Goal: Transaction & Acquisition: Purchase product/service

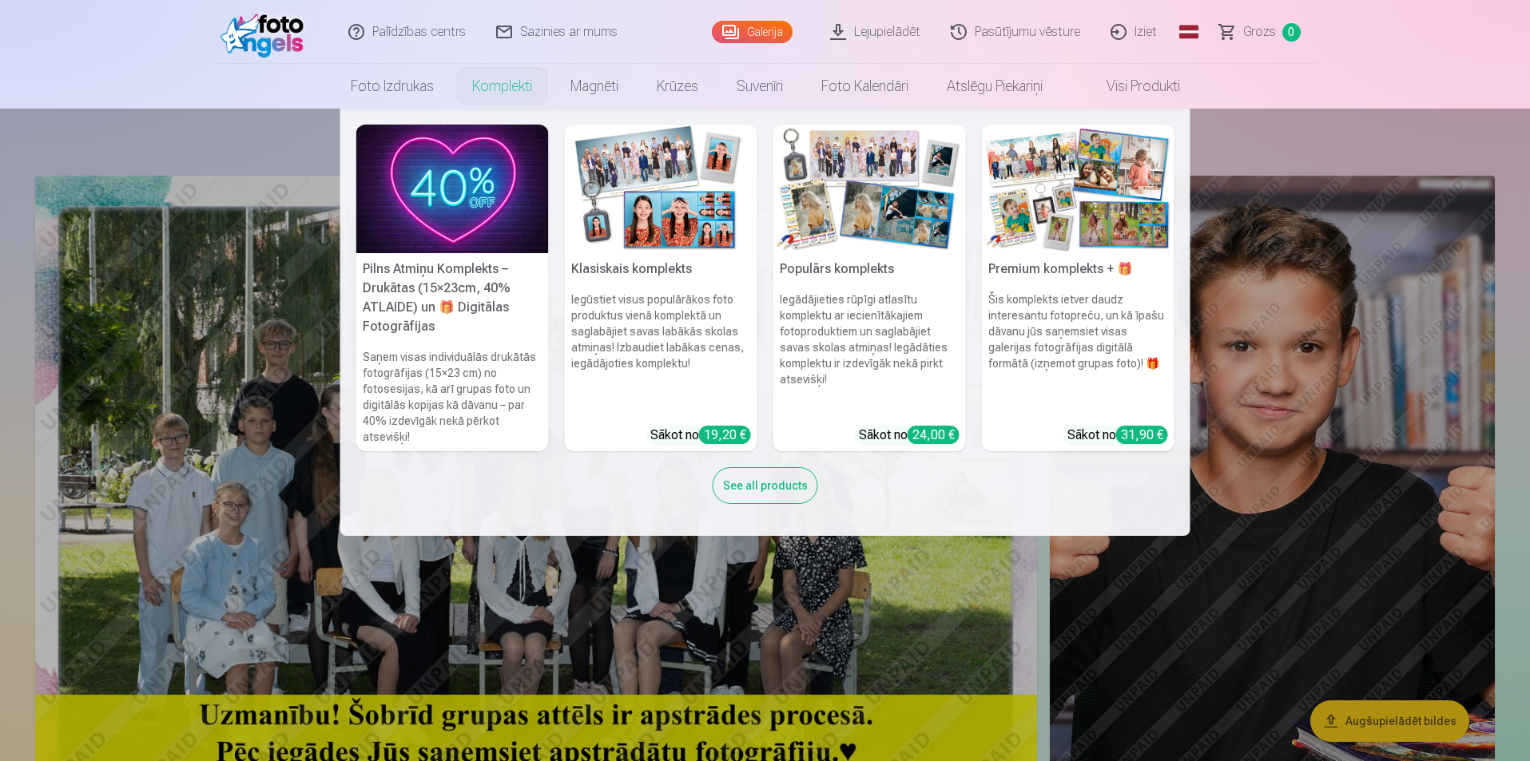
click at [765, 491] on div "See all products" at bounding box center [765, 485] width 105 height 37
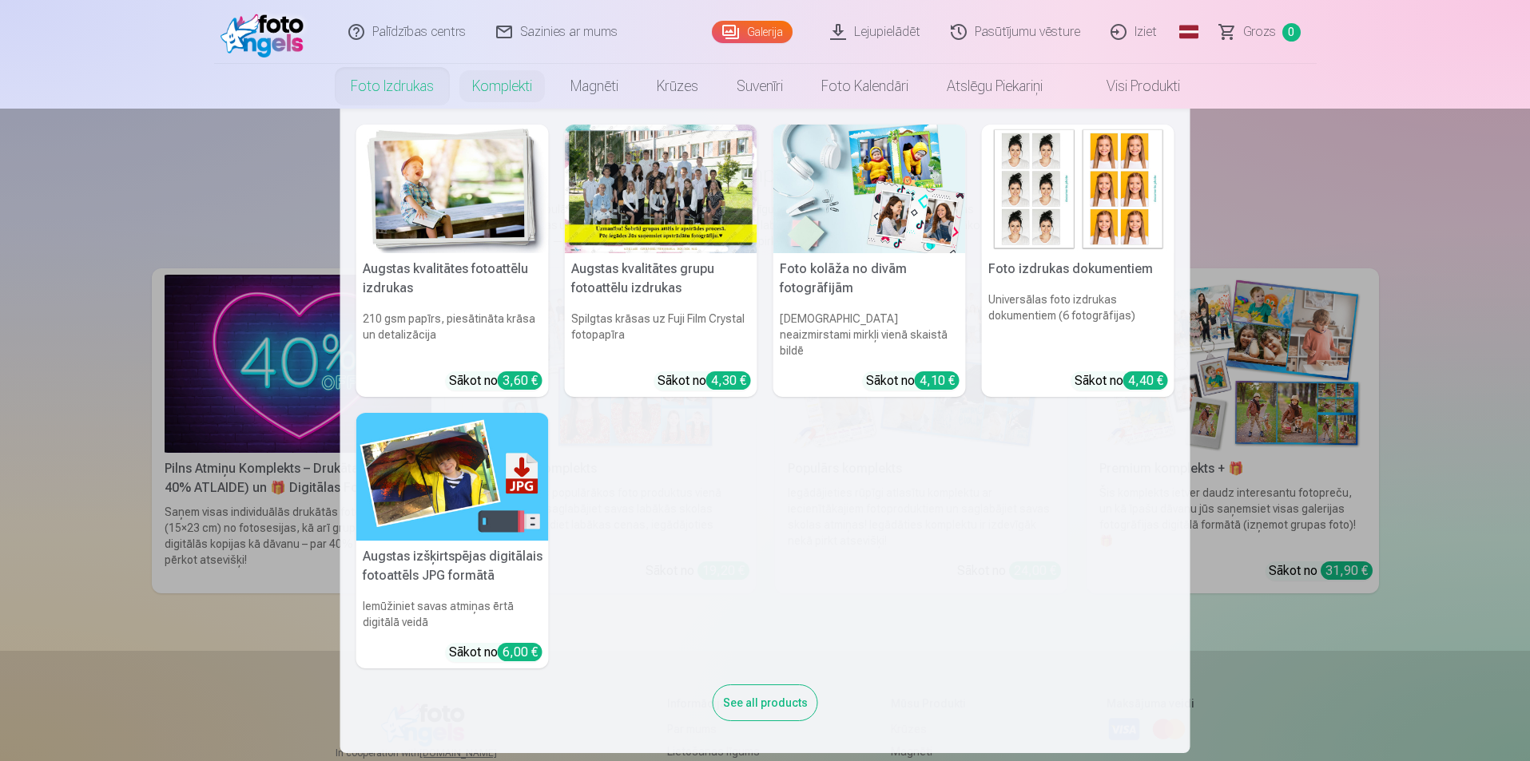
click at [472, 445] on img at bounding box center [452, 477] width 193 height 129
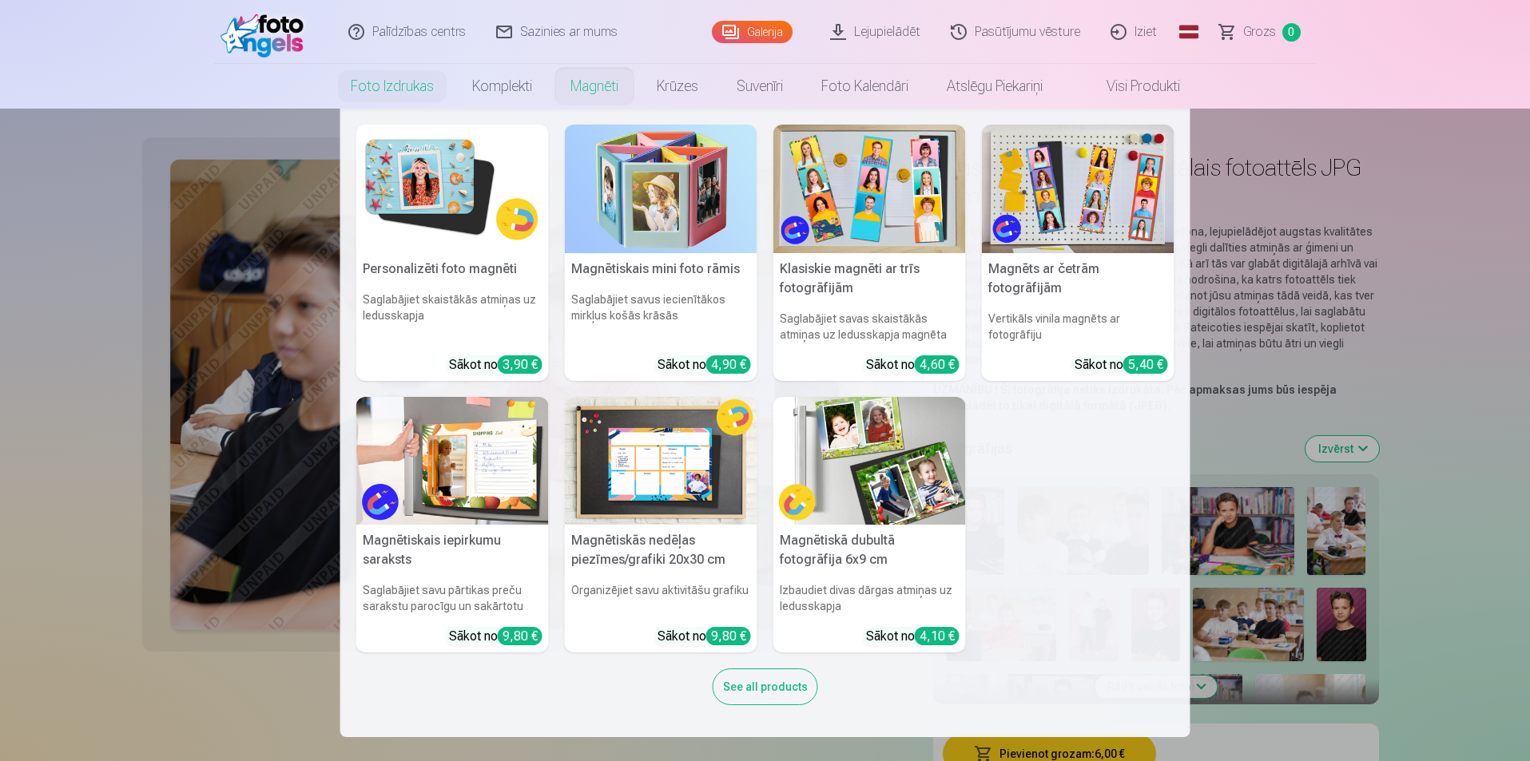
click at [601, 92] on link "Magnēti" at bounding box center [594, 86] width 86 height 45
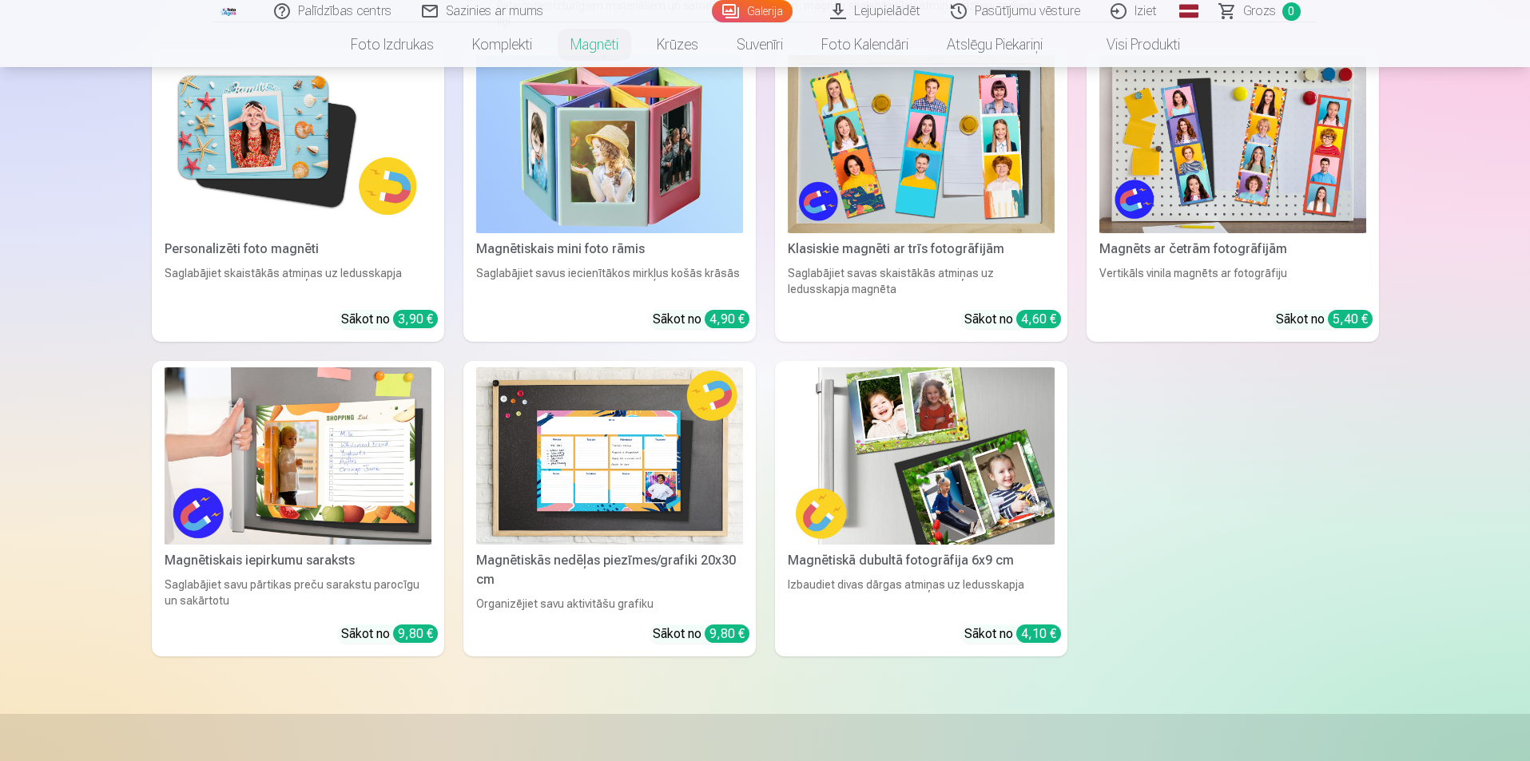
scroll to position [240, 0]
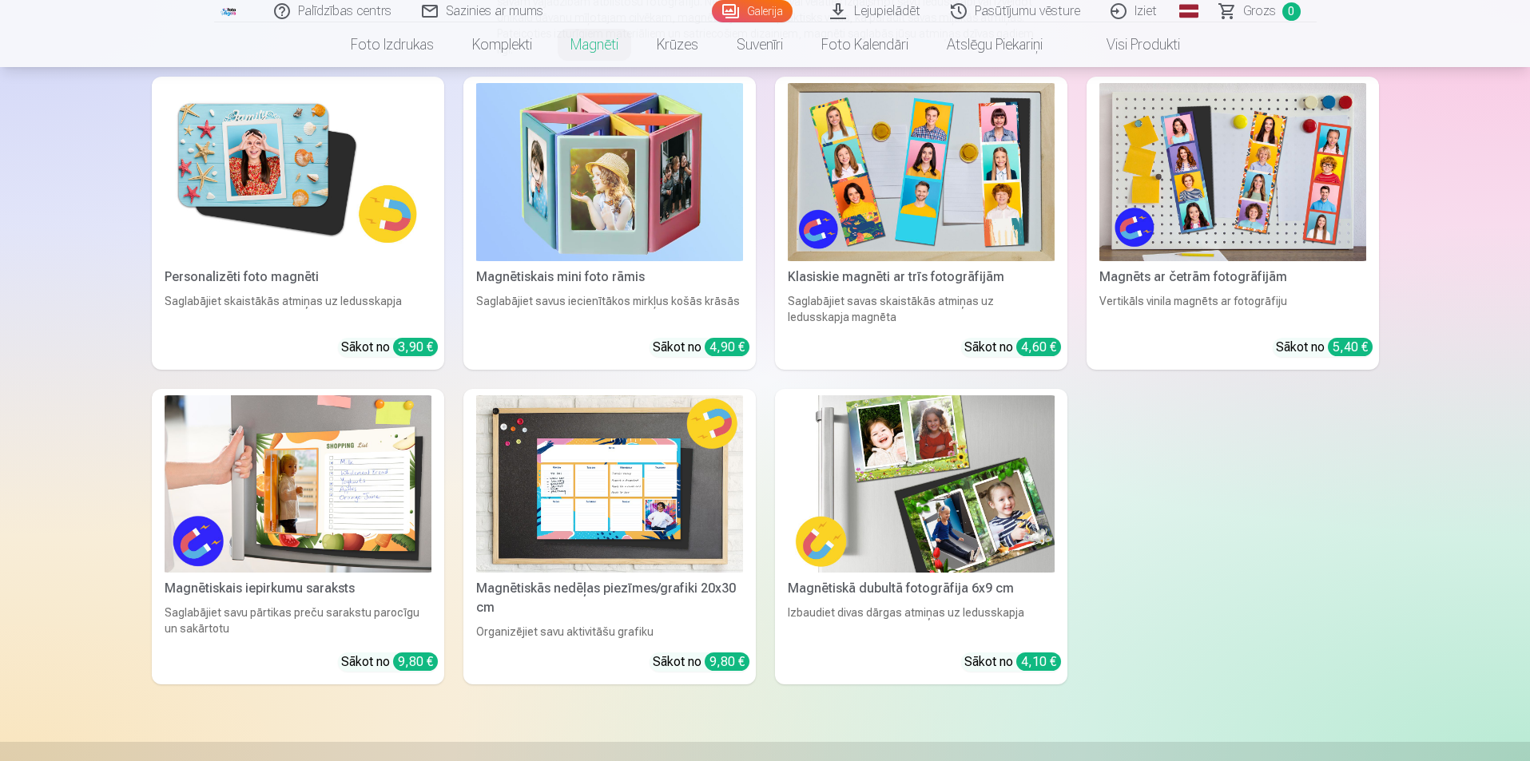
click at [1247, 183] on img at bounding box center [1232, 172] width 267 height 178
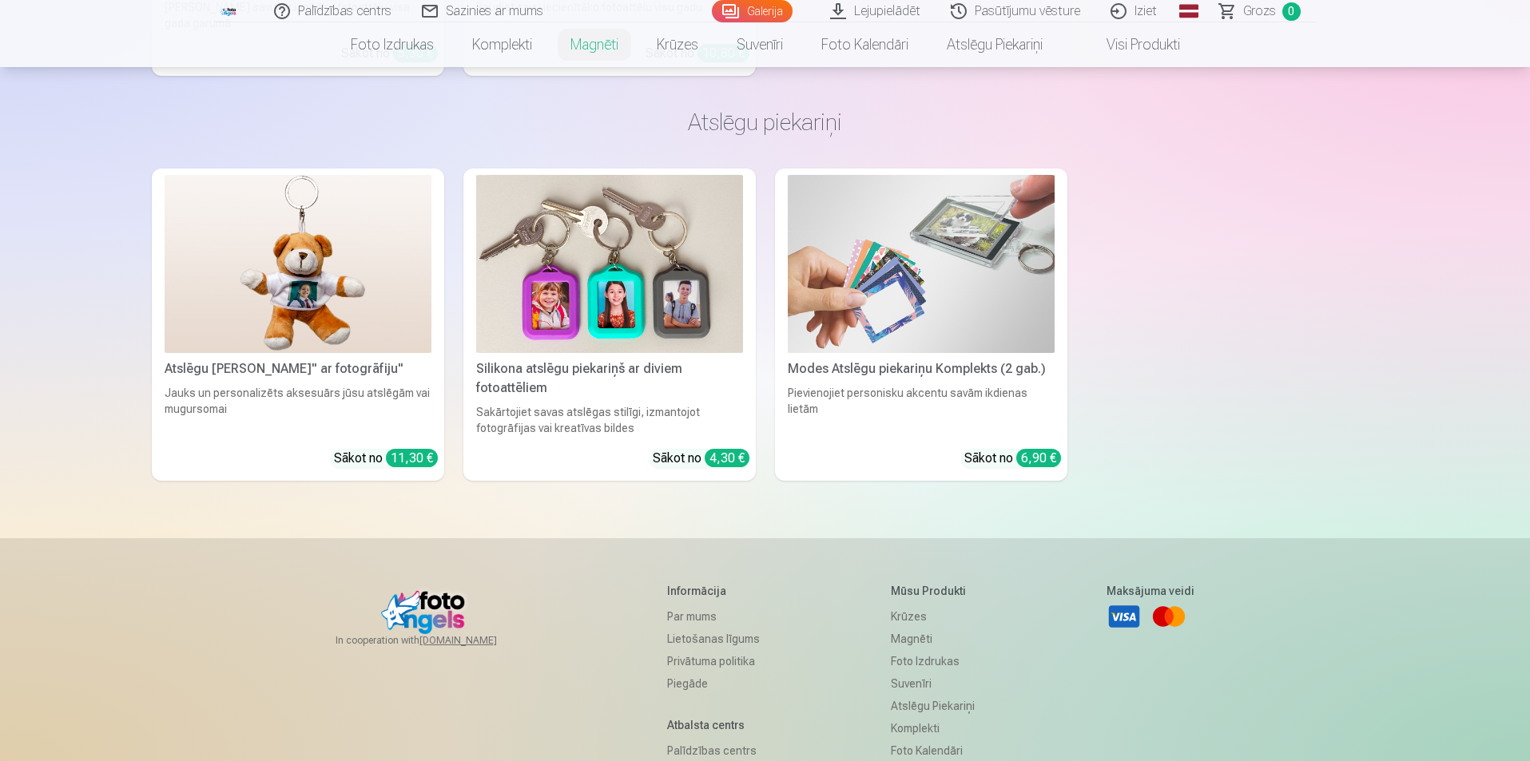
scroll to position [5791, 0]
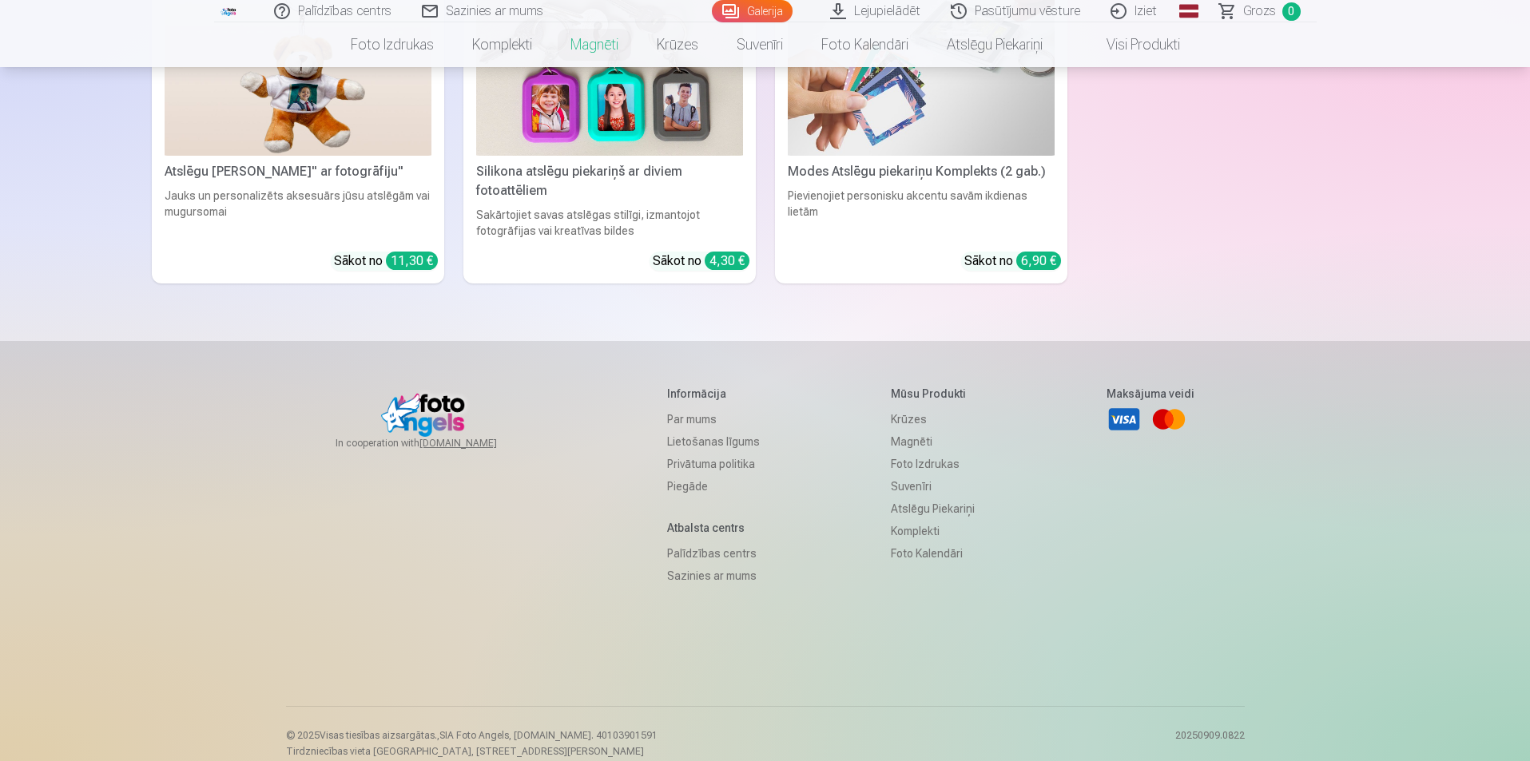
click at [678, 543] on link "Palīdzības centrs" at bounding box center [713, 554] width 93 height 22
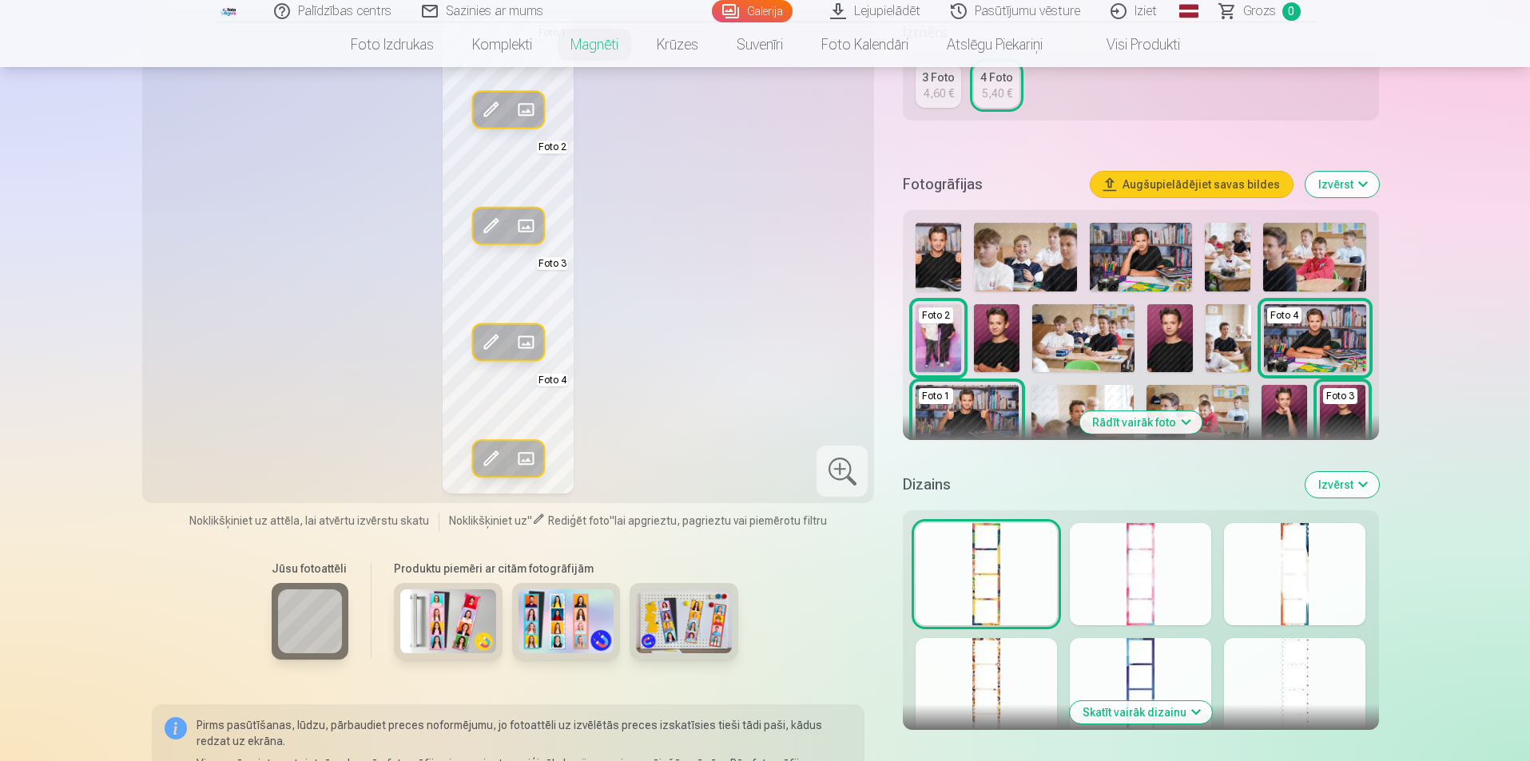
scroll to position [197, 0]
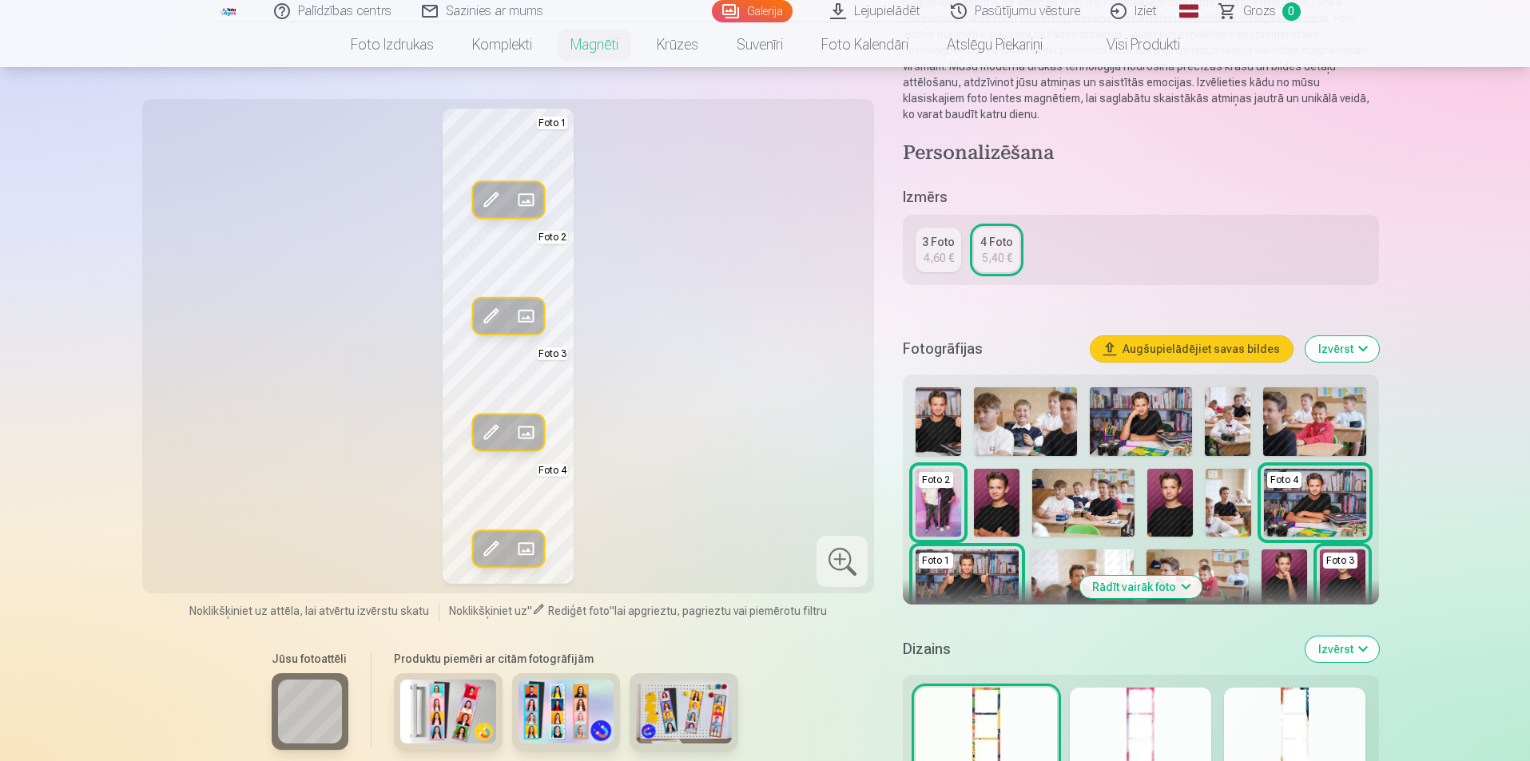
click at [1354, 352] on button "Izvērst" at bounding box center [1343, 349] width 74 height 26
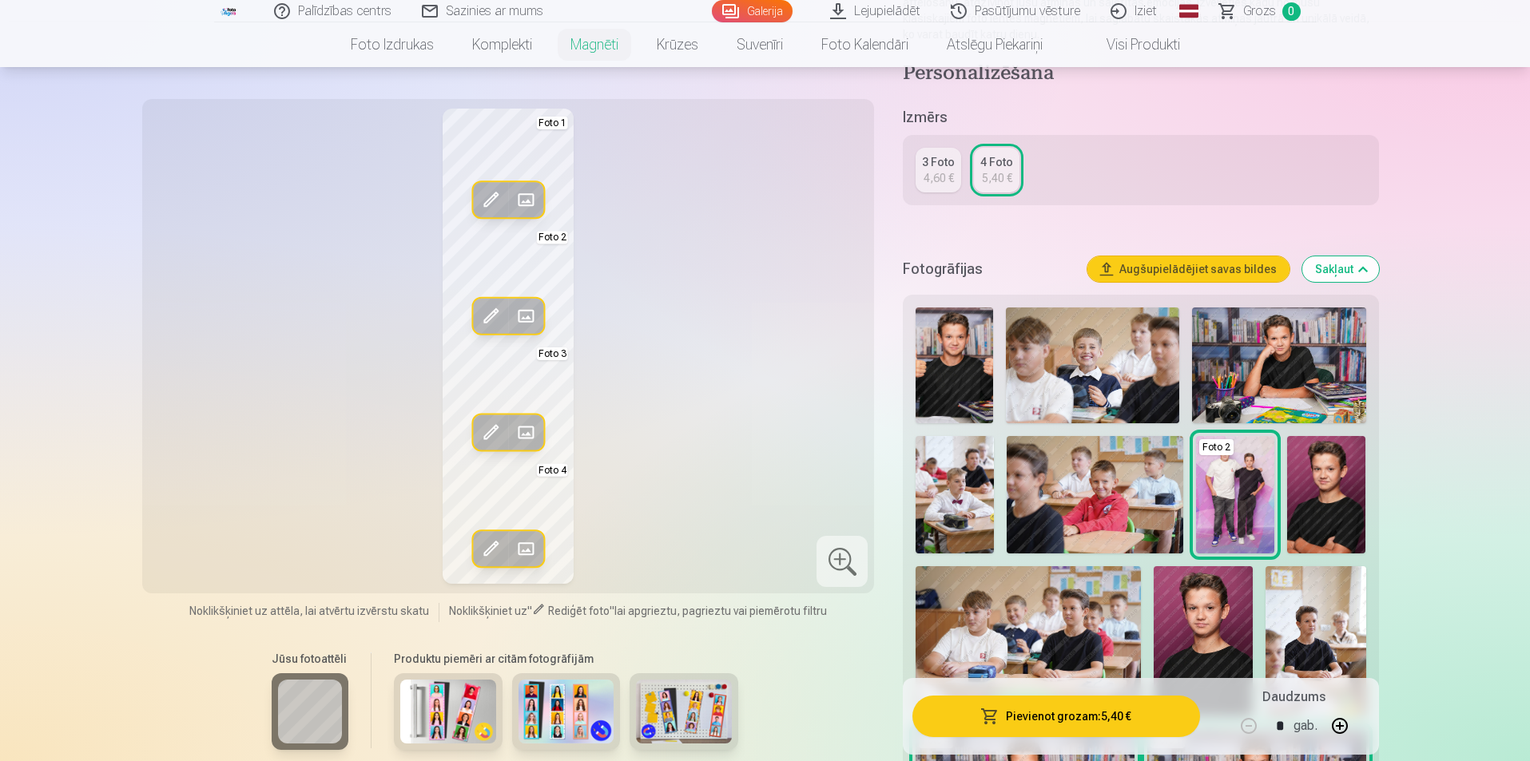
scroll to position [0, 0]
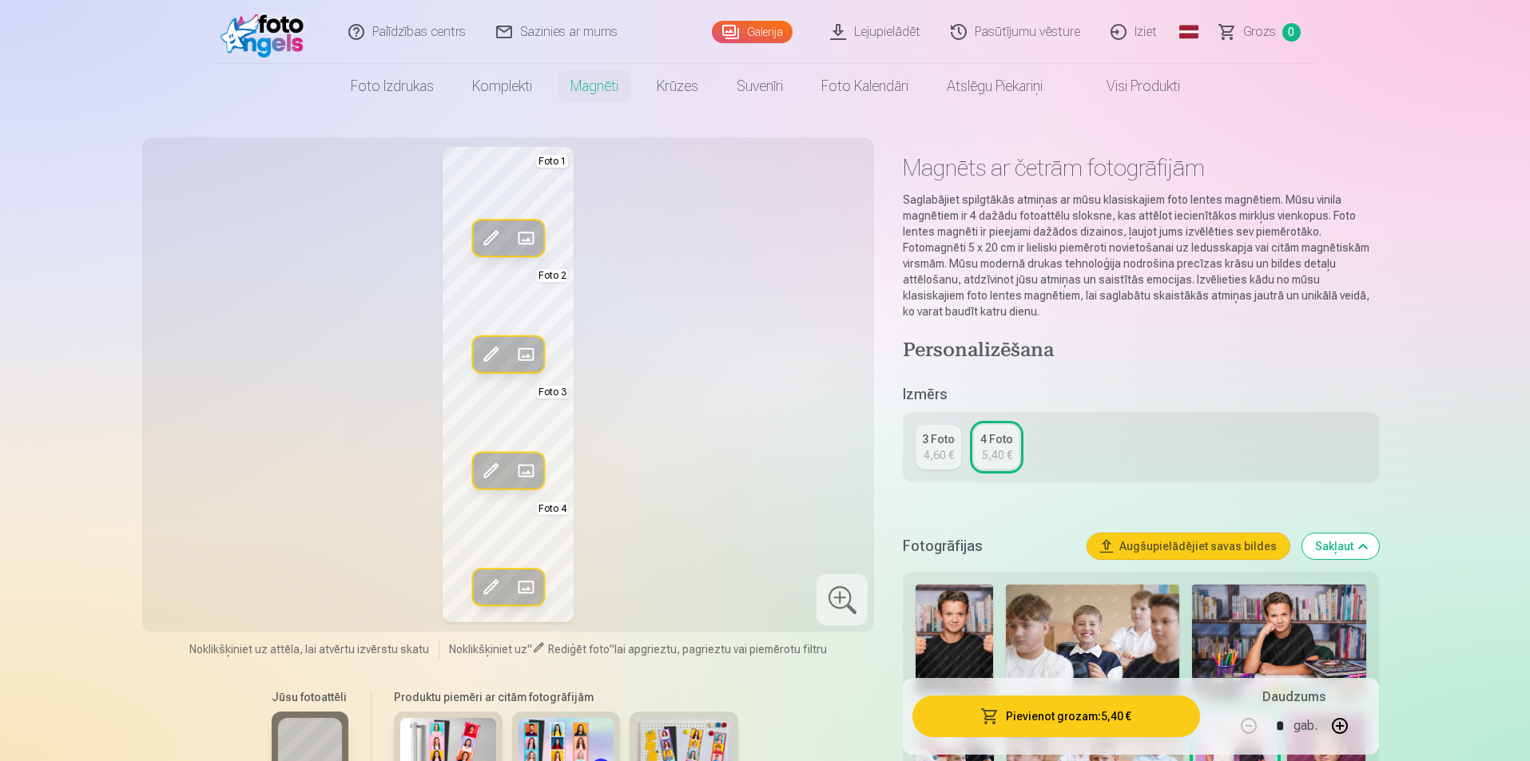
click at [753, 33] on link "Galerija" at bounding box center [752, 32] width 81 height 22
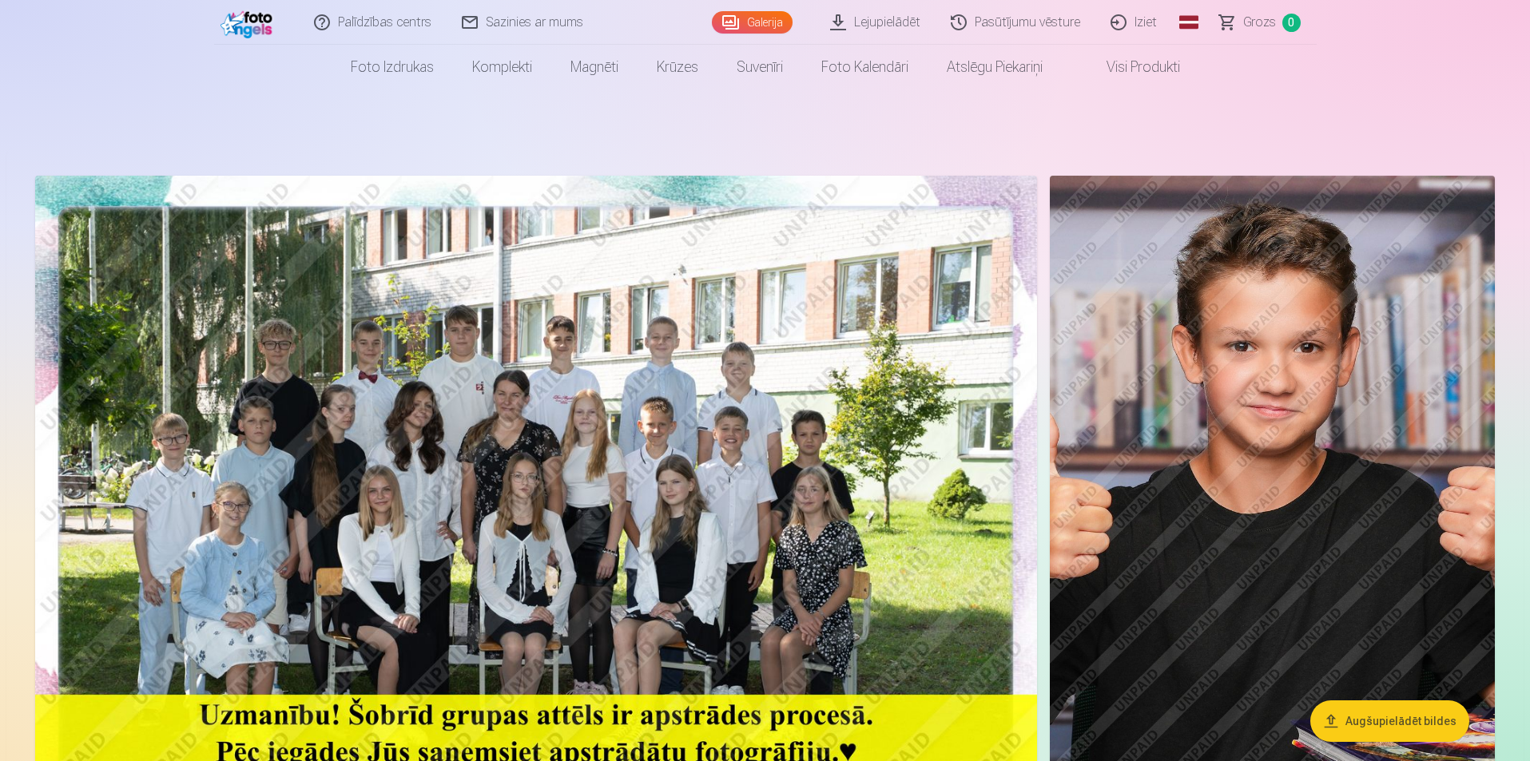
scroll to position [80, 0]
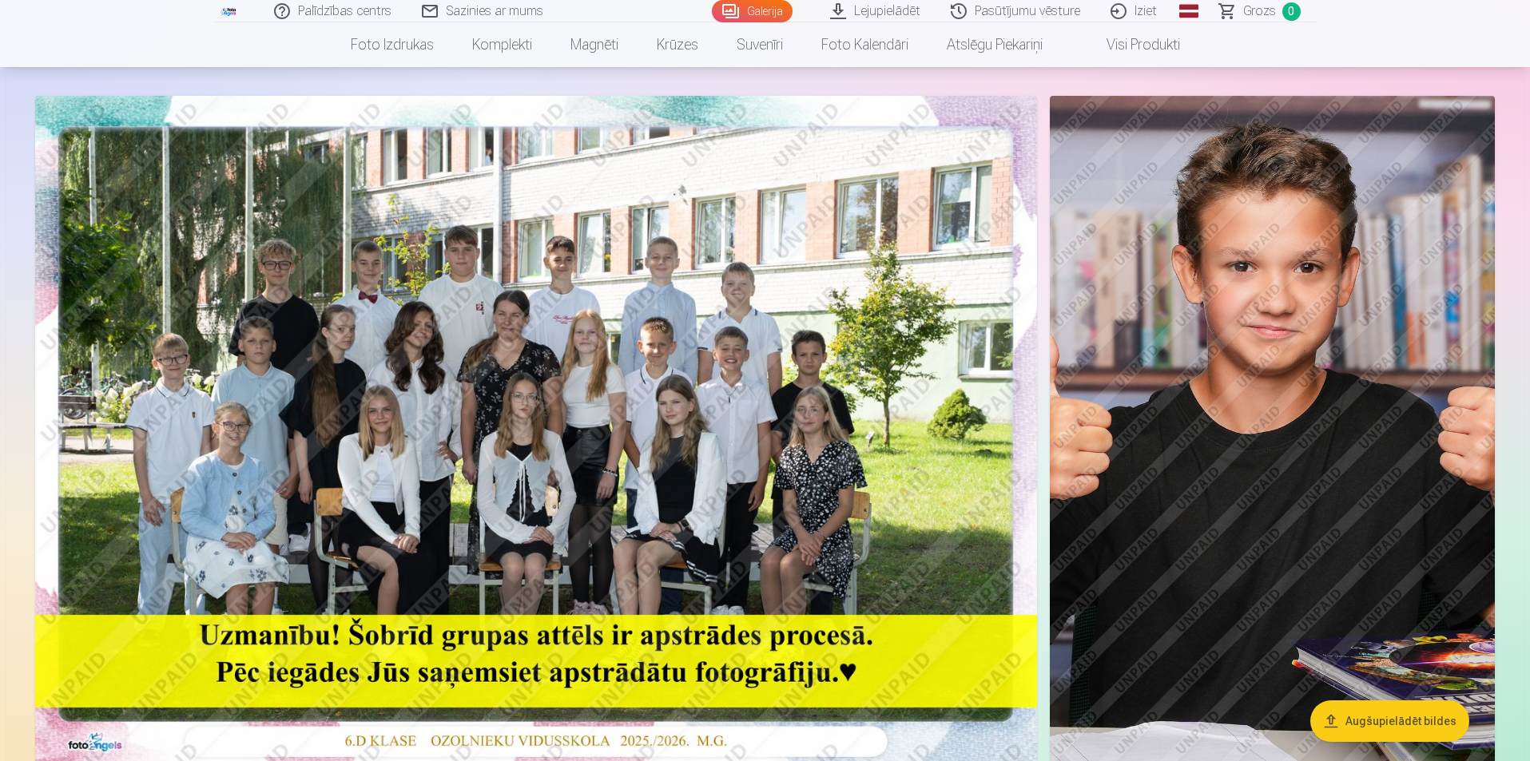
click at [512, 443] on img at bounding box center [536, 430] width 1002 height 668
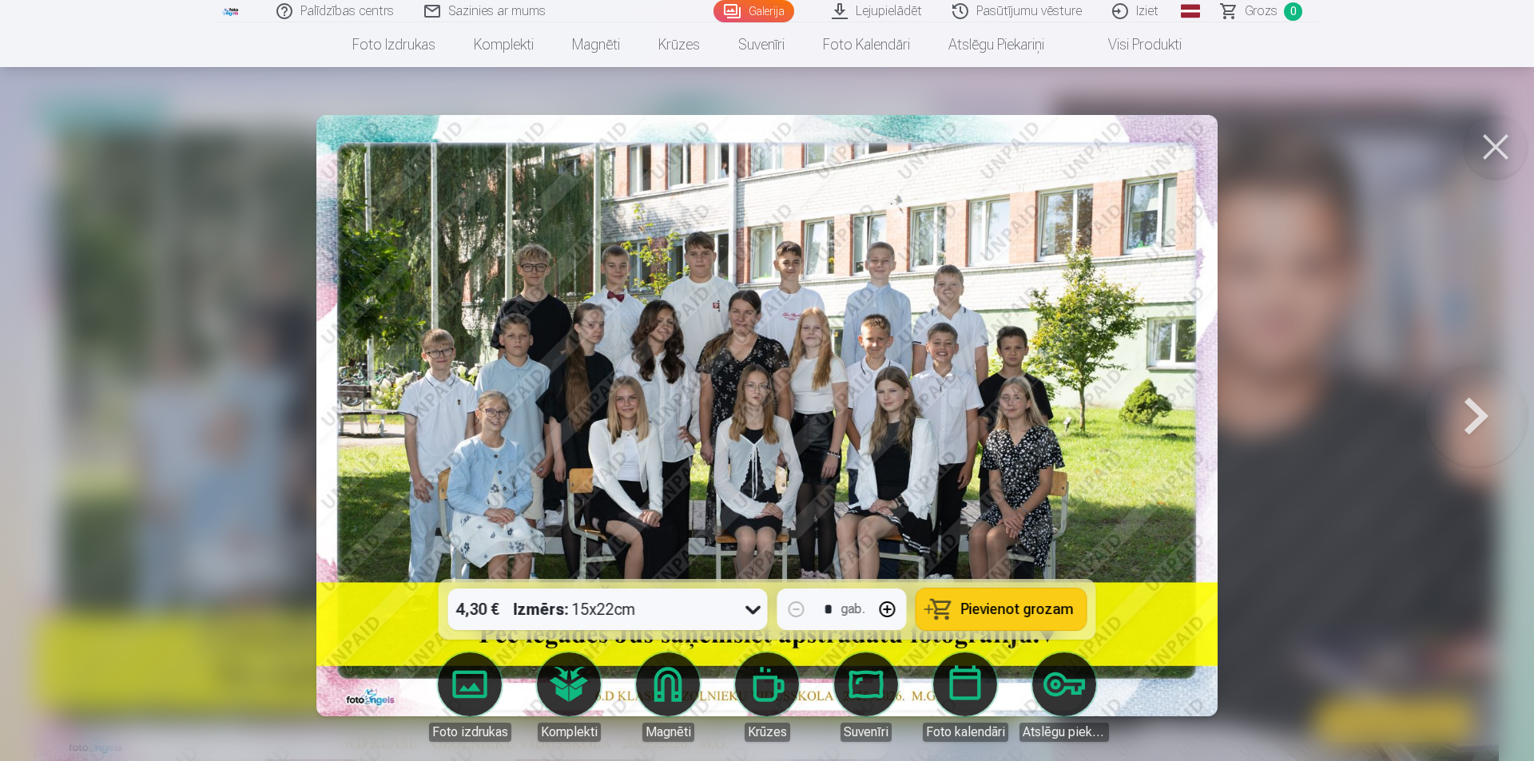
click at [1495, 142] on button at bounding box center [1496, 147] width 64 height 64
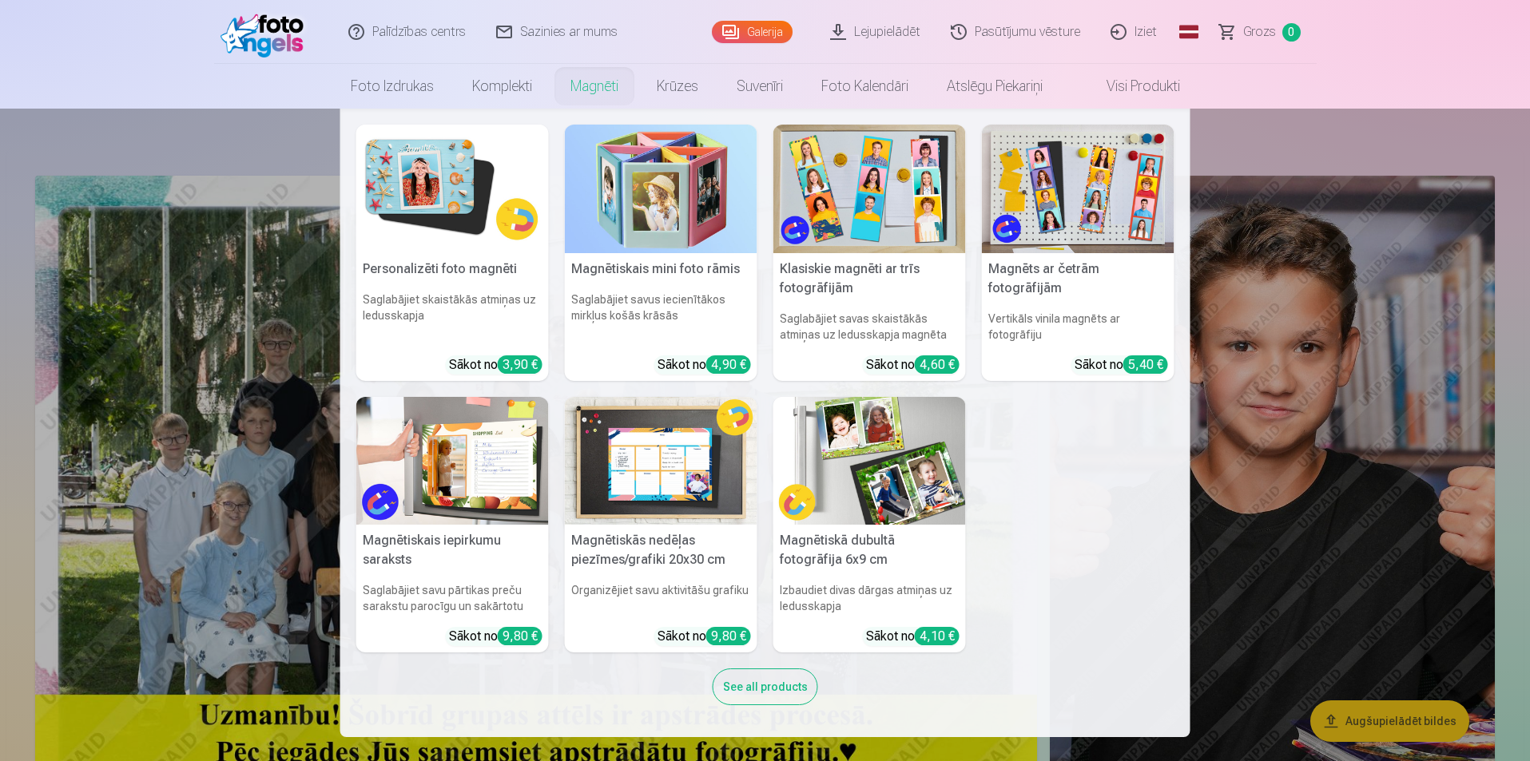
click at [591, 89] on link "Magnēti" at bounding box center [594, 86] width 86 height 45
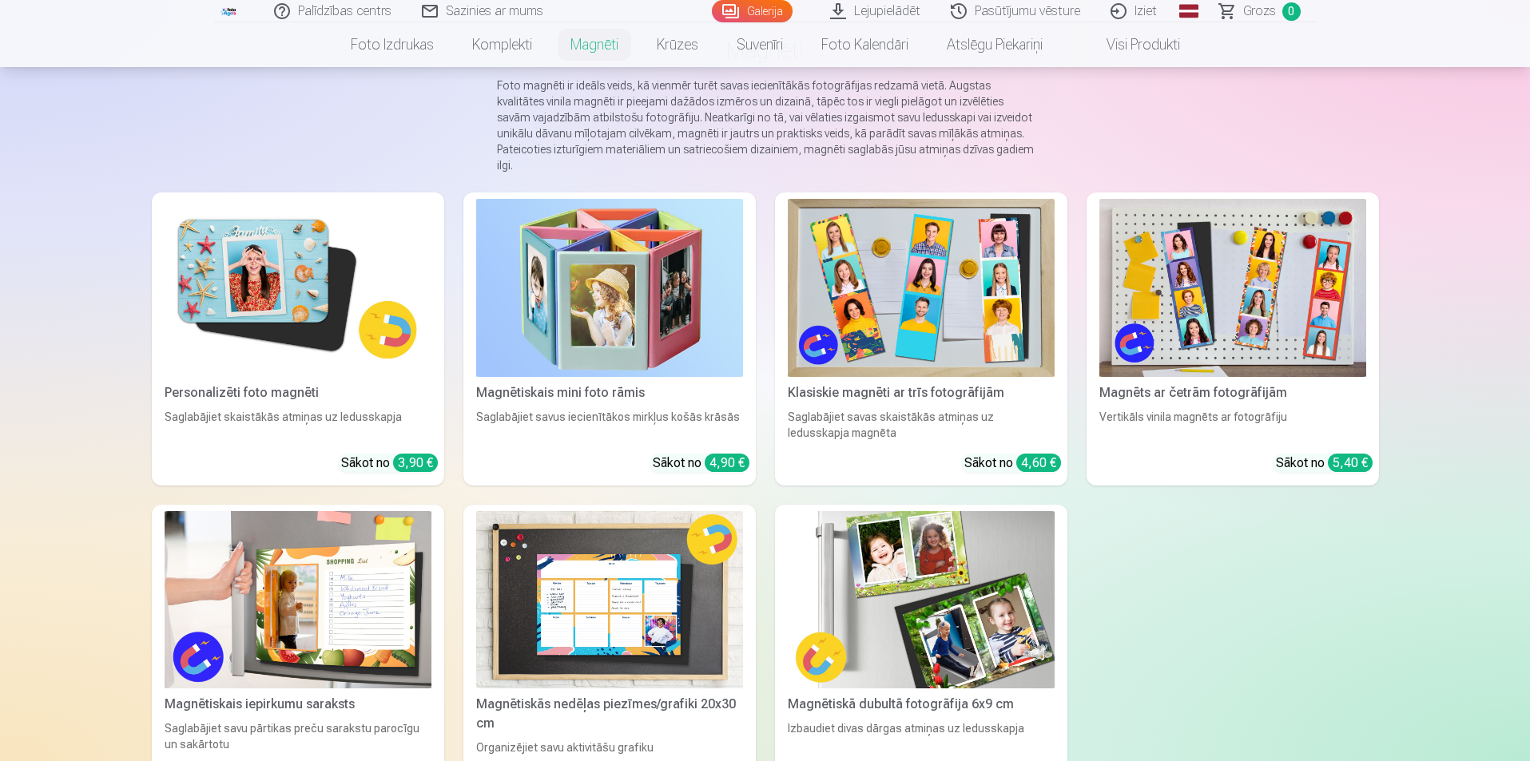
scroll to position [160, 0]
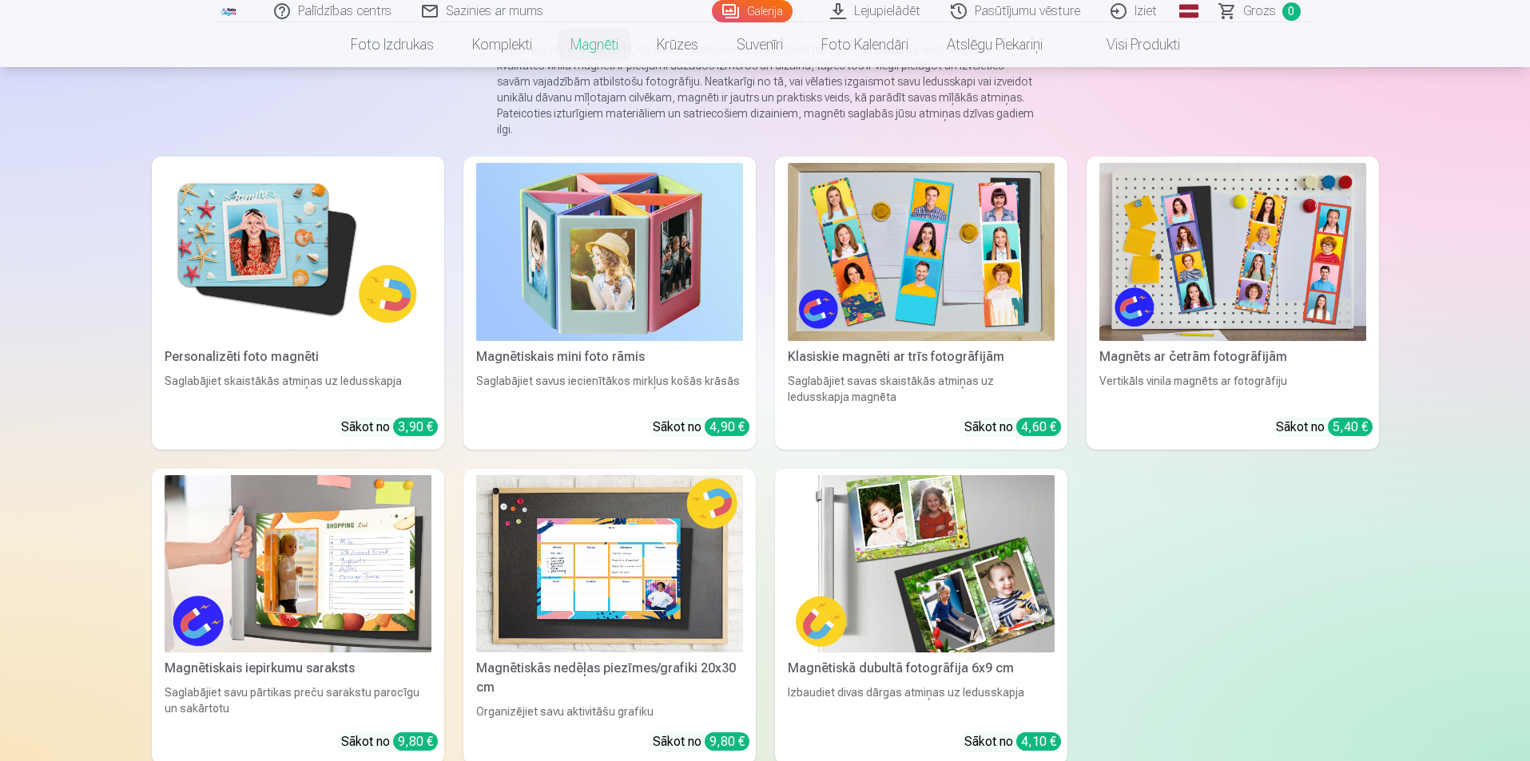
click at [326, 260] on img at bounding box center [298, 252] width 267 height 178
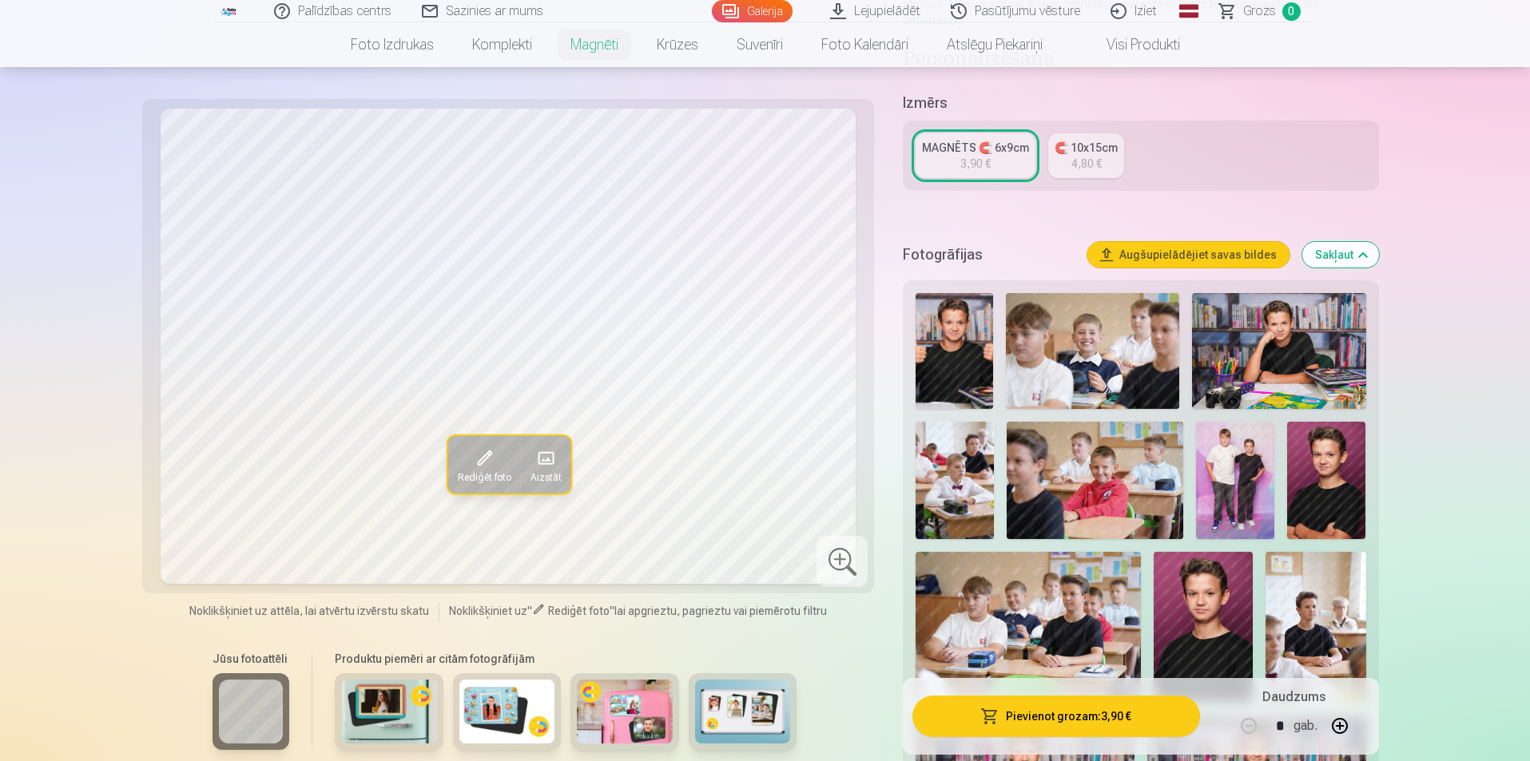
scroll to position [320, 0]
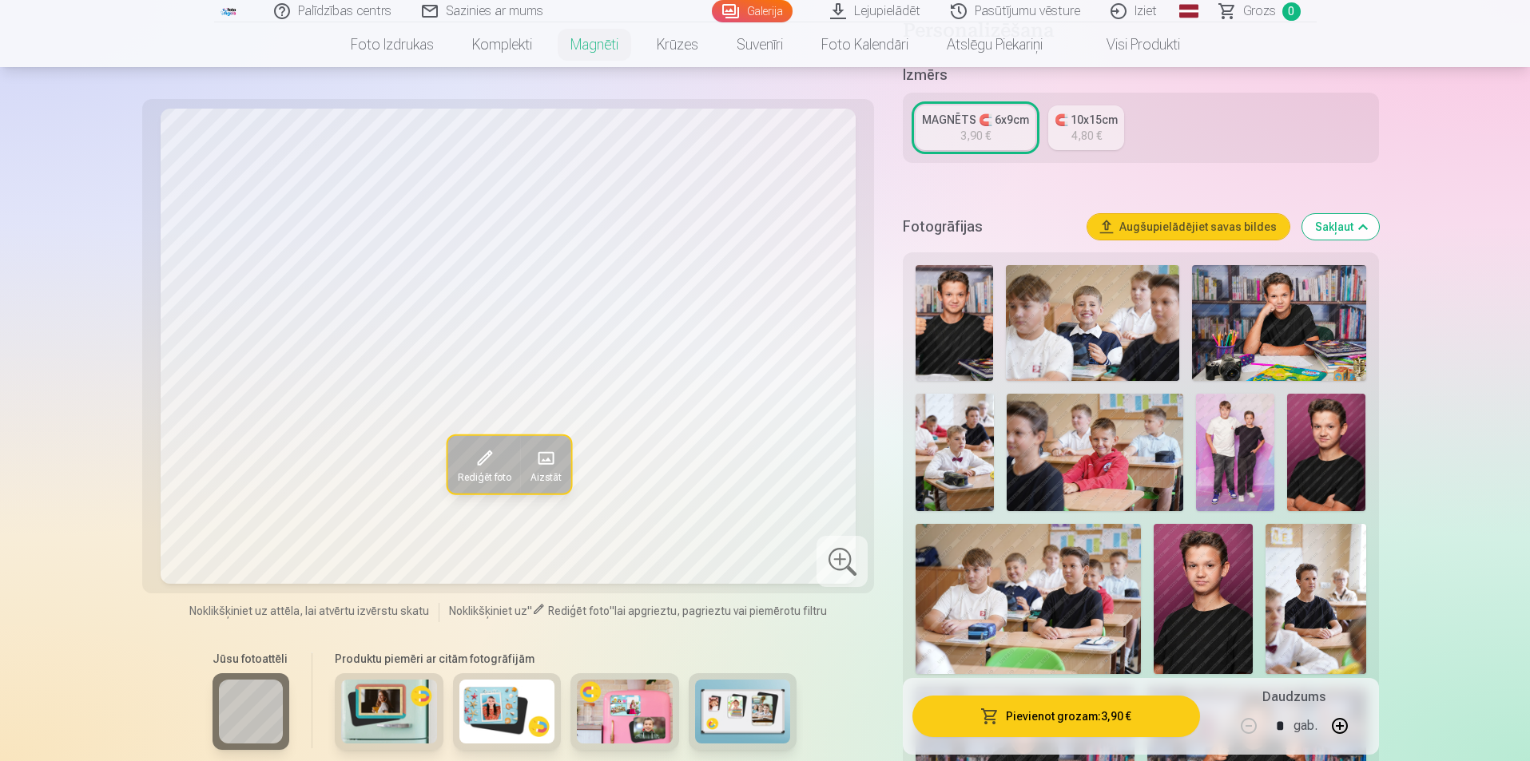
click at [1327, 437] on img at bounding box center [1326, 452] width 78 height 117
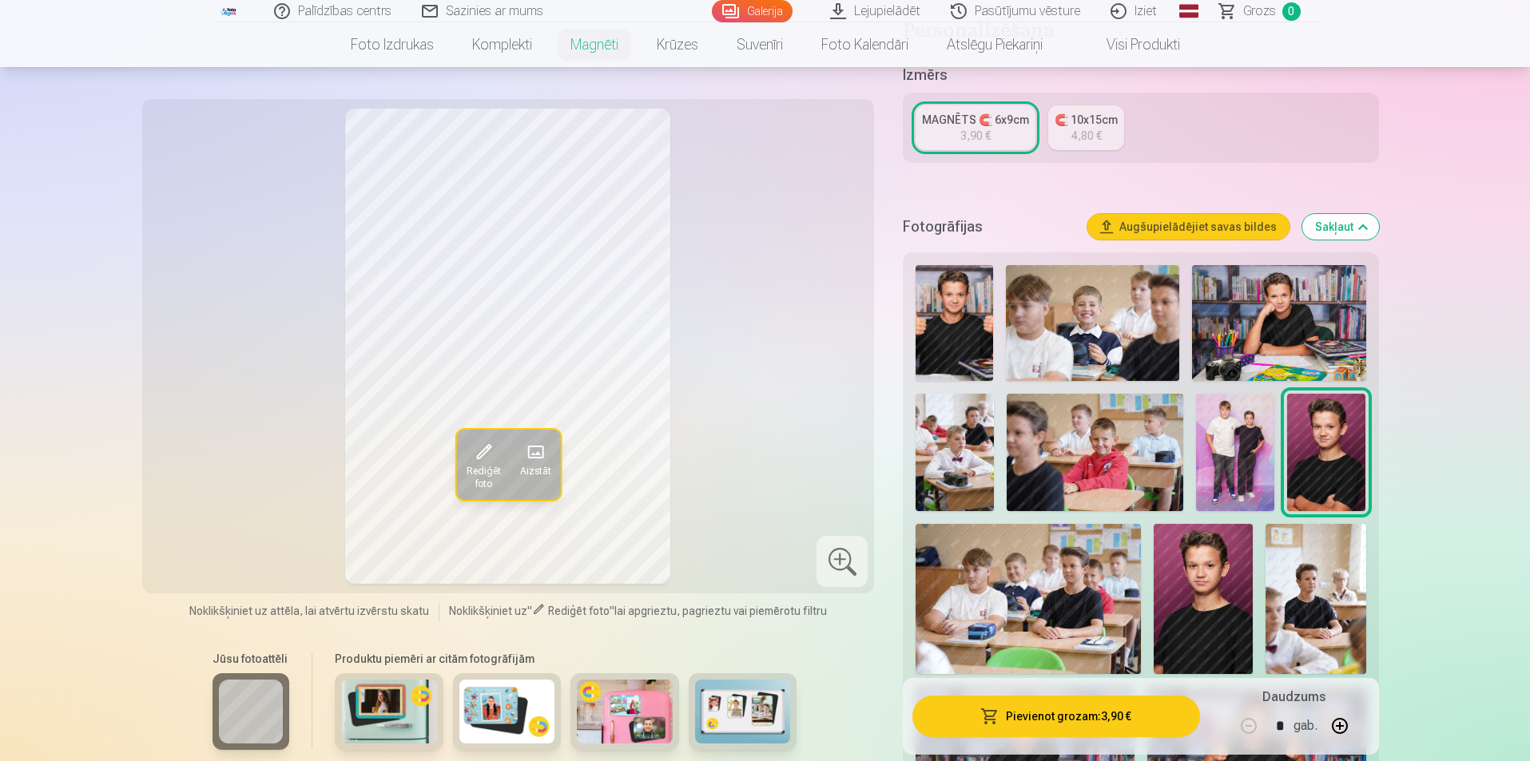
click at [1196, 591] on img at bounding box center [1204, 598] width 100 height 149
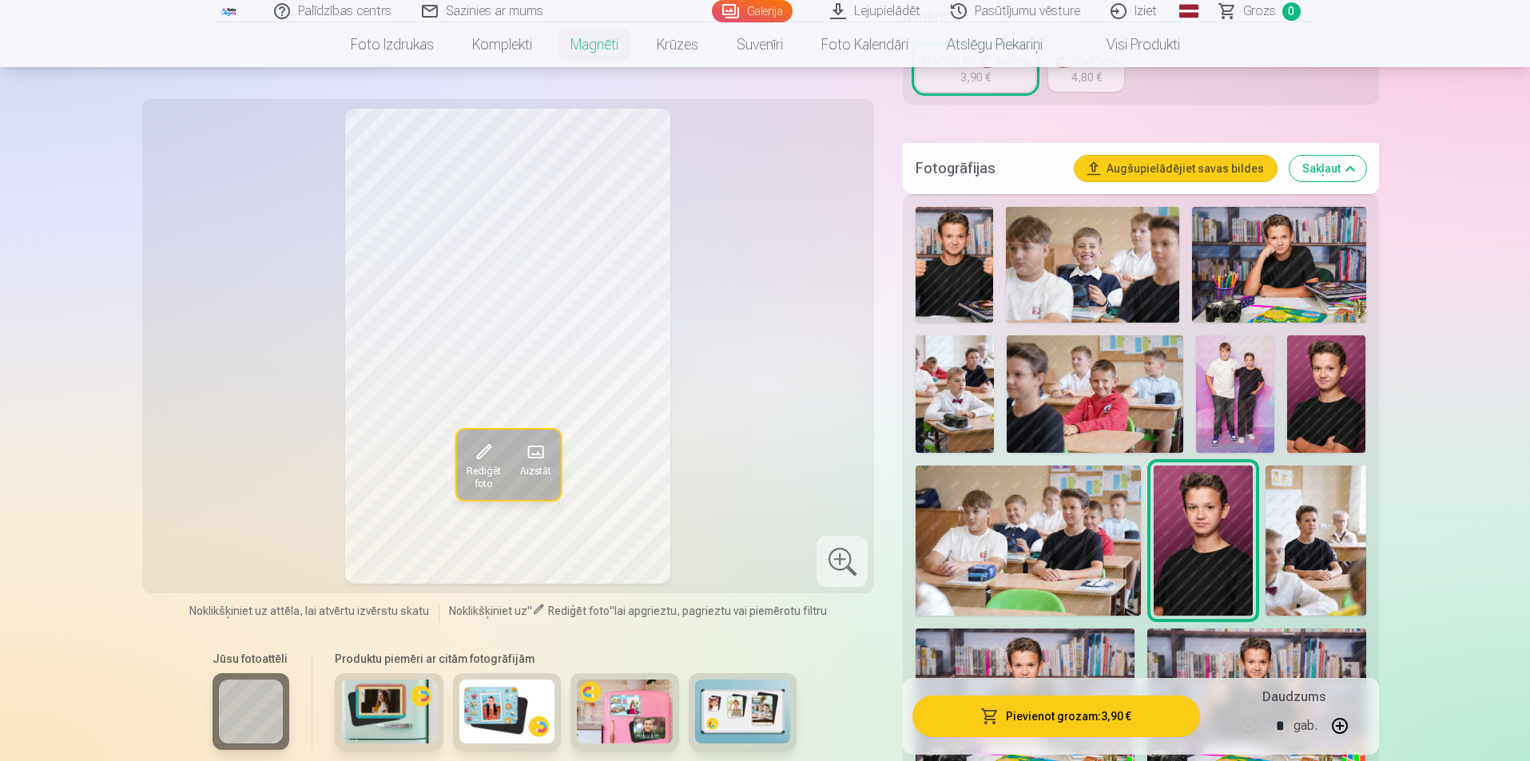
scroll to position [479, 0]
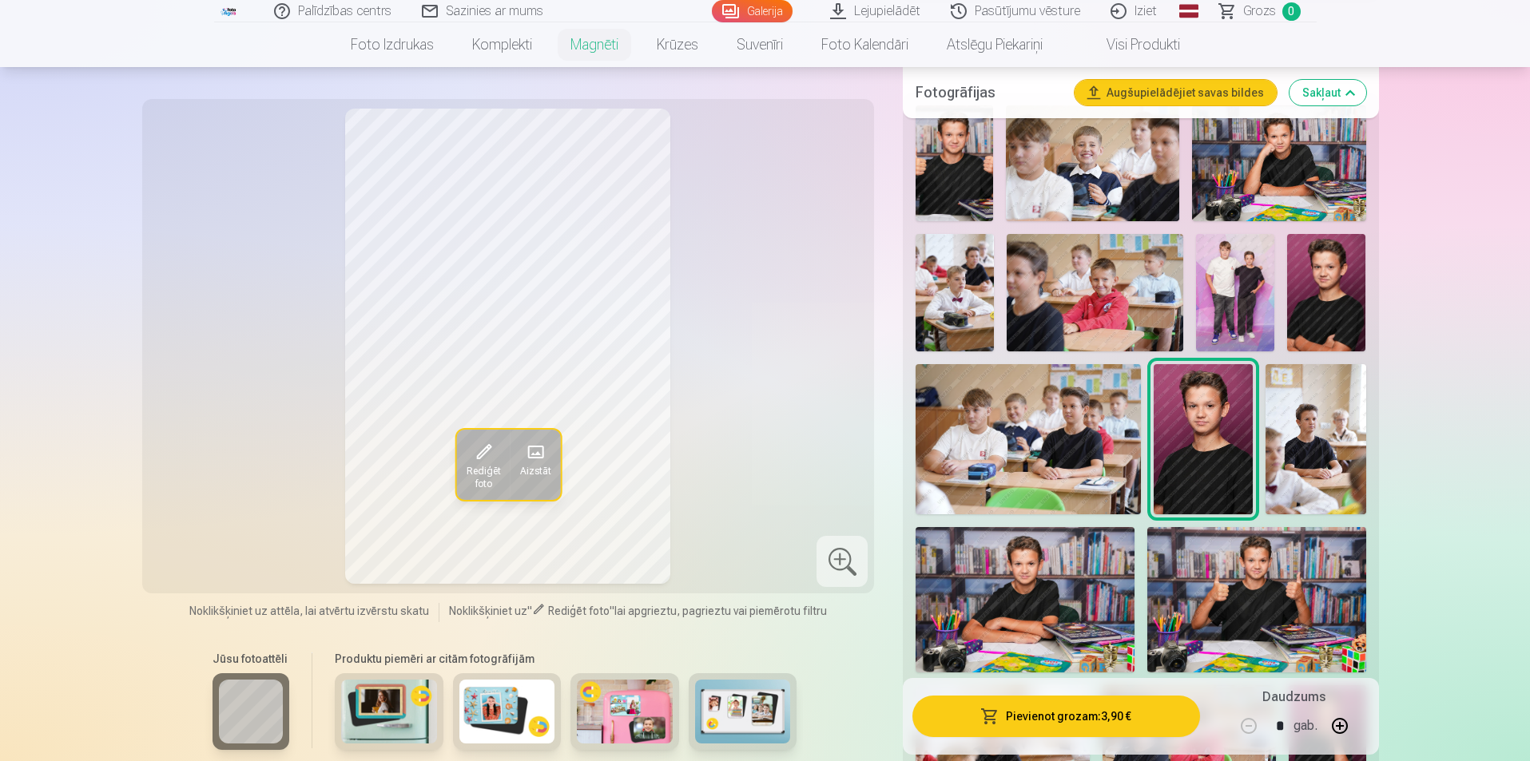
click at [1310, 185] on img at bounding box center [1278, 163] width 173 height 116
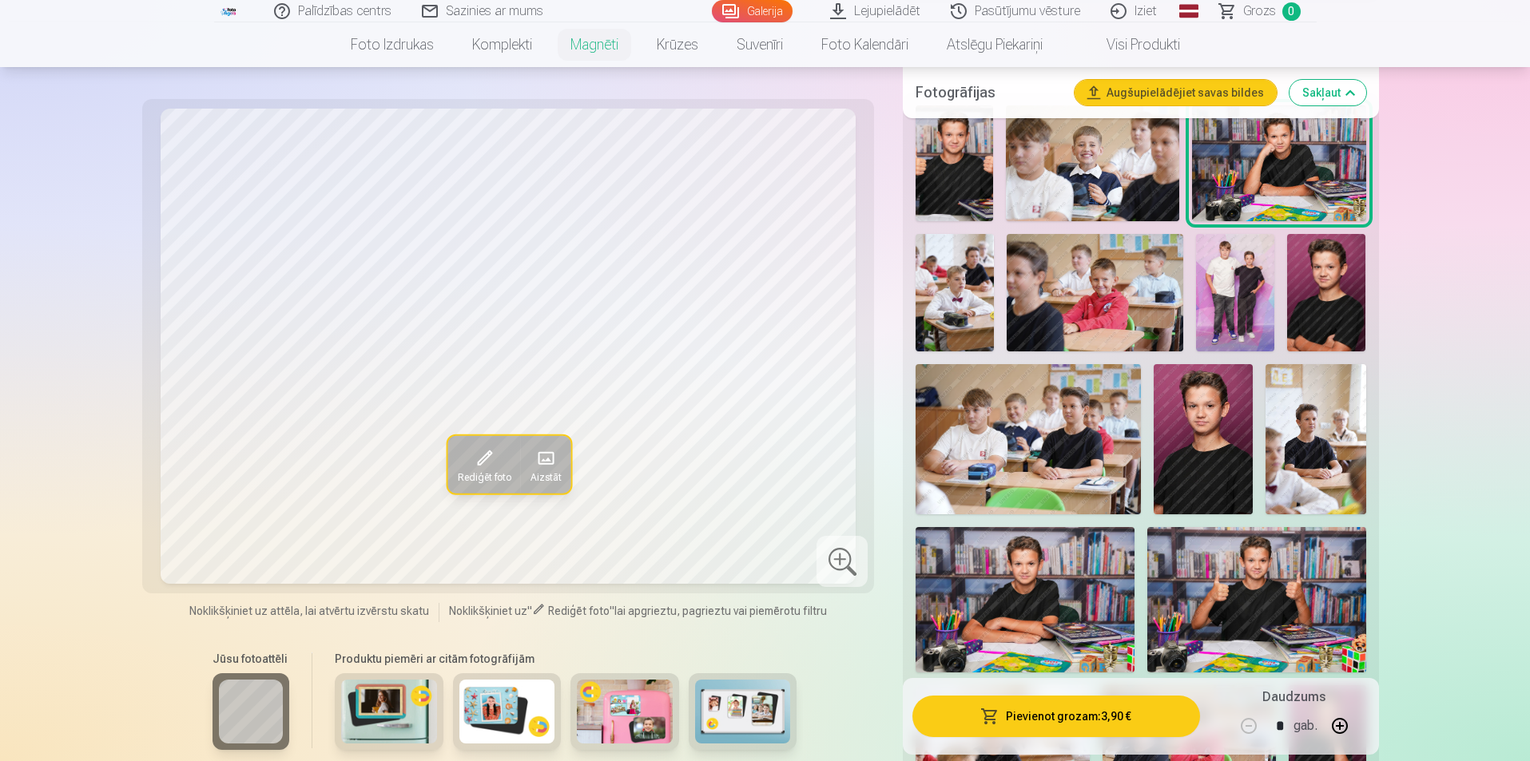
click at [1222, 467] on img at bounding box center [1204, 438] width 100 height 149
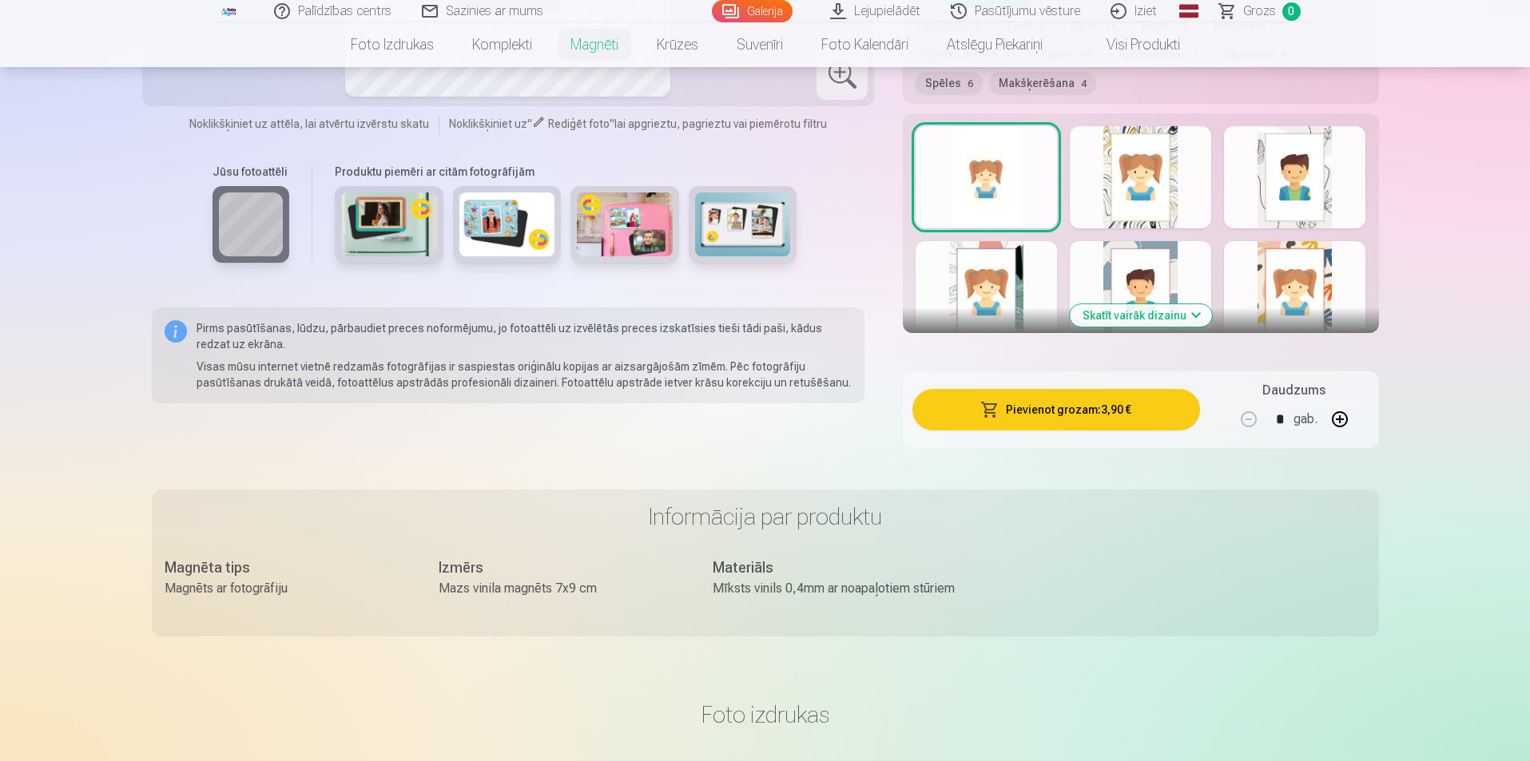
scroll to position [1678, 0]
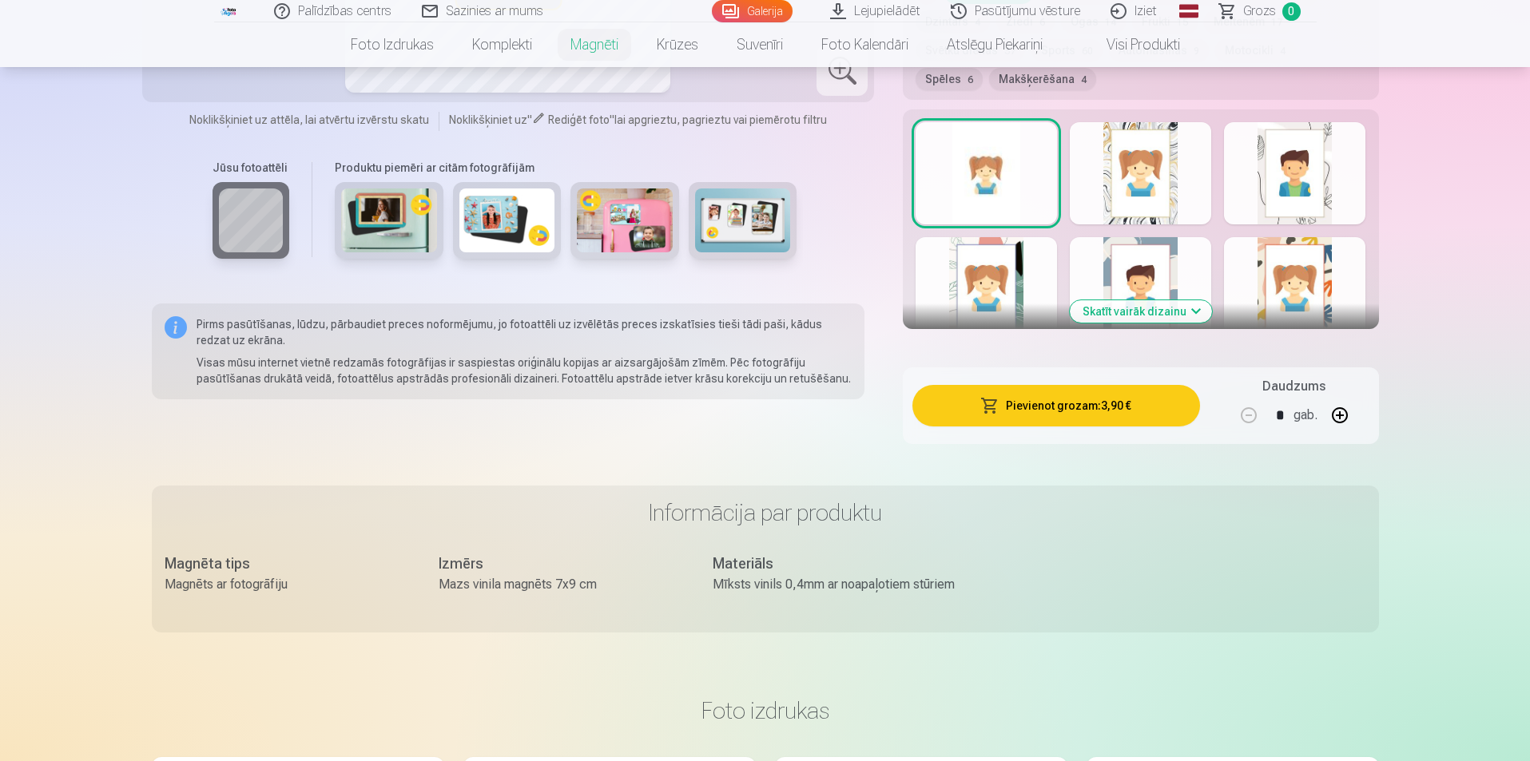
click at [1186, 300] on button "Skatīt vairāk dizainu" at bounding box center [1141, 311] width 142 height 22
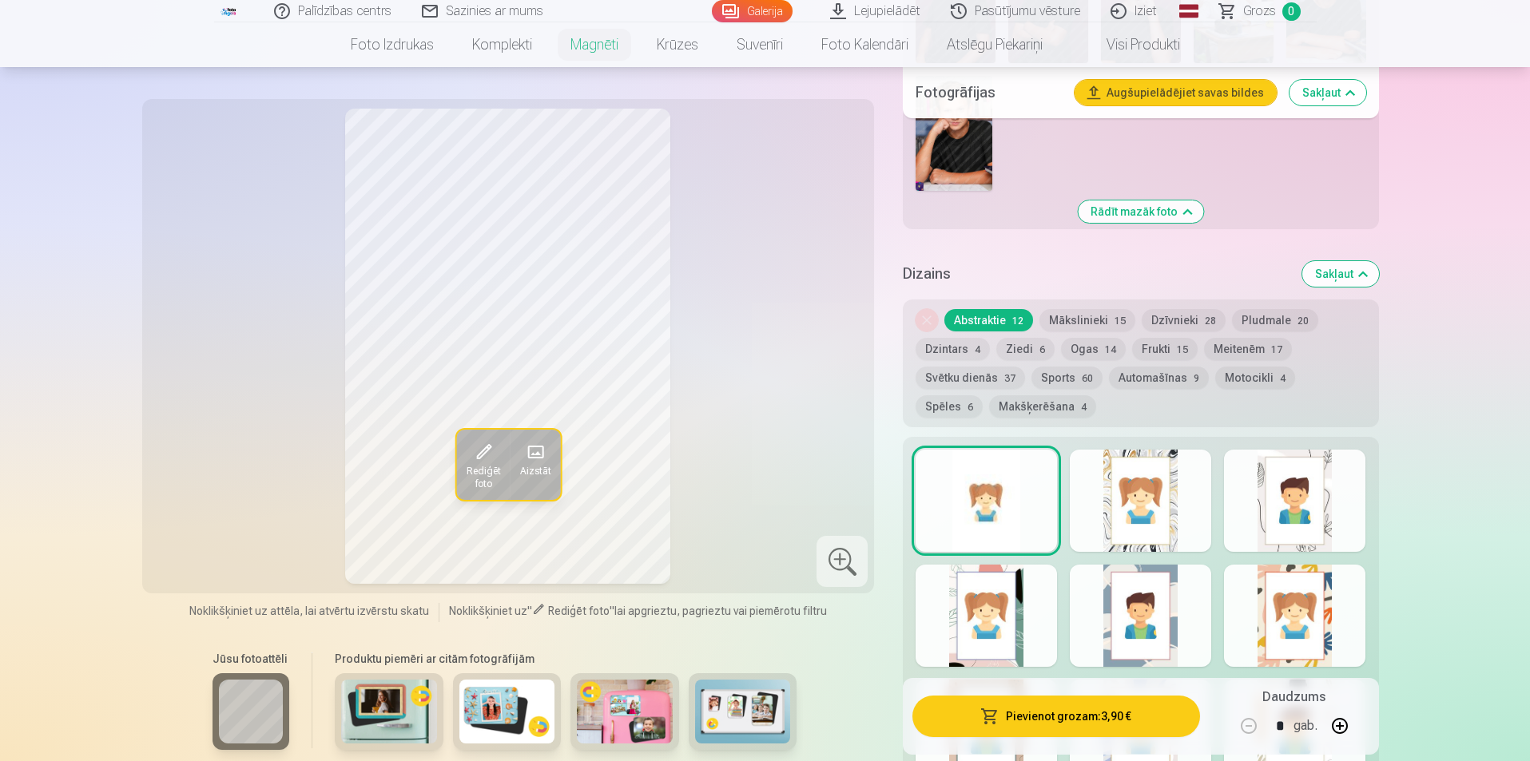
scroll to position [1438, 0]
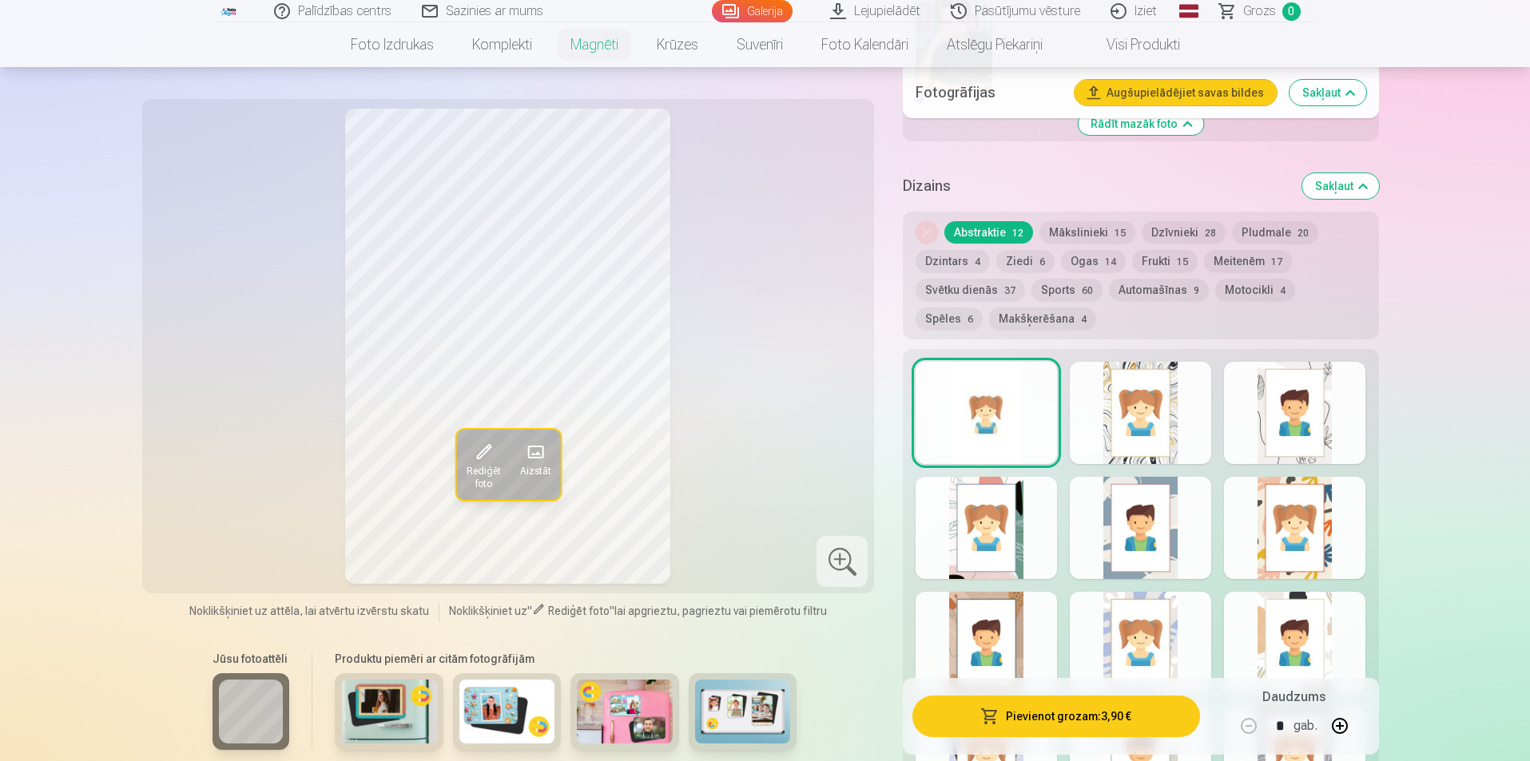
click at [1082, 285] on span "60" at bounding box center [1087, 290] width 11 height 11
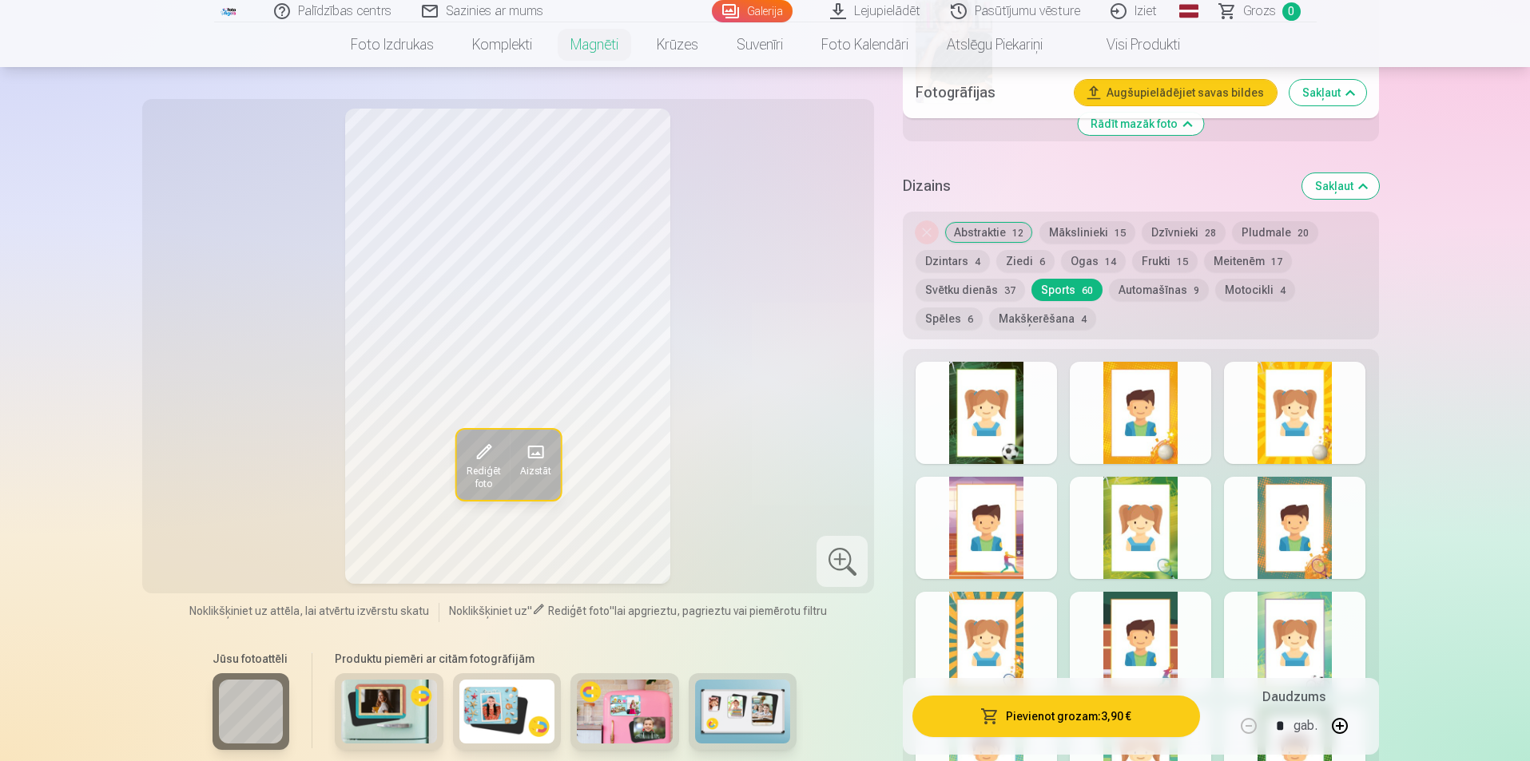
click at [1006, 221] on button "Abstraktie 12" at bounding box center [988, 232] width 89 height 22
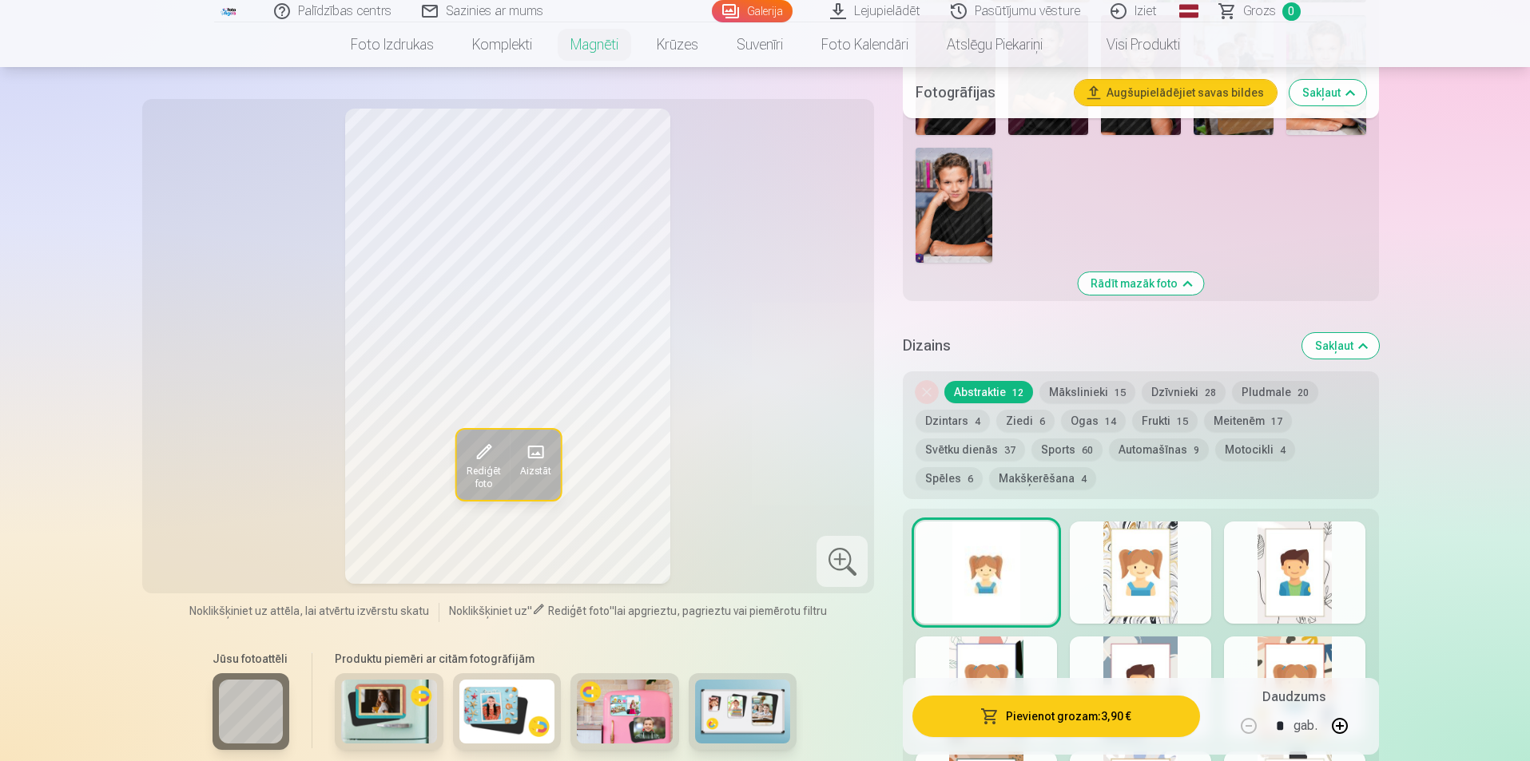
scroll to position [1358, 0]
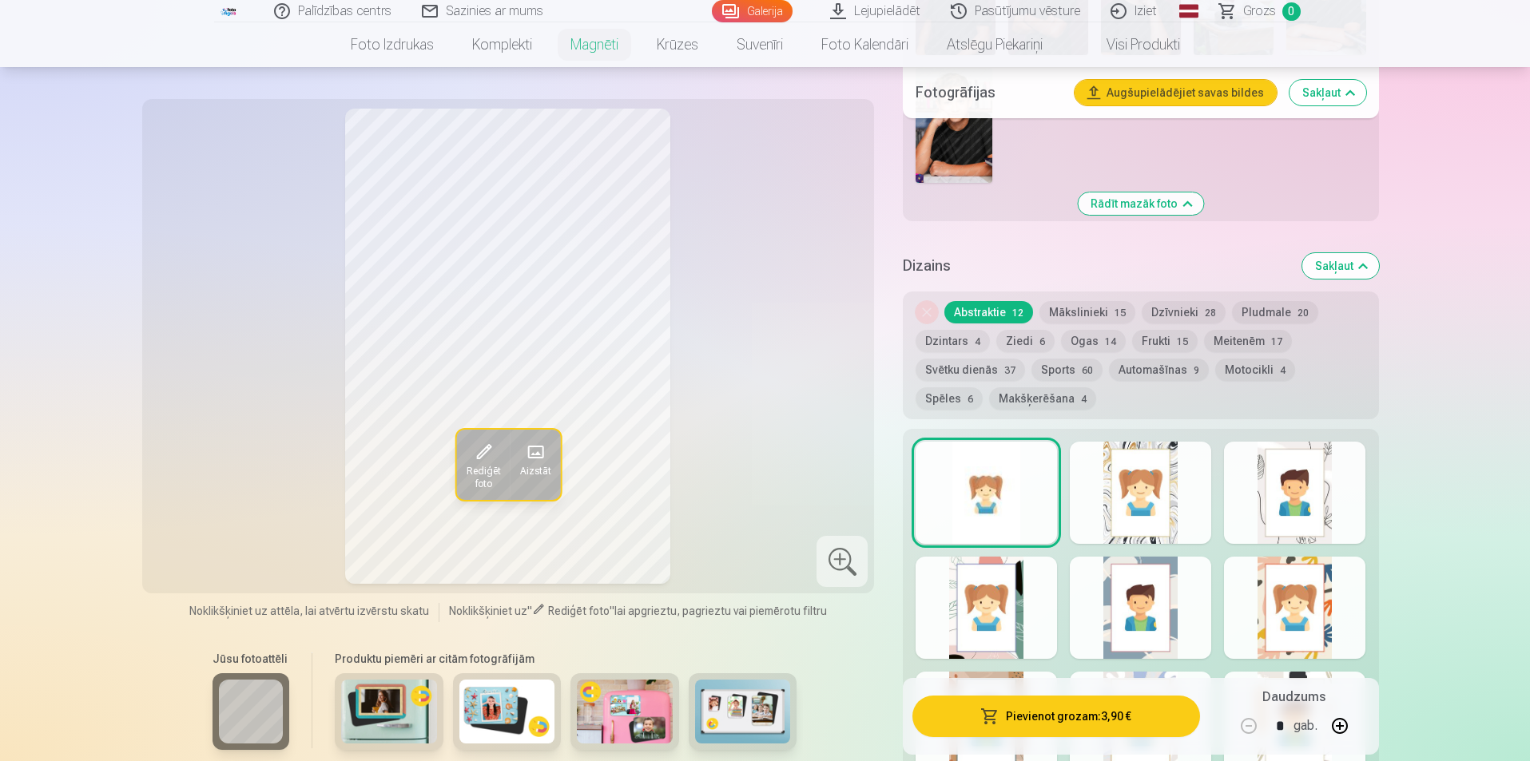
click at [1071, 359] on button "Sports 60" at bounding box center [1067, 370] width 71 height 22
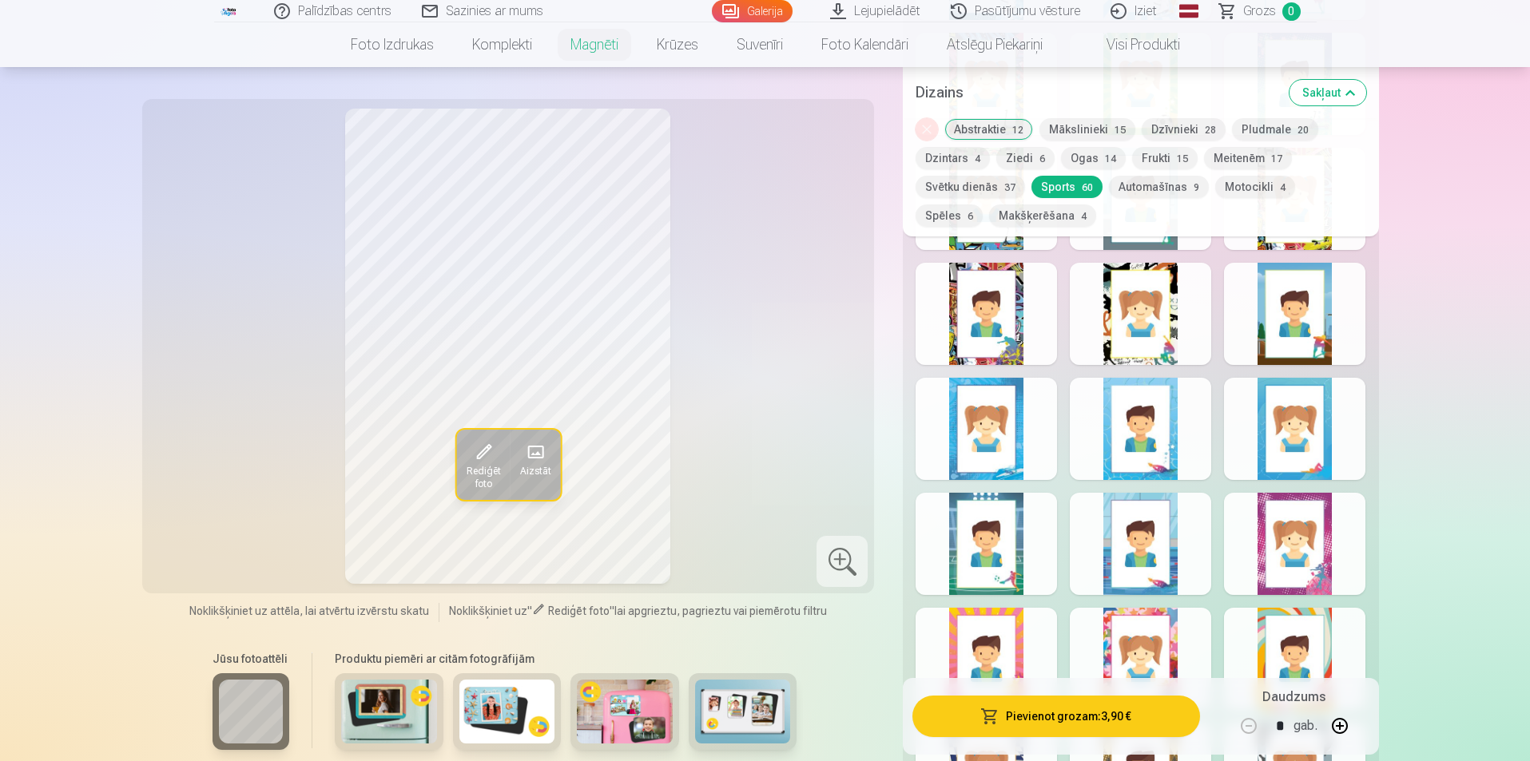
scroll to position [2557, 0]
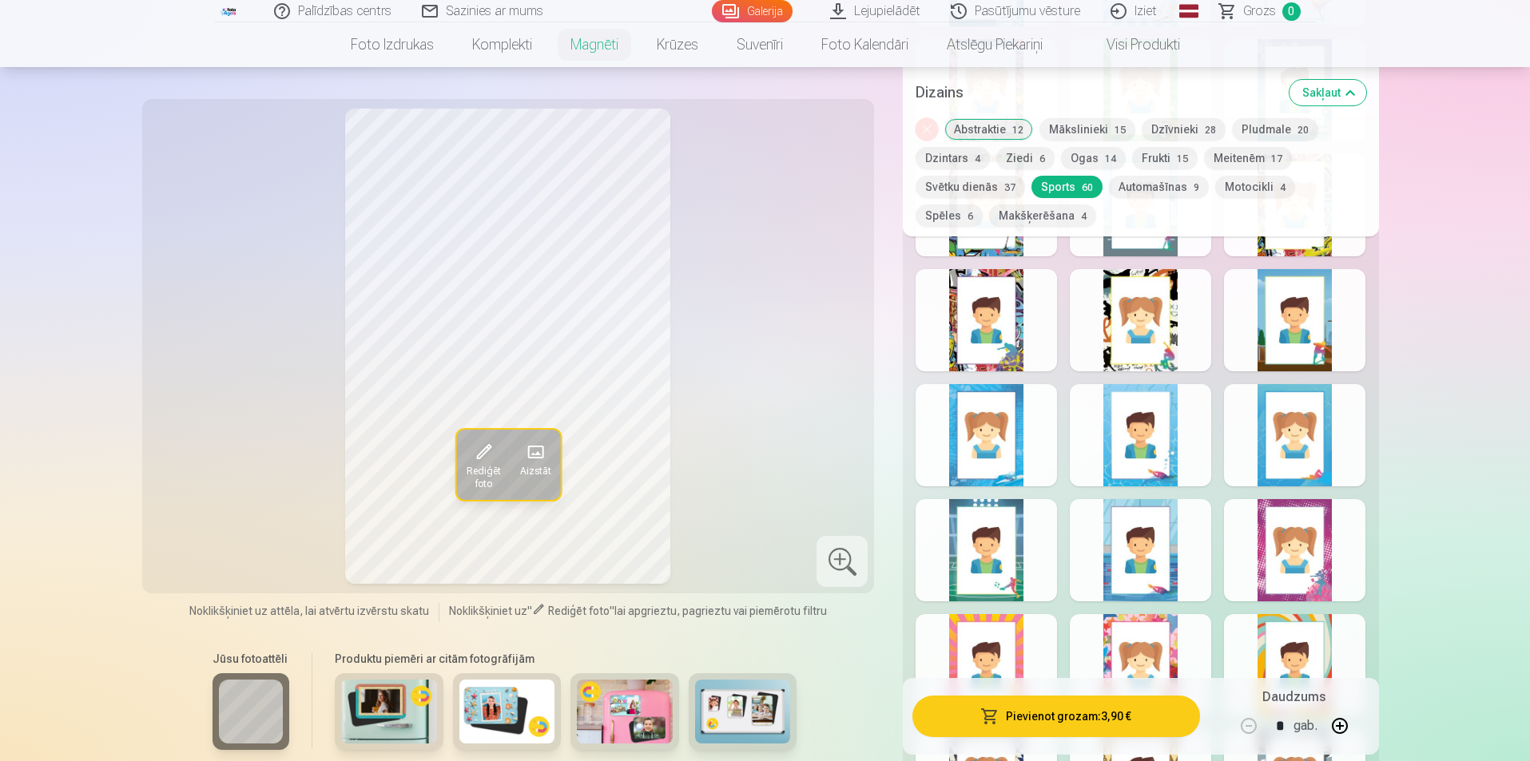
click at [849, 567] on div at bounding box center [842, 561] width 51 height 51
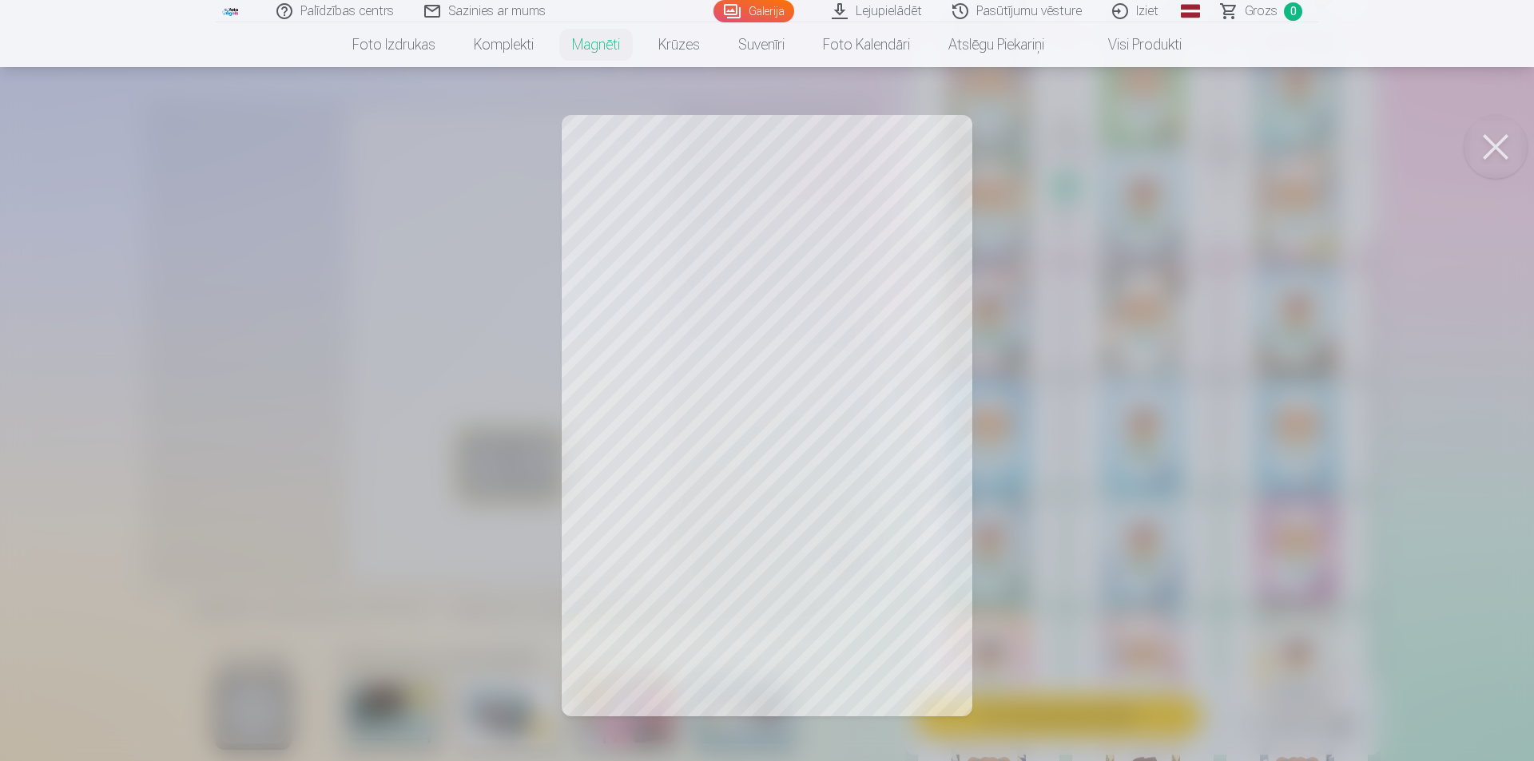
click at [1509, 133] on button at bounding box center [1496, 147] width 64 height 64
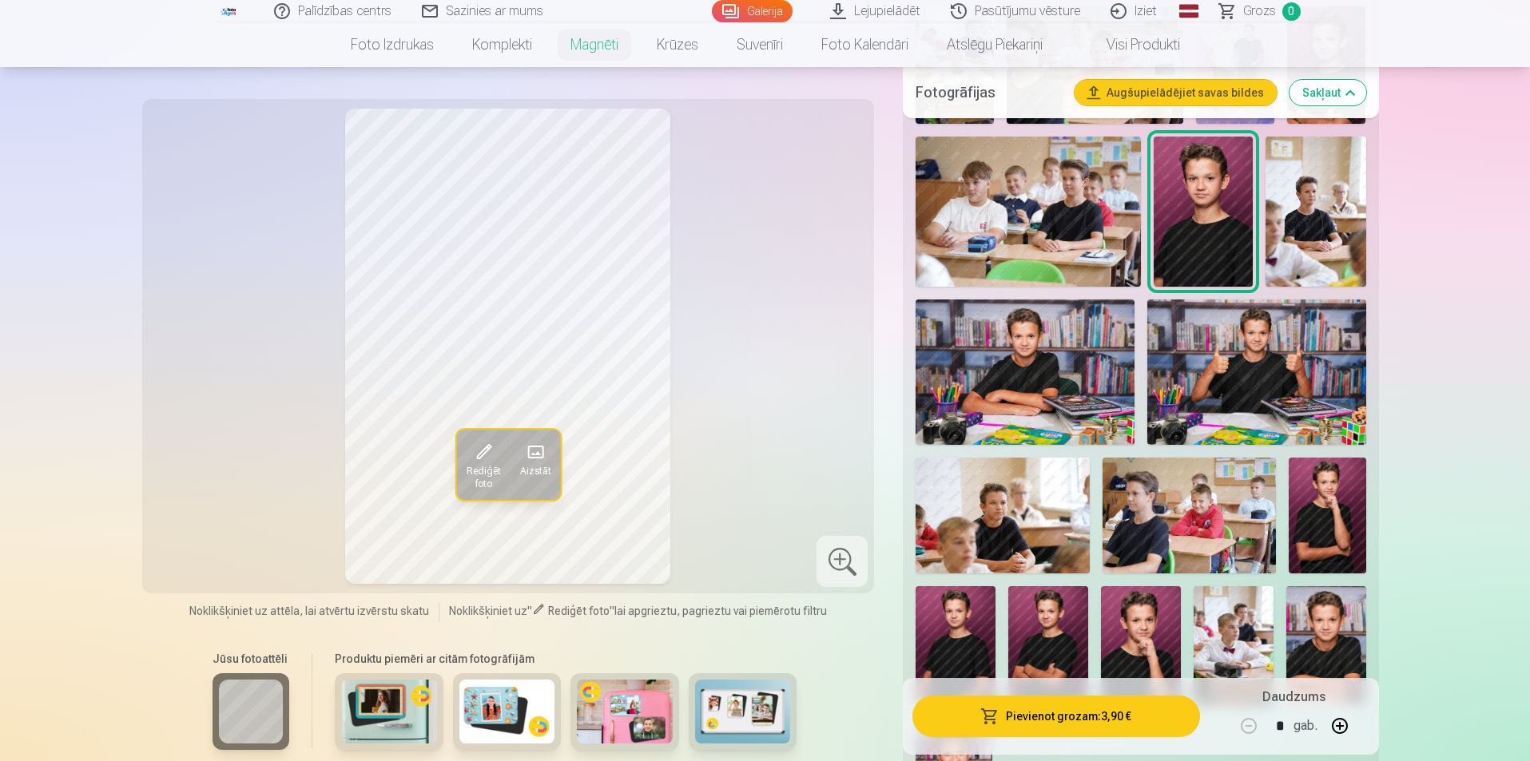
scroll to position [799, 0]
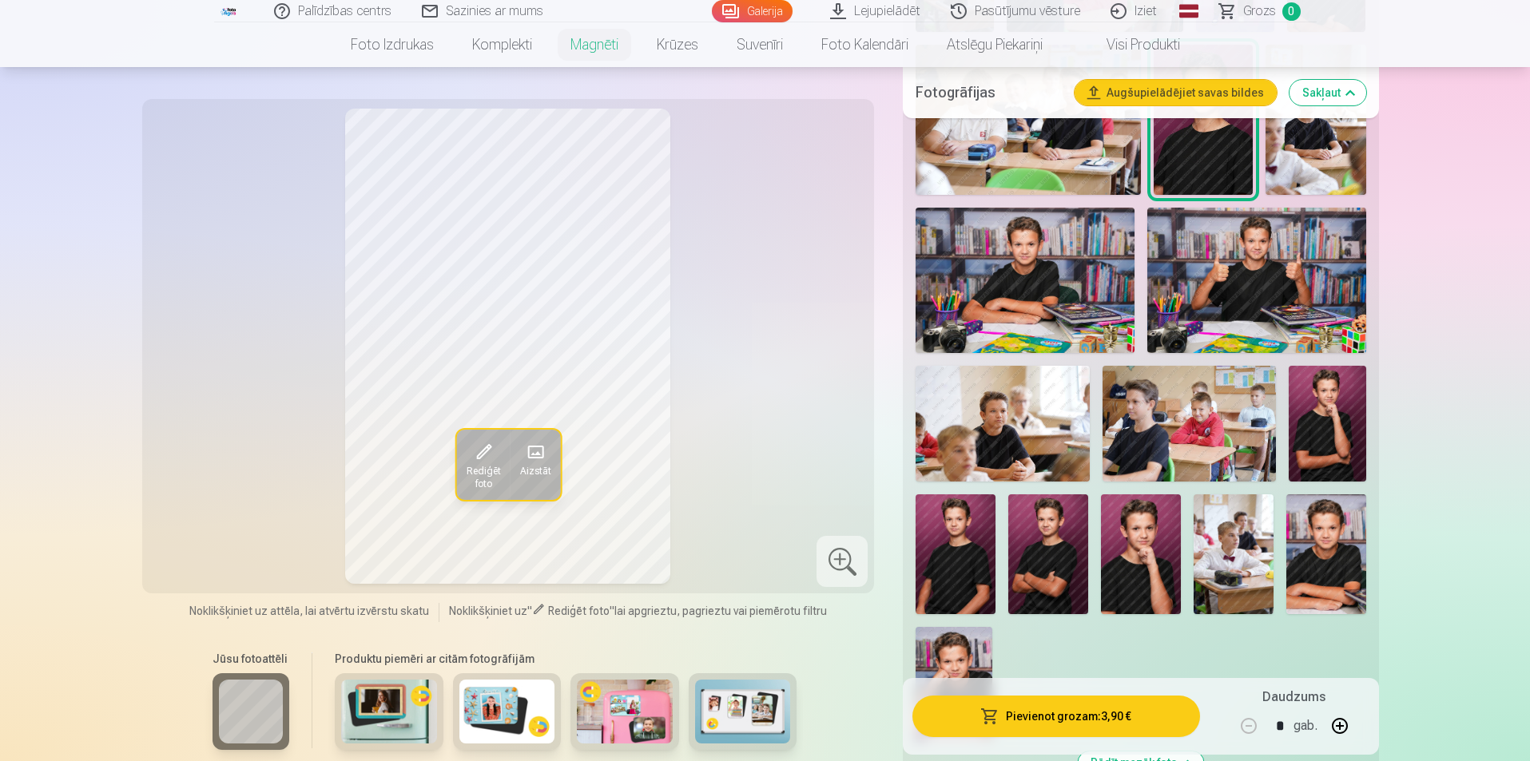
click at [1338, 404] on img at bounding box center [1328, 424] width 78 height 116
click at [964, 549] on img at bounding box center [956, 555] width 80 height 120
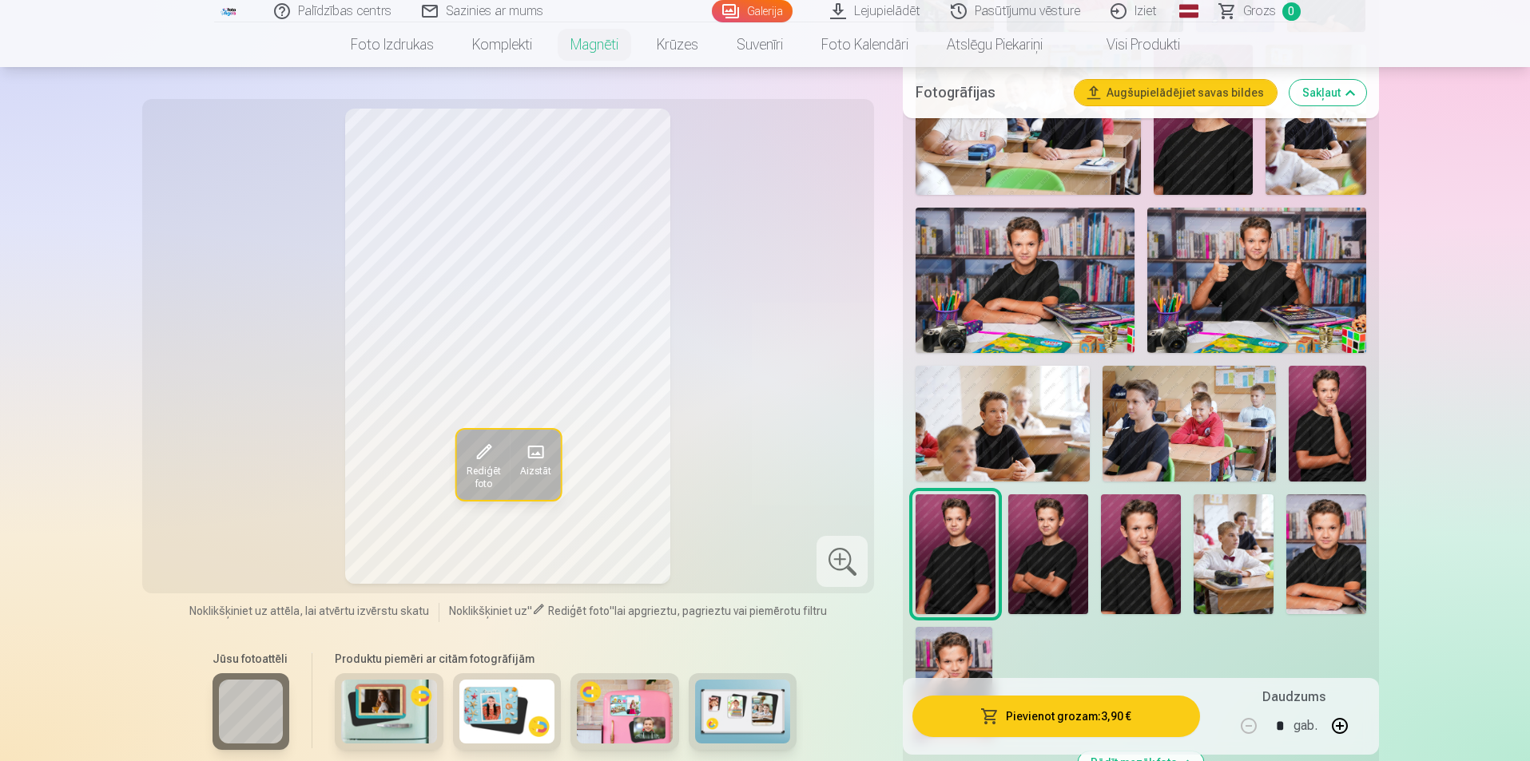
click at [1021, 549] on img at bounding box center [1048, 555] width 80 height 120
click at [1139, 550] on img at bounding box center [1141, 555] width 80 height 120
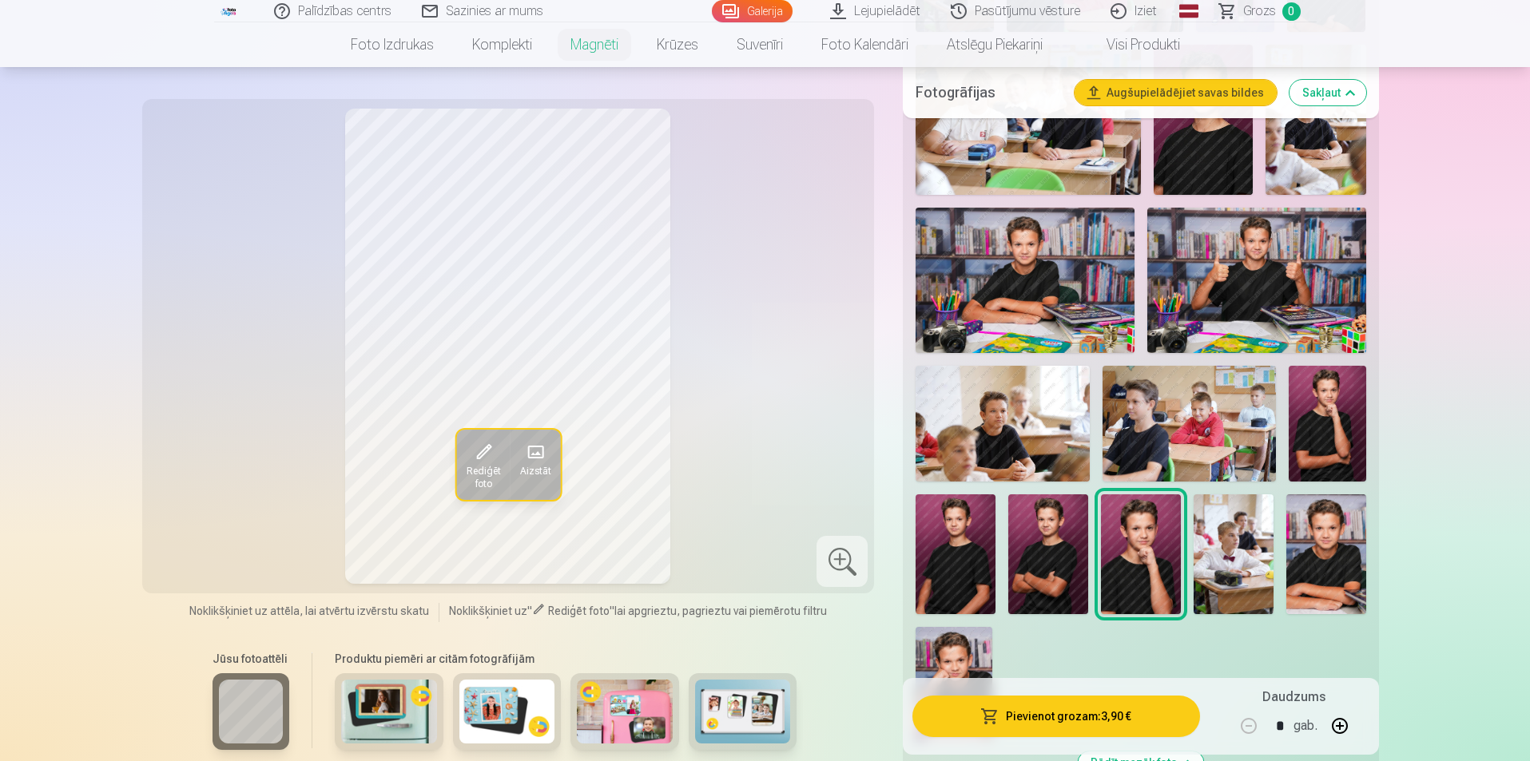
click at [1348, 560] on img at bounding box center [1326, 555] width 80 height 120
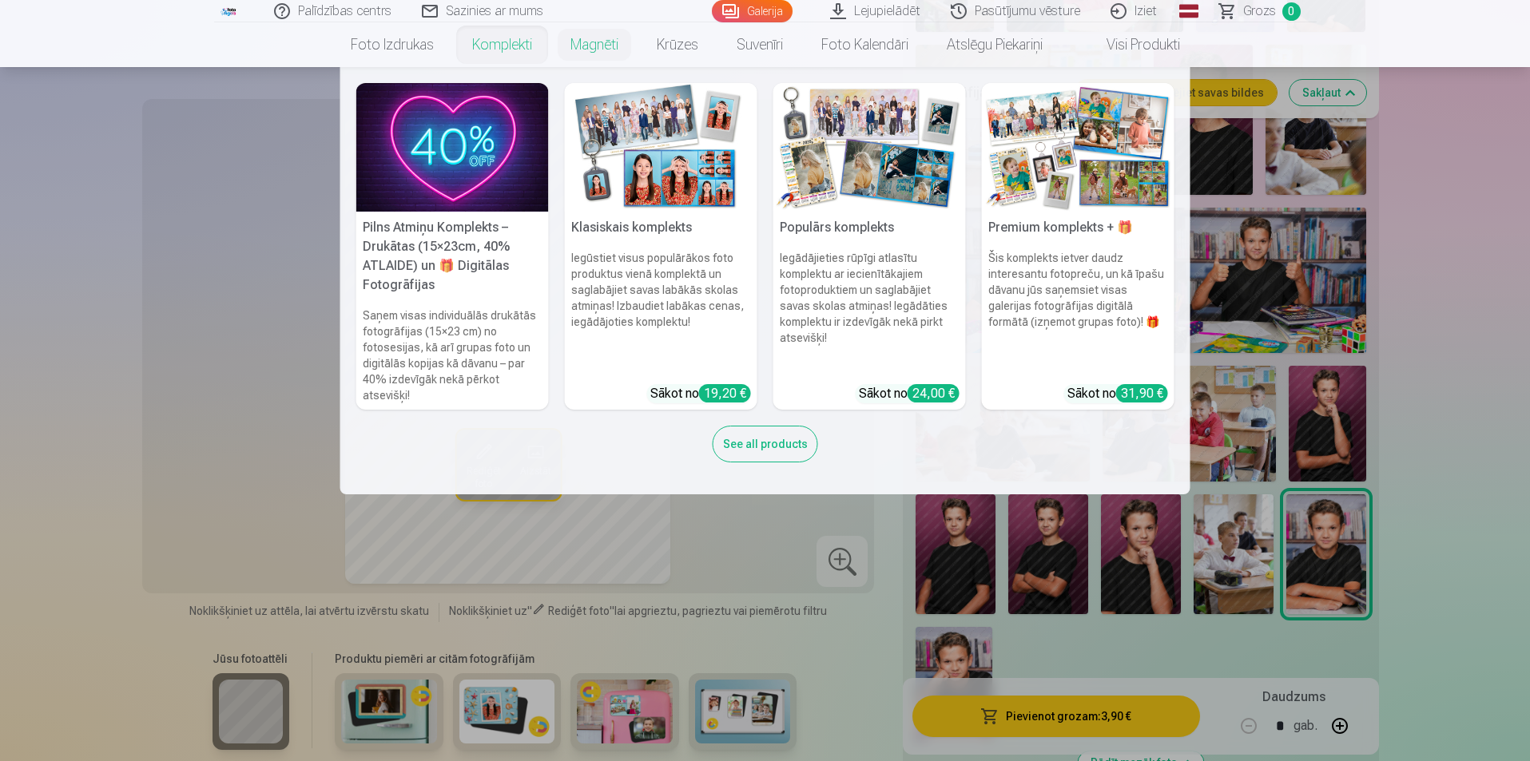
click at [504, 46] on link "Komplekti" at bounding box center [502, 44] width 98 height 45
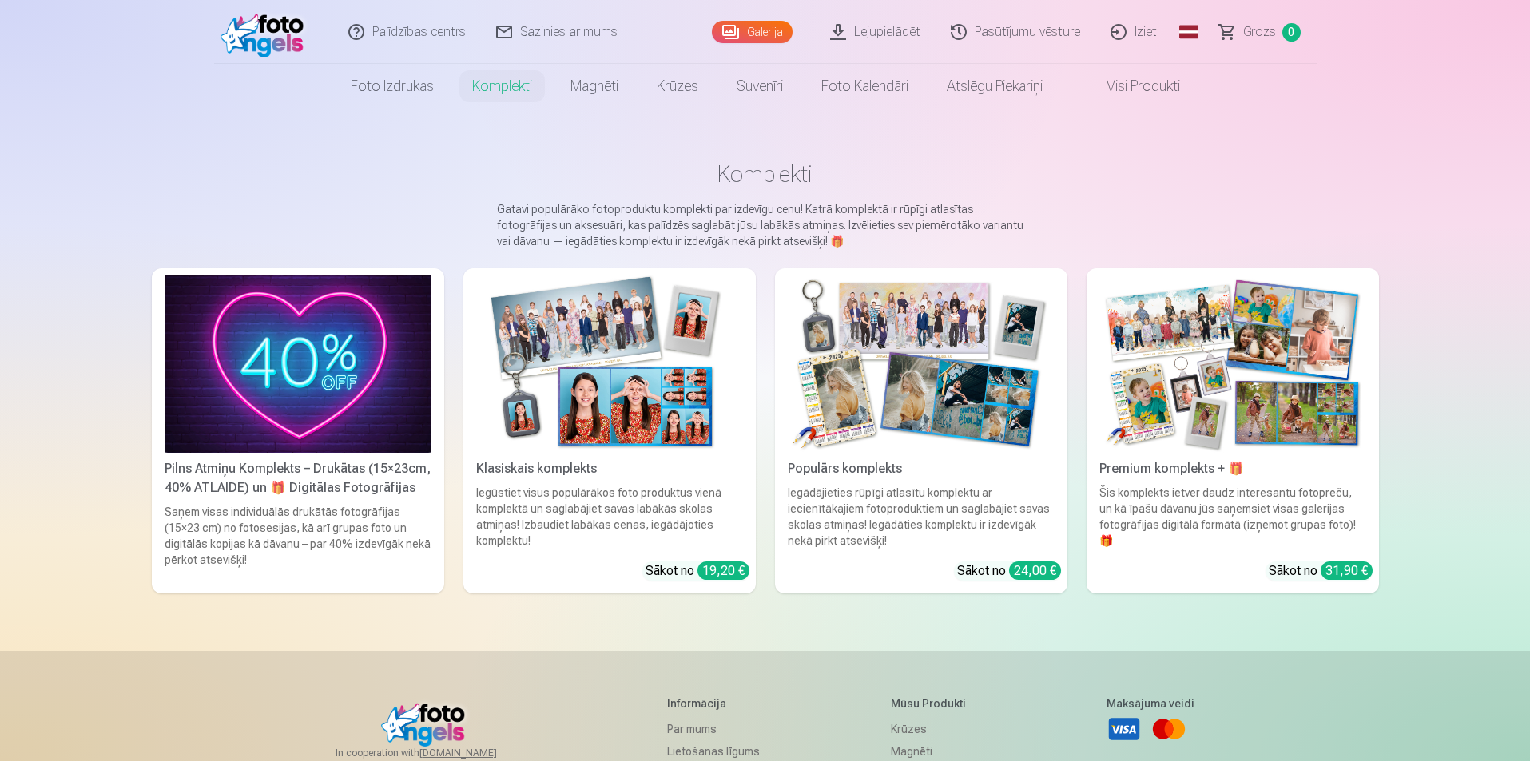
click at [936, 375] on img at bounding box center [921, 364] width 267 height 178
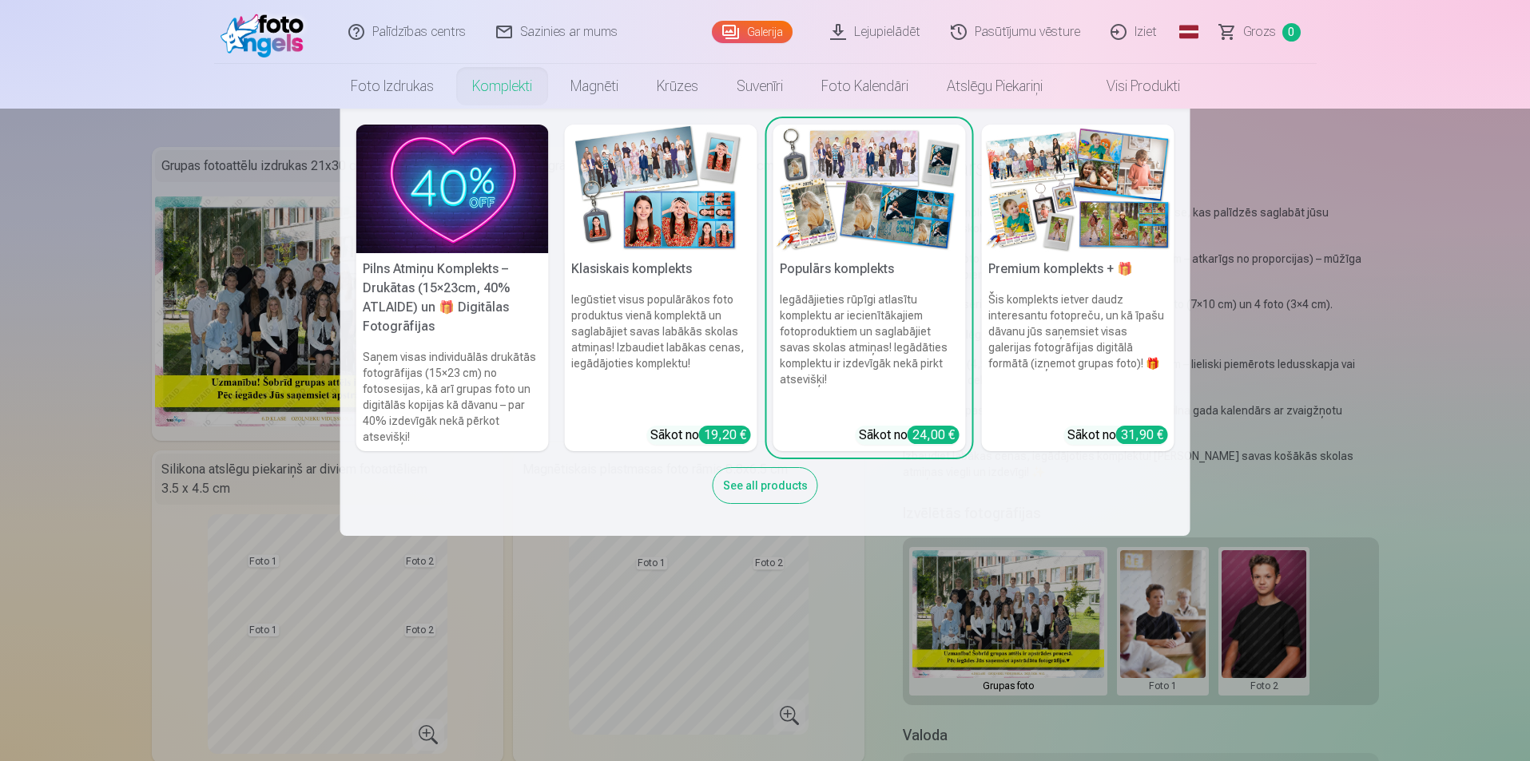
click at [514, 82] on link "Komplekti" at bounding box center [502, 86] width 98 height 45
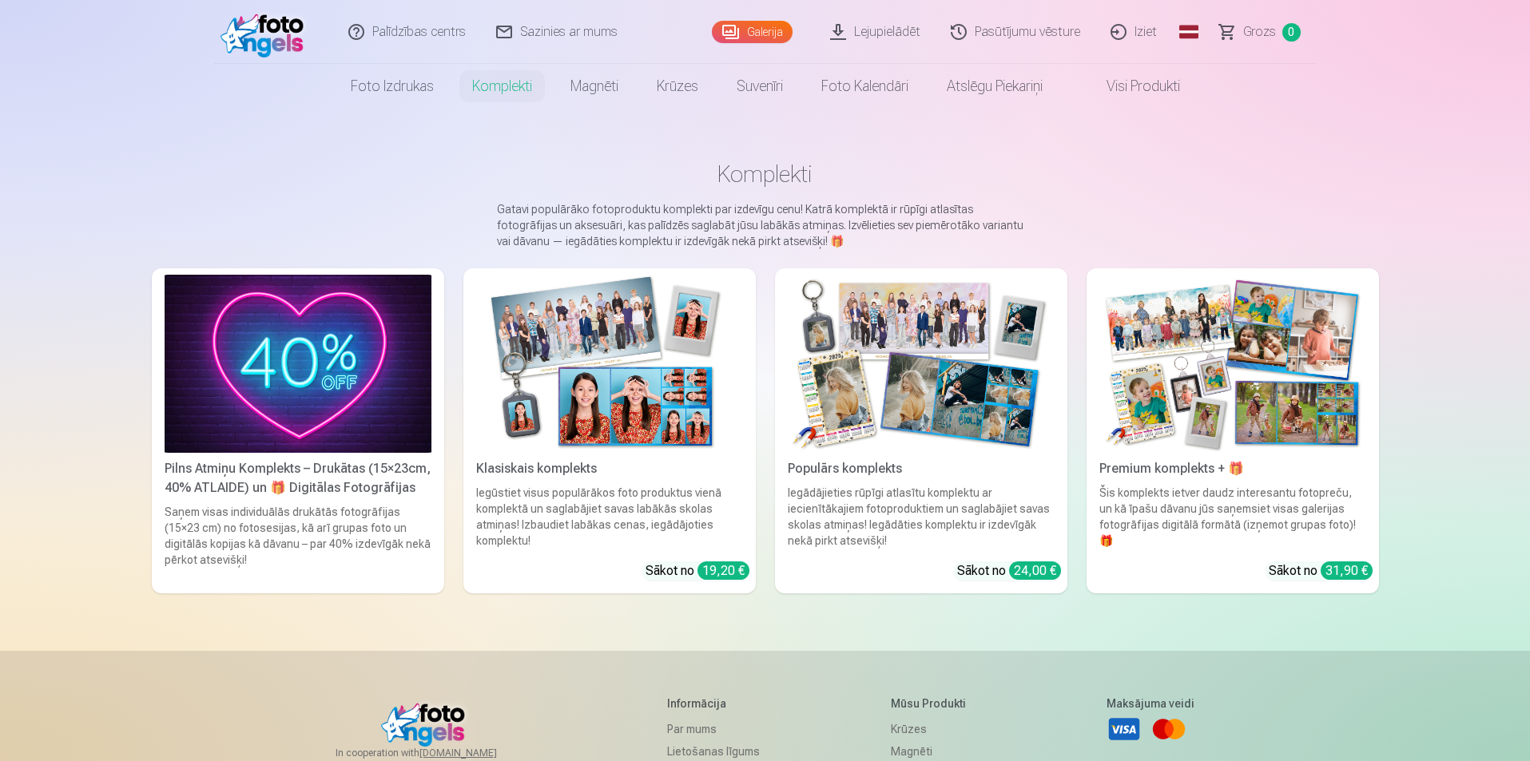
click at [1196, 395] on img at bounding box center [1232, 364] width 267 height 178
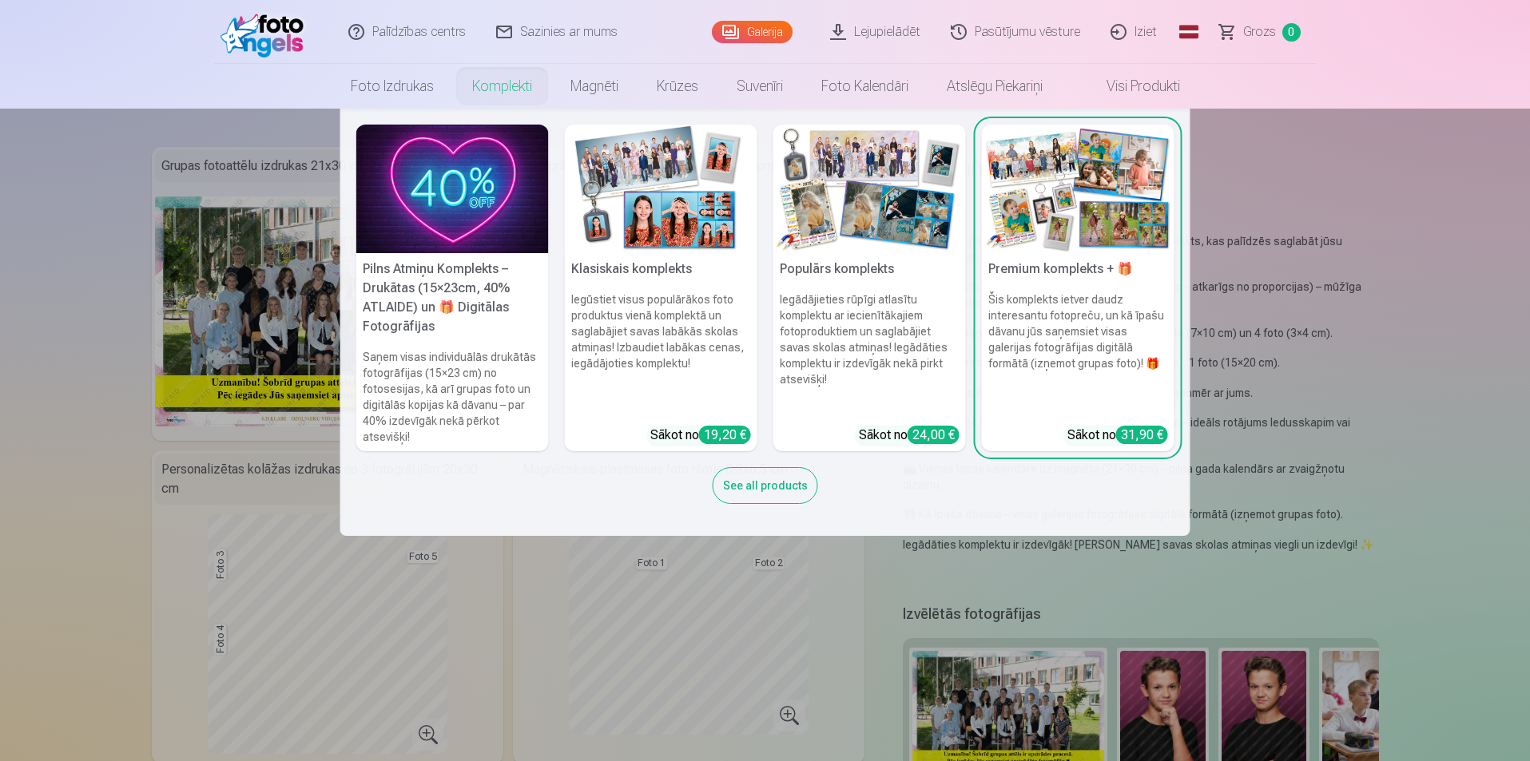
click at [503, 82] on link "Komplekti" at bounding box center [502, 86] width 98 height 45
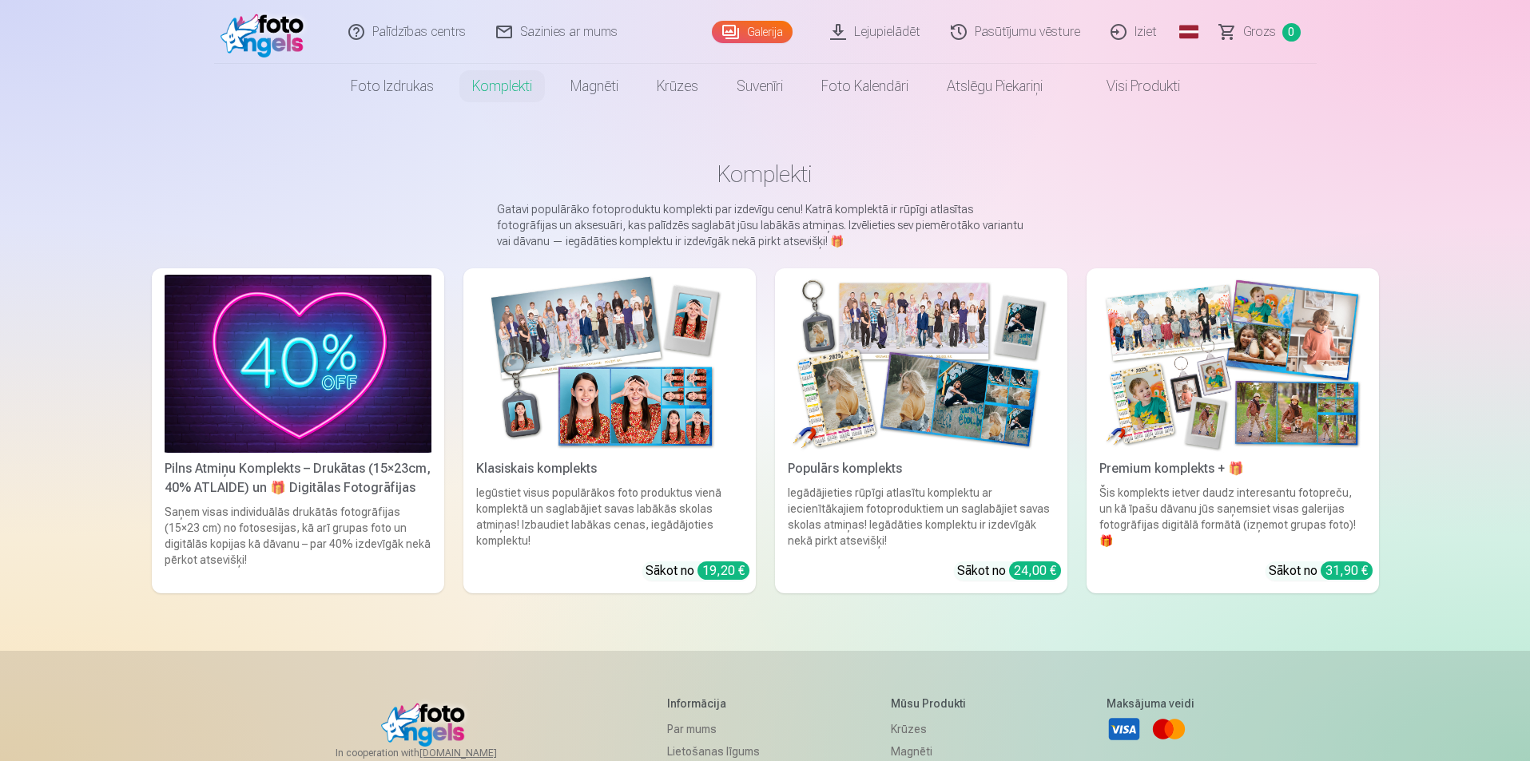
click at [320, 478] on div "Pilns Atmiņu Komplekts – Drukātas (15×23cm, 40% ATLAIDE) un 🎁 Digitālas Fotogrā…" at bounding box center [298, 478] width 280 height 38
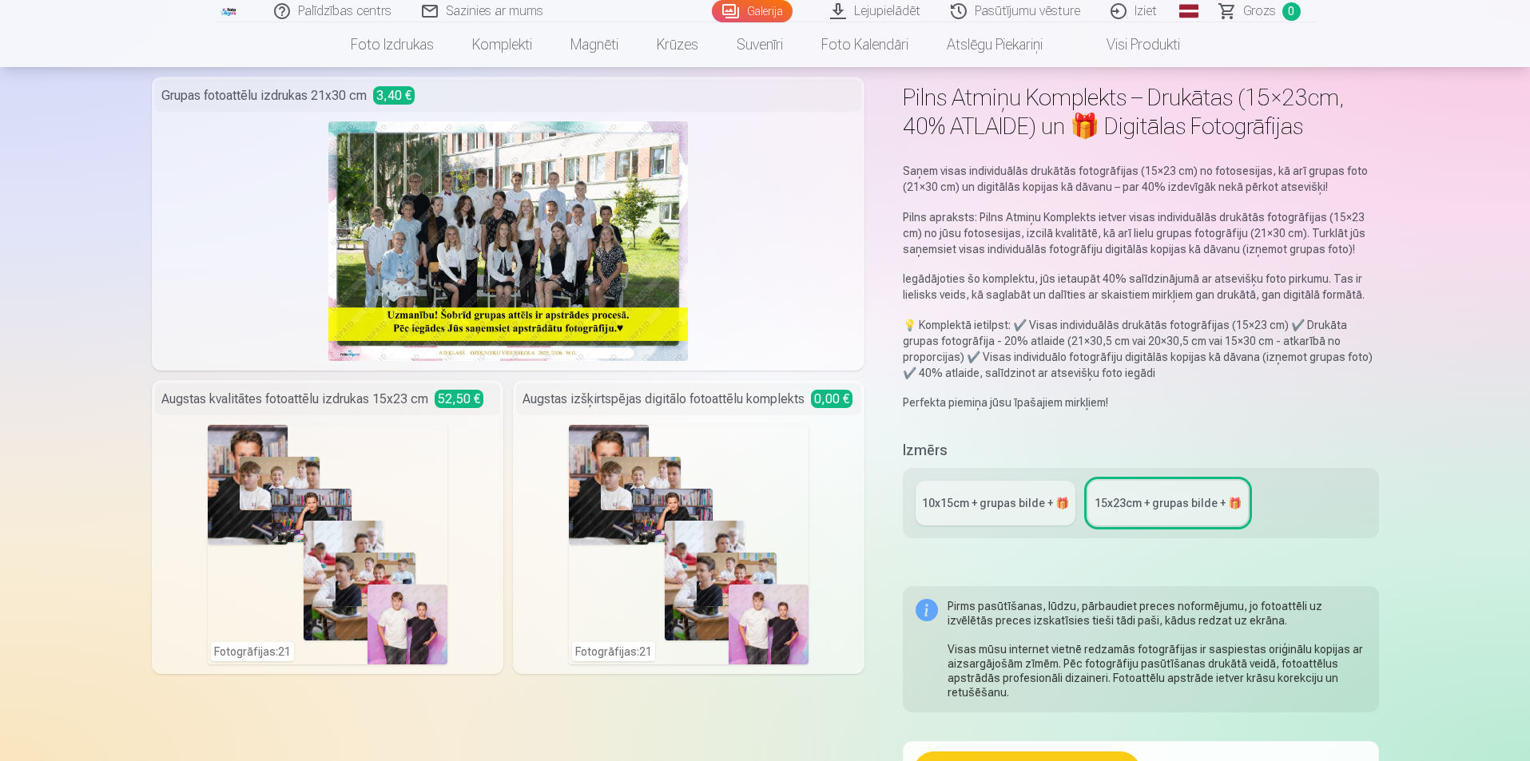
scroll to position [80, 0]
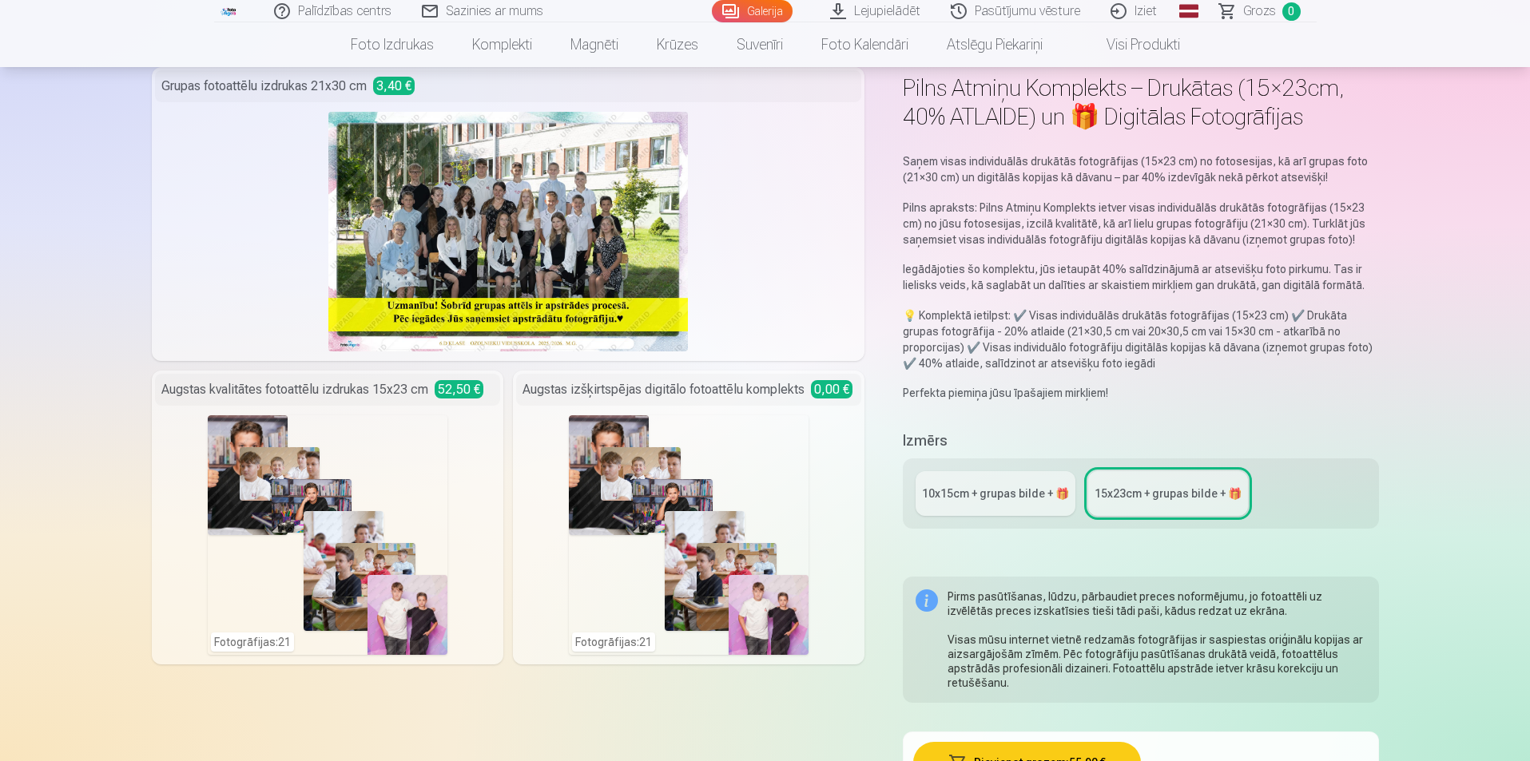
click at [1010, 487] on div "10x15сm + grupas bilde + 🎁" at bounding box center [995, 494] width 147 height 16
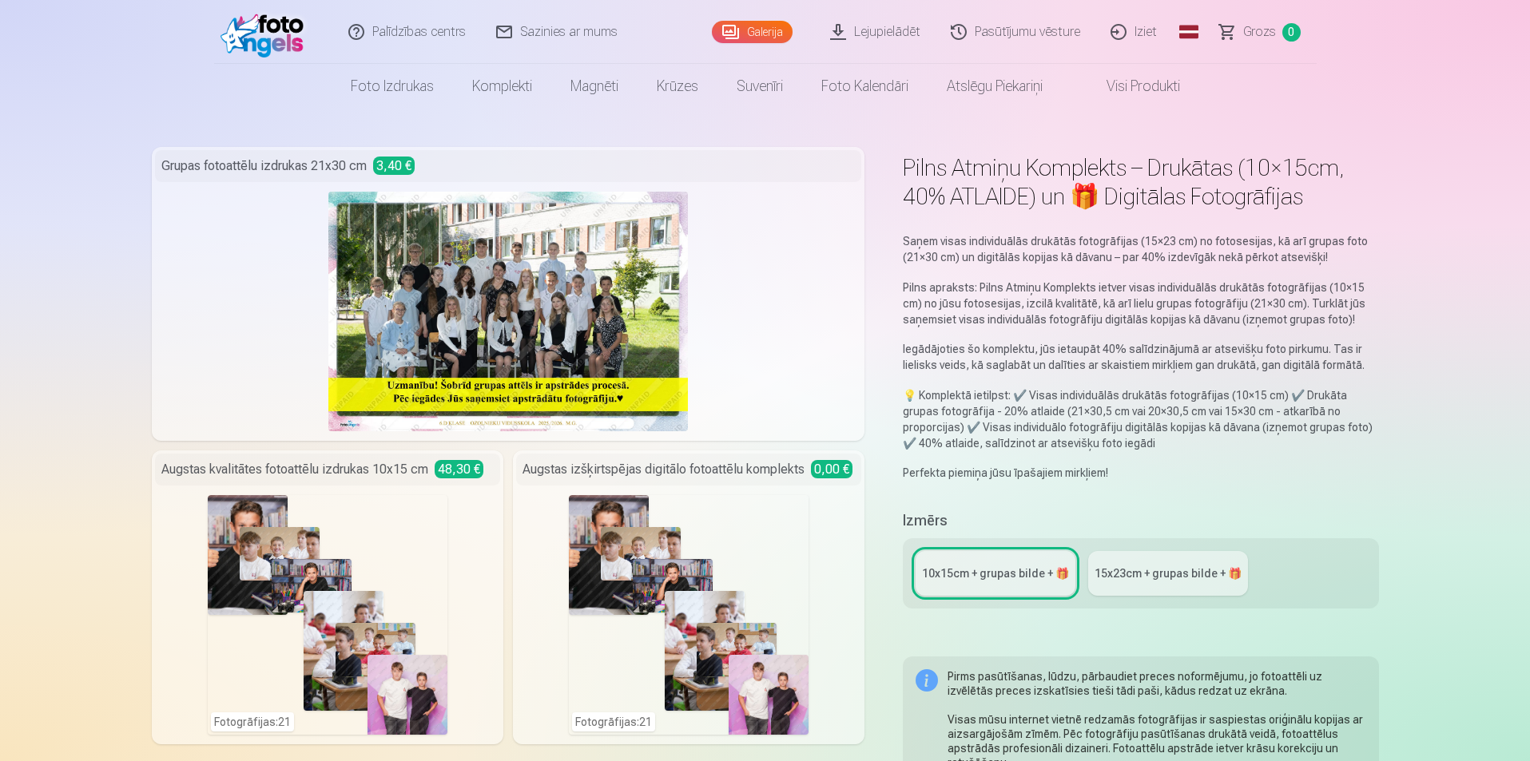
click at [1193, 570] on div "15x23сm + grupas bilde + 🎁" at bounding box center [1168, 574] width 147 height 16
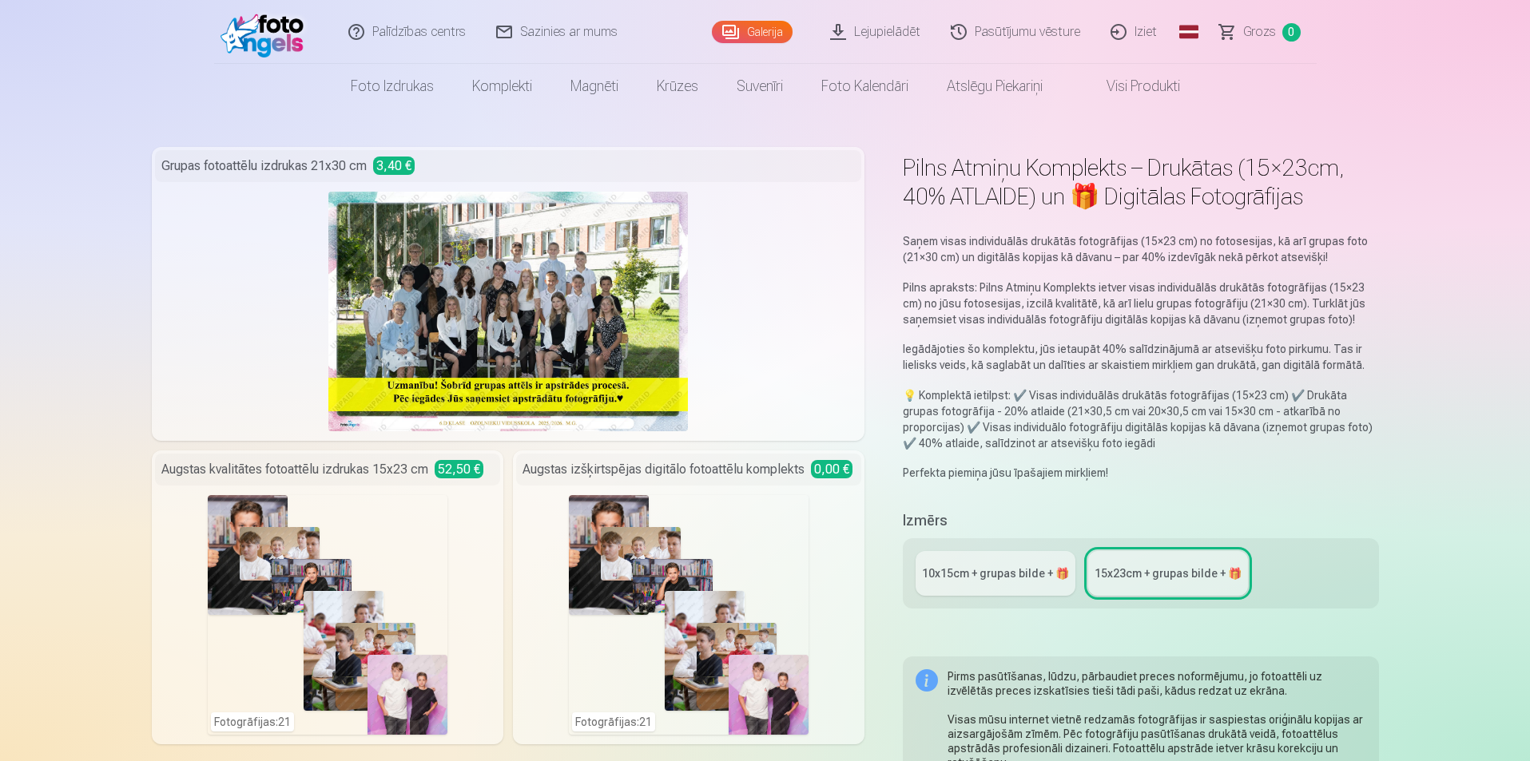
click at [769, 29] on link "Galerija" at bounding box center [752, 32] width 81 height 22
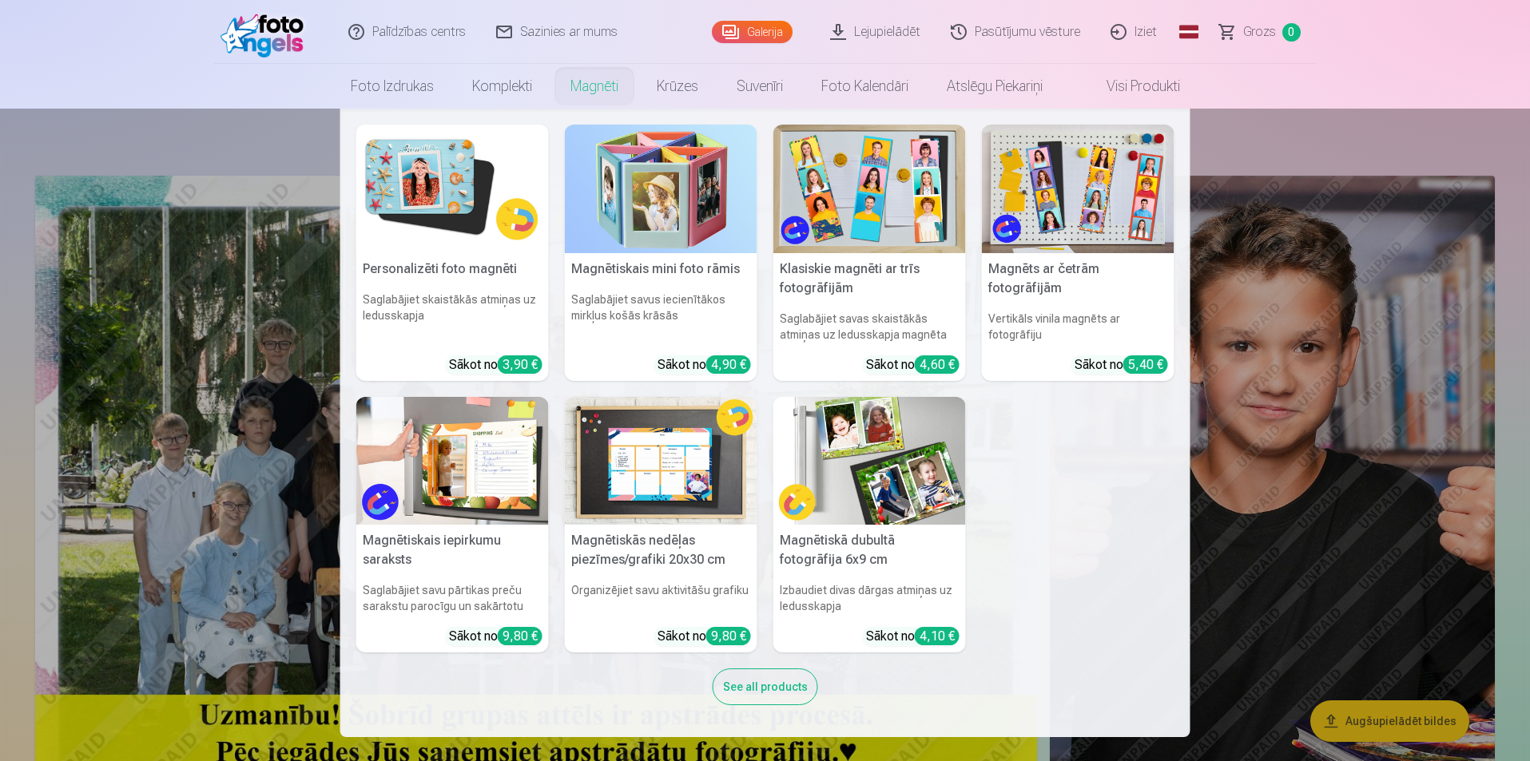
click at [607, 90] on link "Magnēti" at bounding box center [594, 86] width 86 height 45
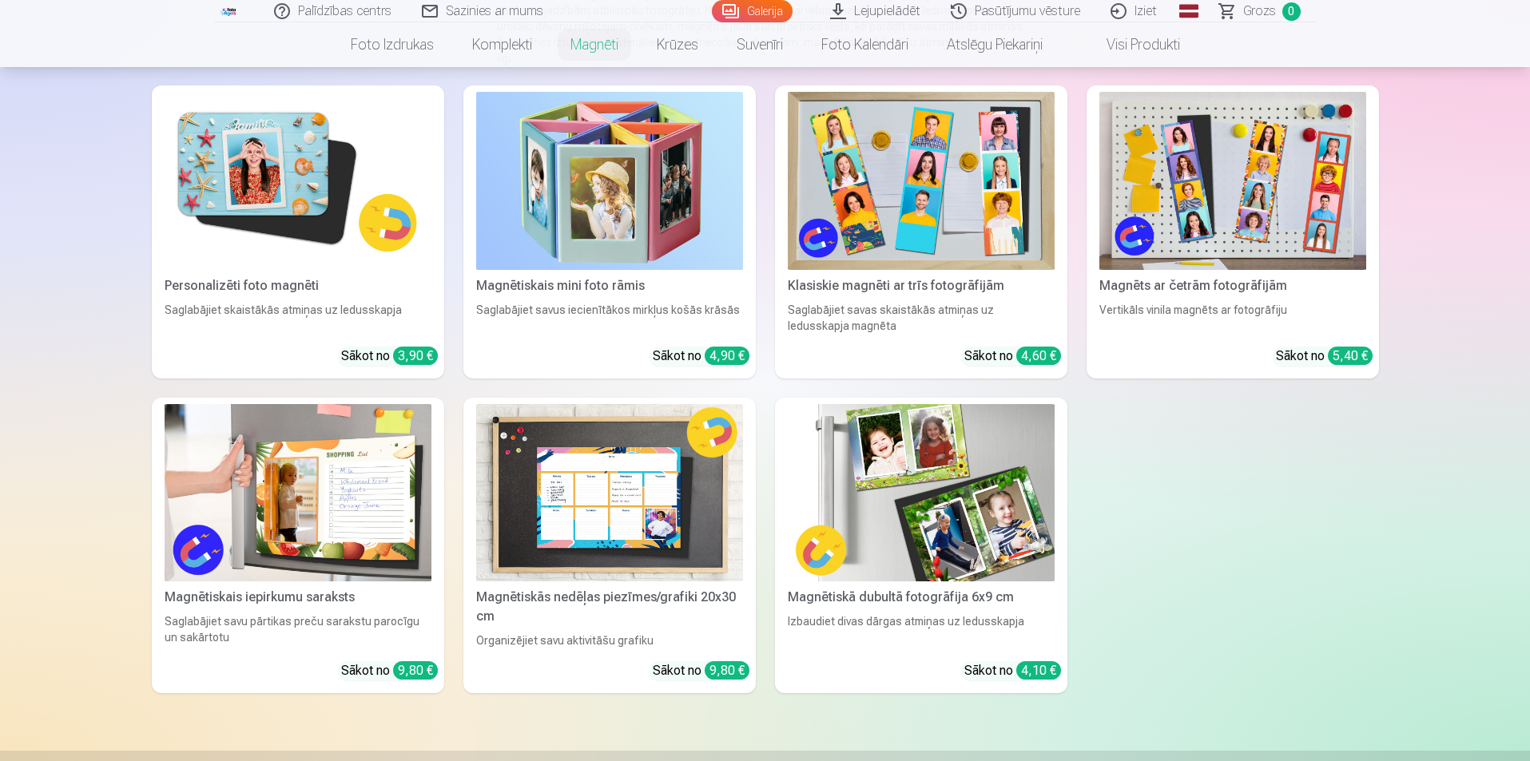
scroll to position [240, 0]
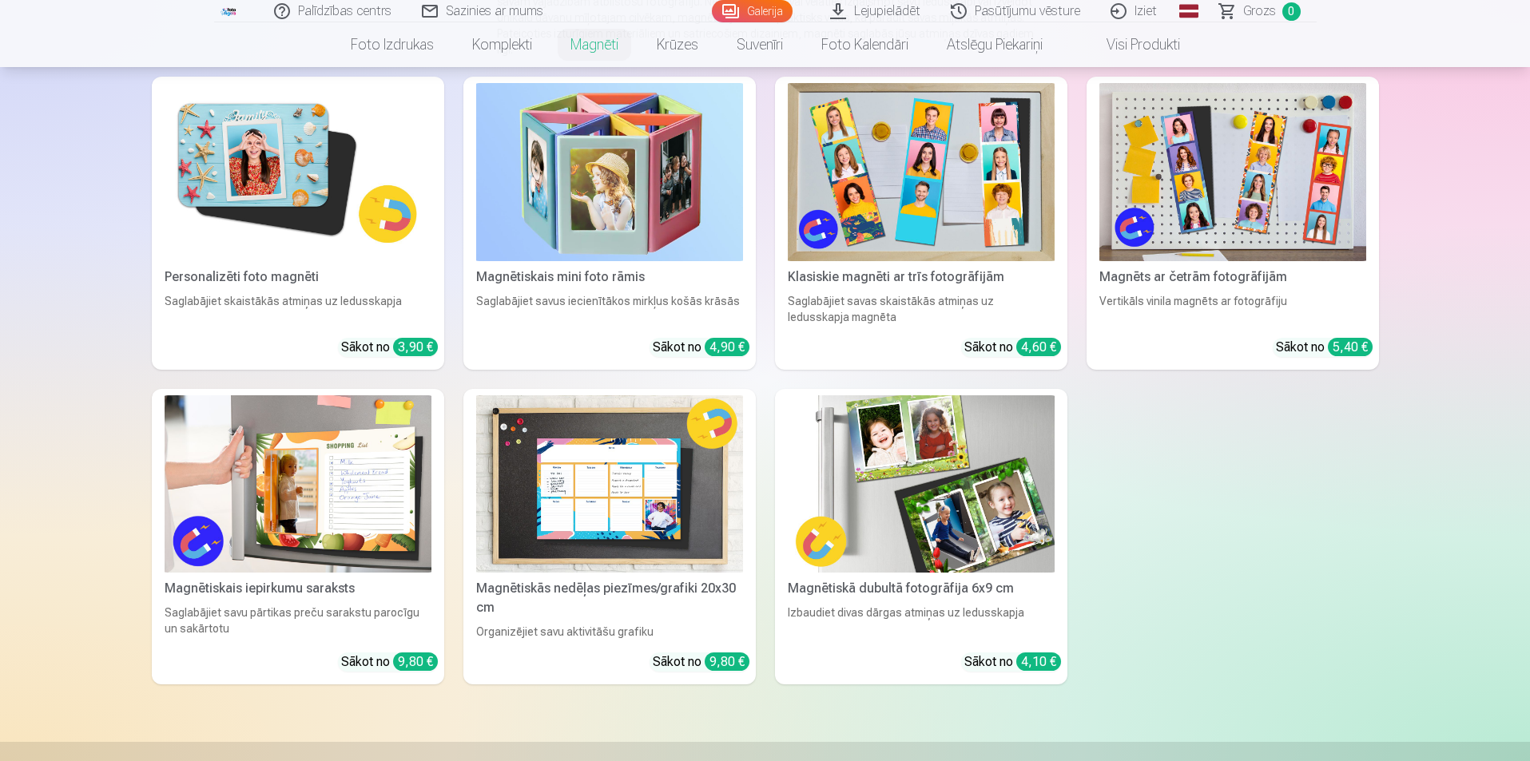
click at [1236, 111] on img at bounding box center [1232, 172] width 267 height 178
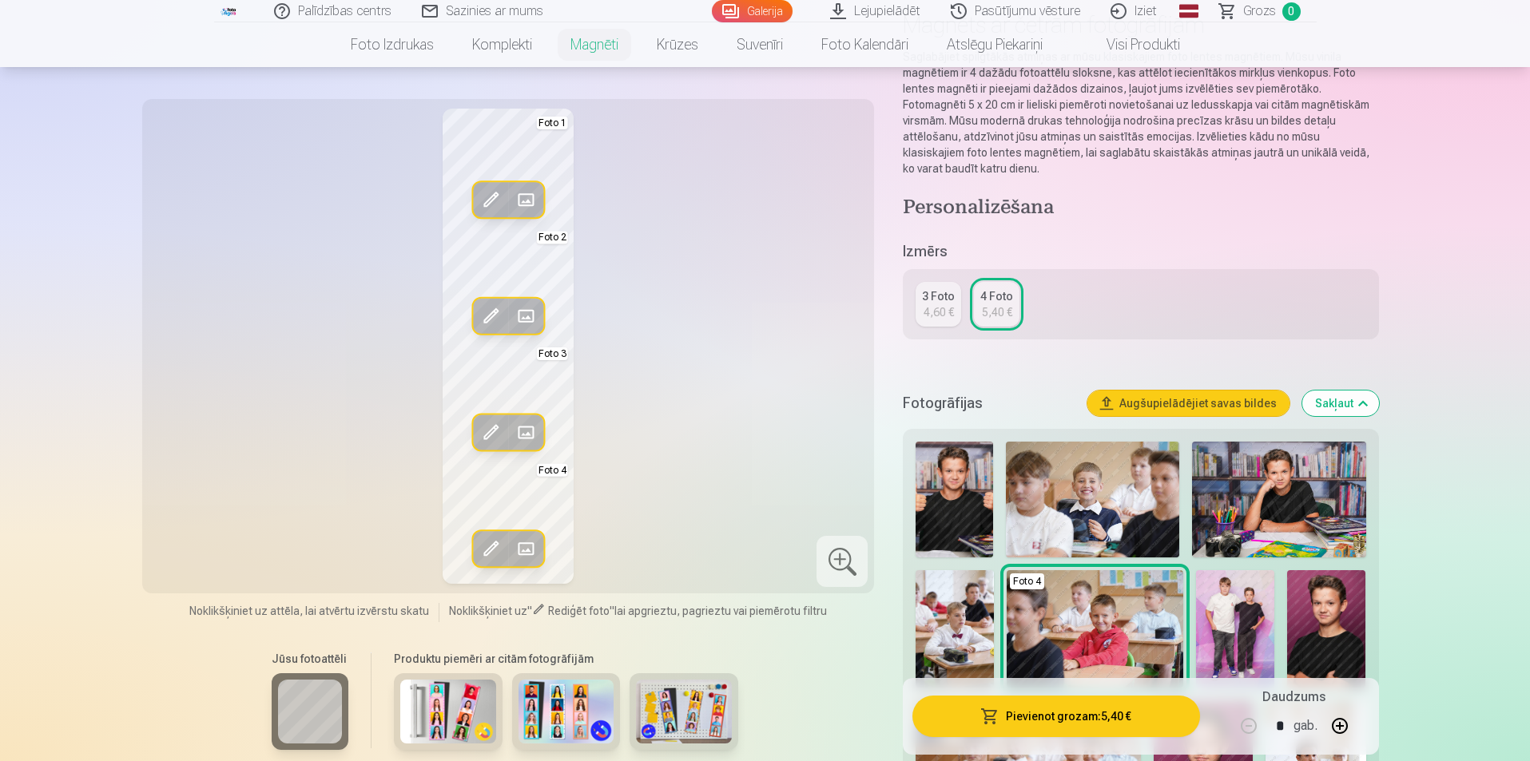
scroll to position [160, 0]
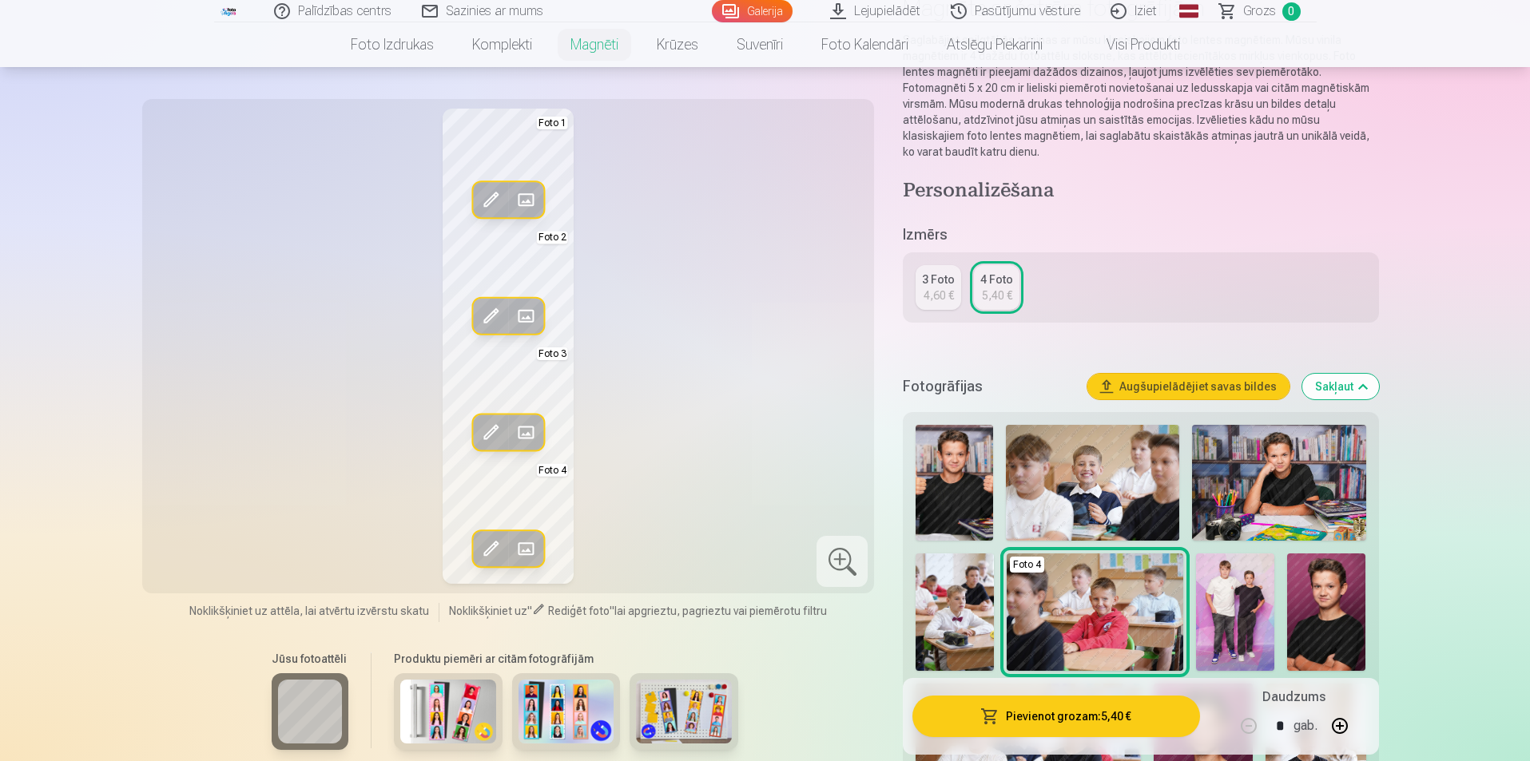
click at [491, 316] on span at bounding box center [491, 317] width 26 height 26
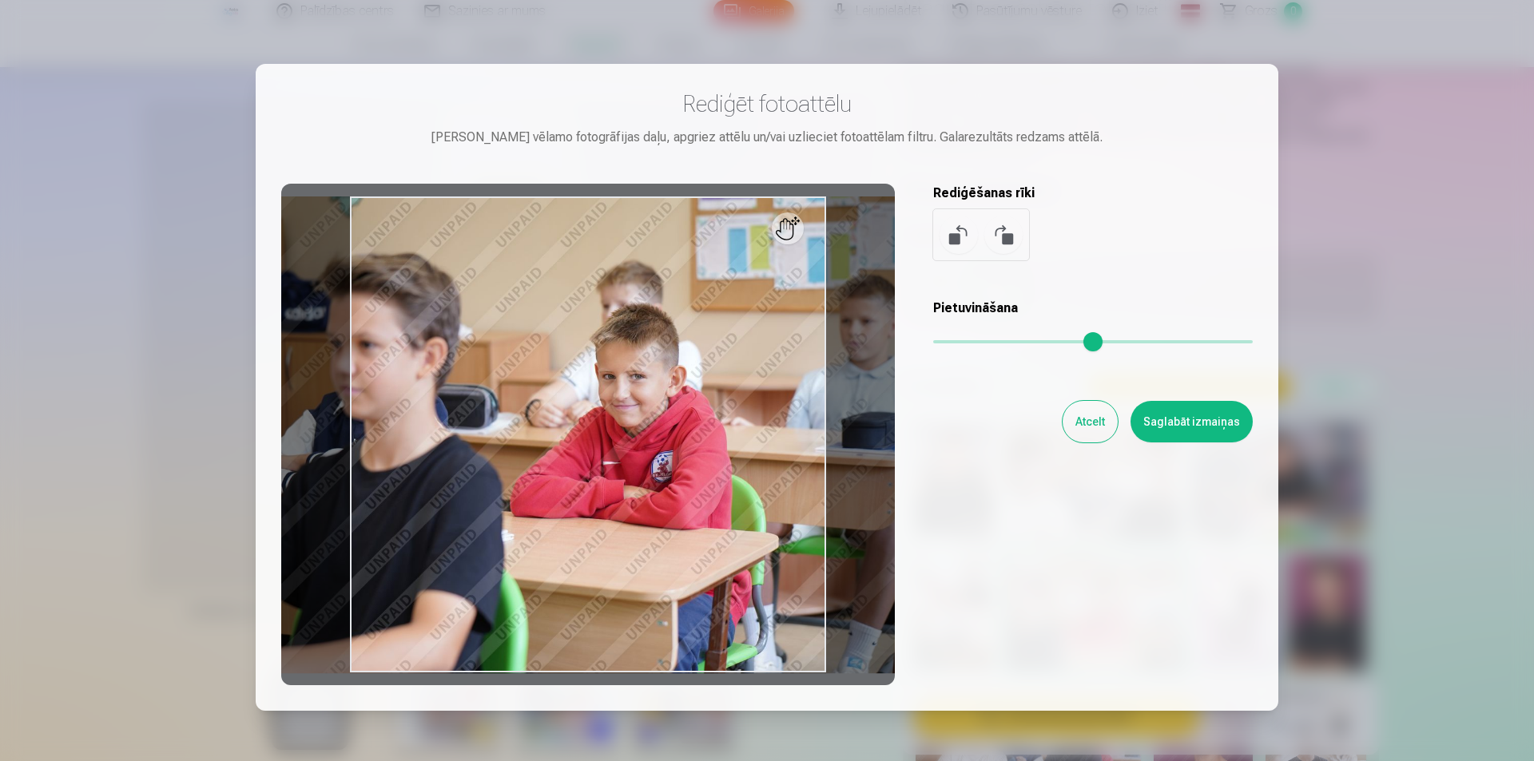
click at [1097, 421] on button "Atcelt" at bounding box center [1090, 422] width 55 height 42
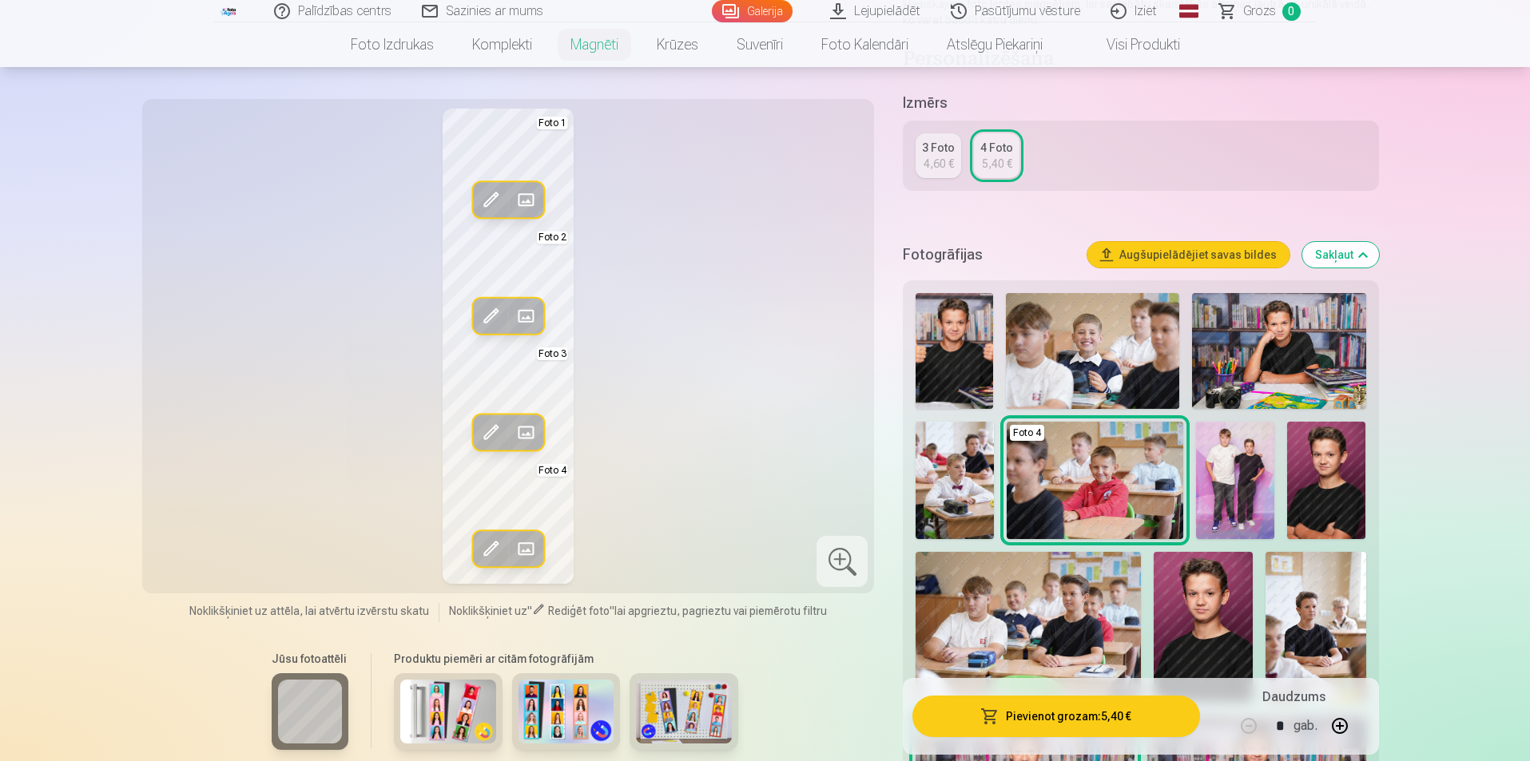
scroll to position [320, 0]
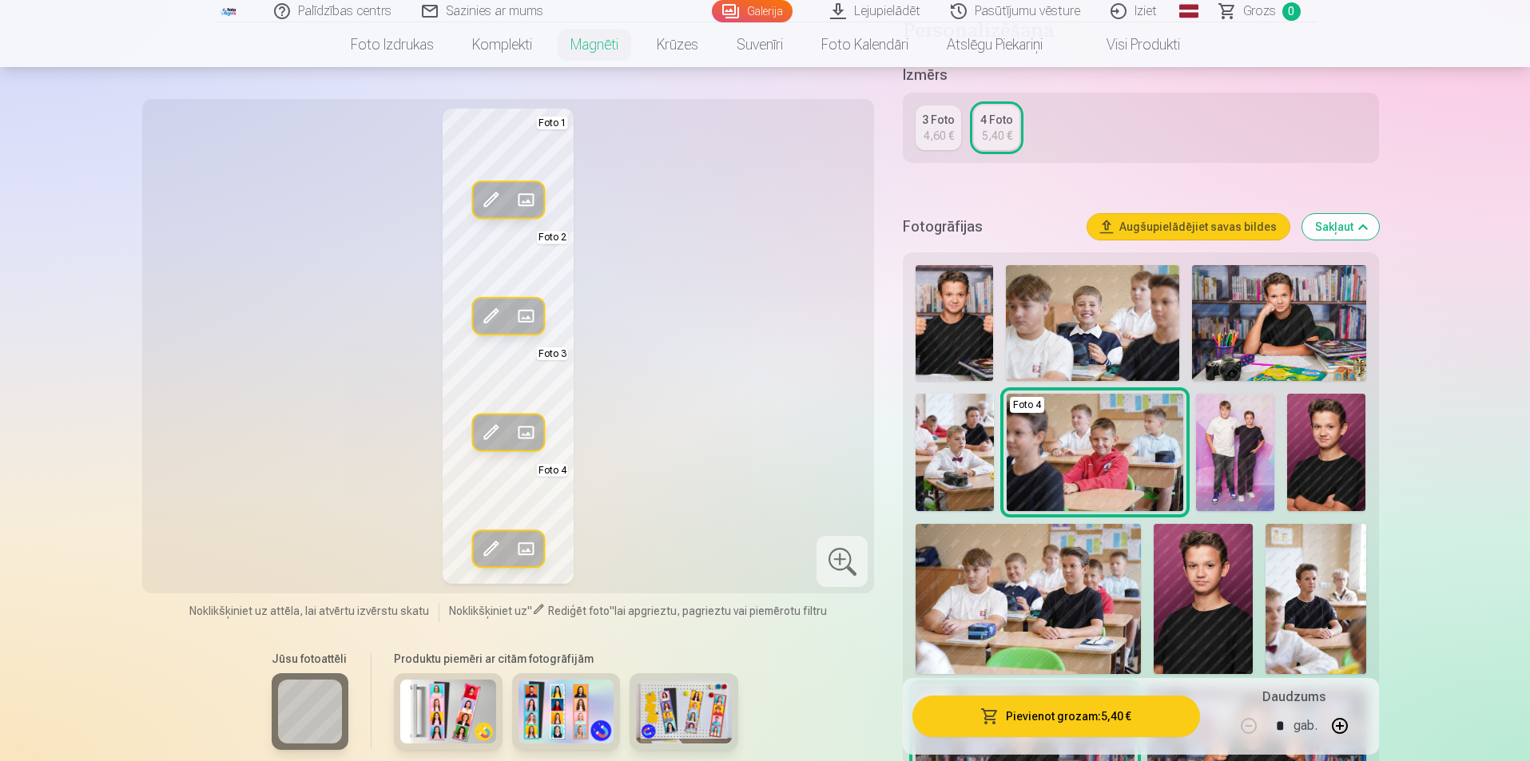
click at [1334, 496] on img at bounding box center [1326, 452] width 78 height 117
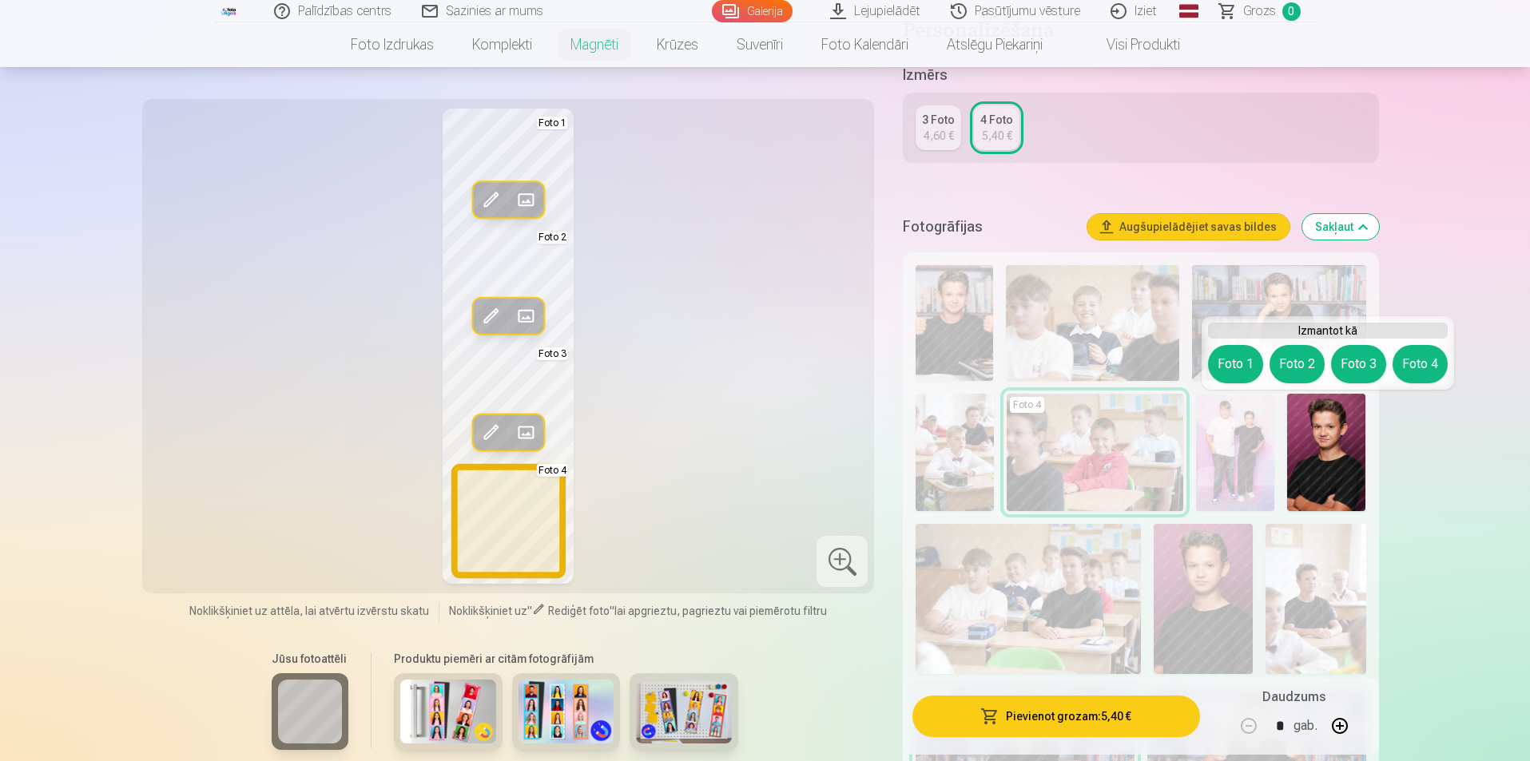
click at [1415, 361] on button "Foto 4" at bounding box center [1420, 364] width 55 height 38
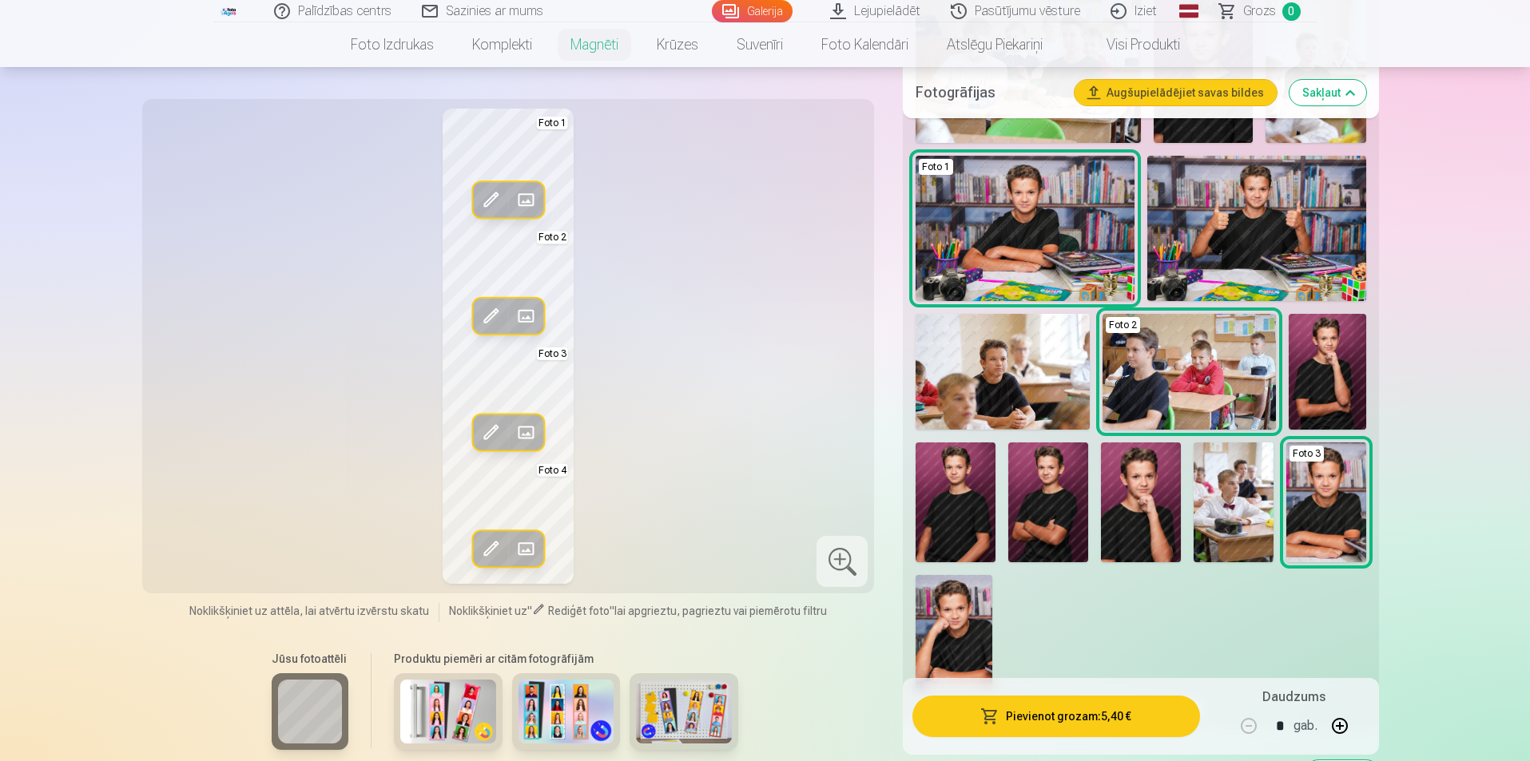
scroll to position [879, 0]
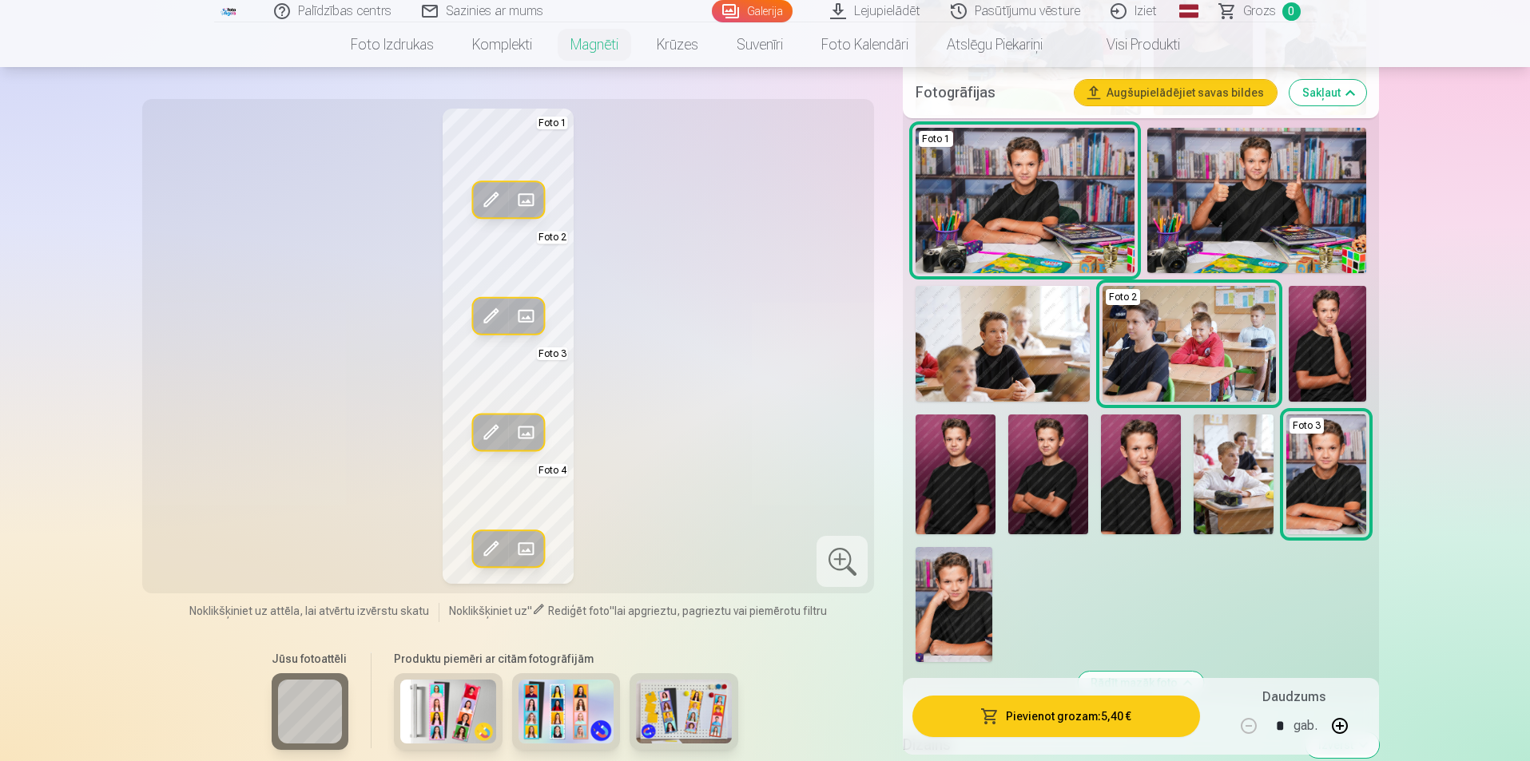
click at [1337, 356] on img at bounding box center [1328, 344] width 78 height 116
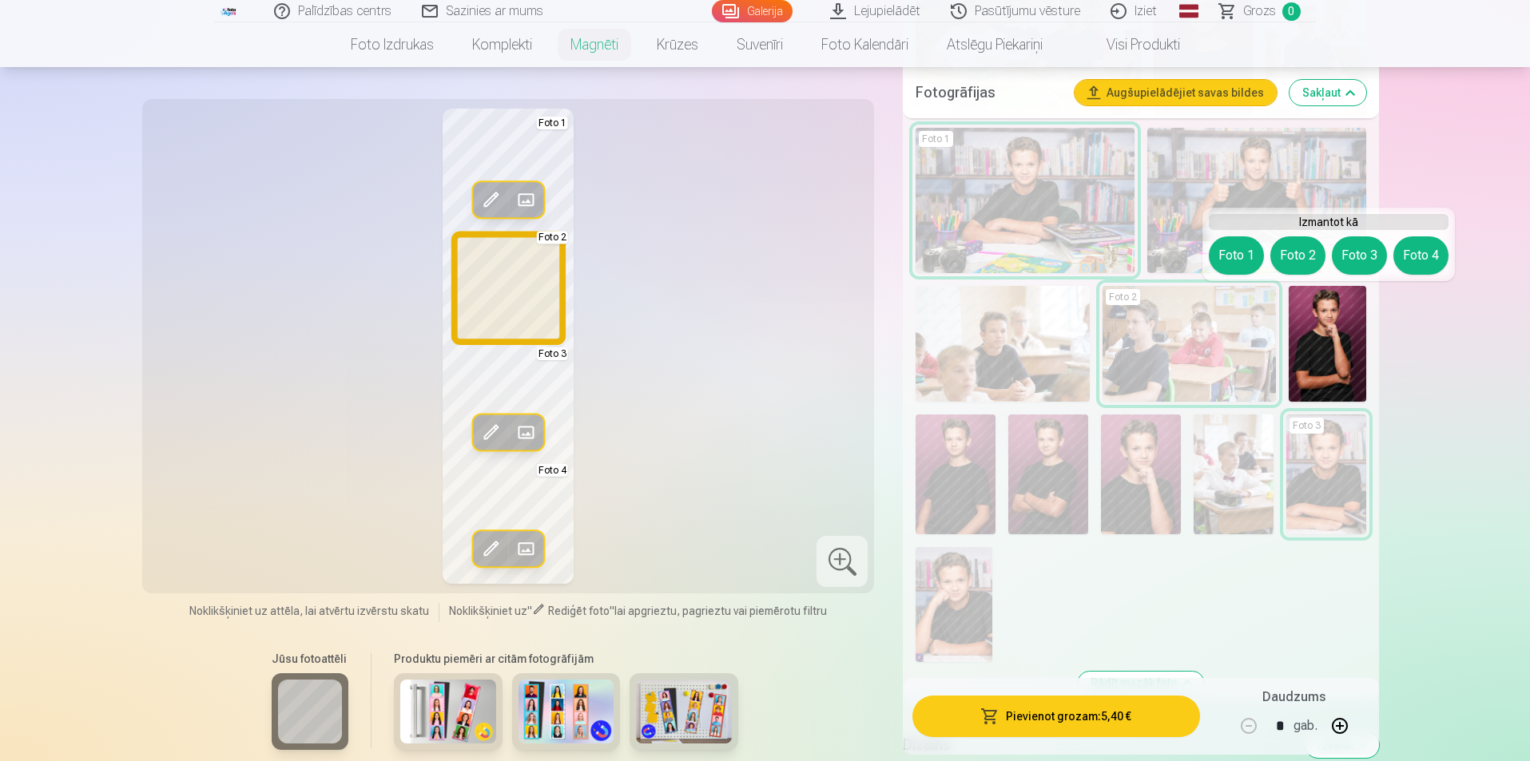
drag, startPoint x: 1288, startPoint y: 236, endPoint x: 1284, endPoint y: 248, distance: 13.4
click at [1287, 239] on button "Foto 2" at bounding box center [1297, 256] width 55 height 38
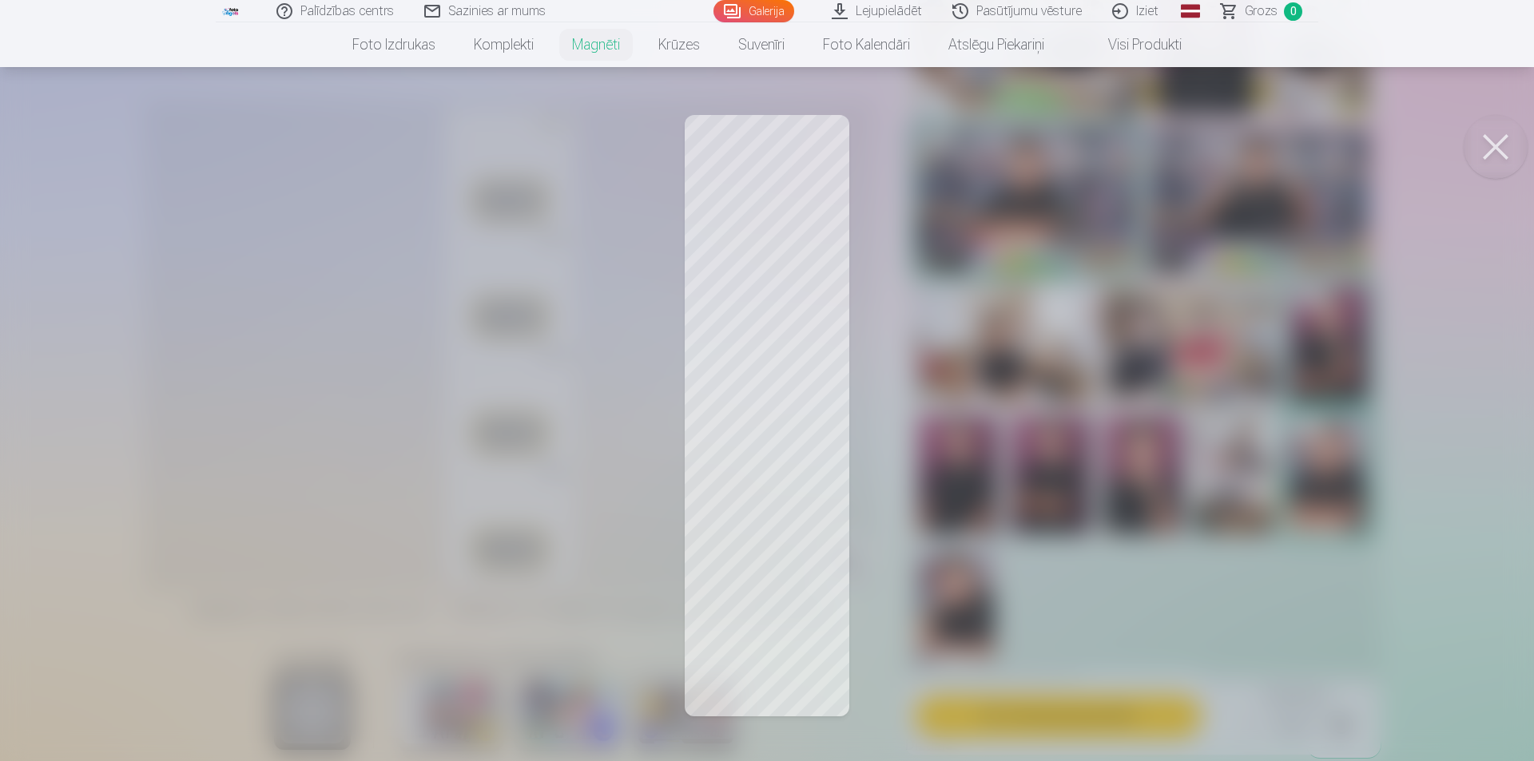
click at [789, 189] on div at bounding box center [767, 380] width 1534 height 761
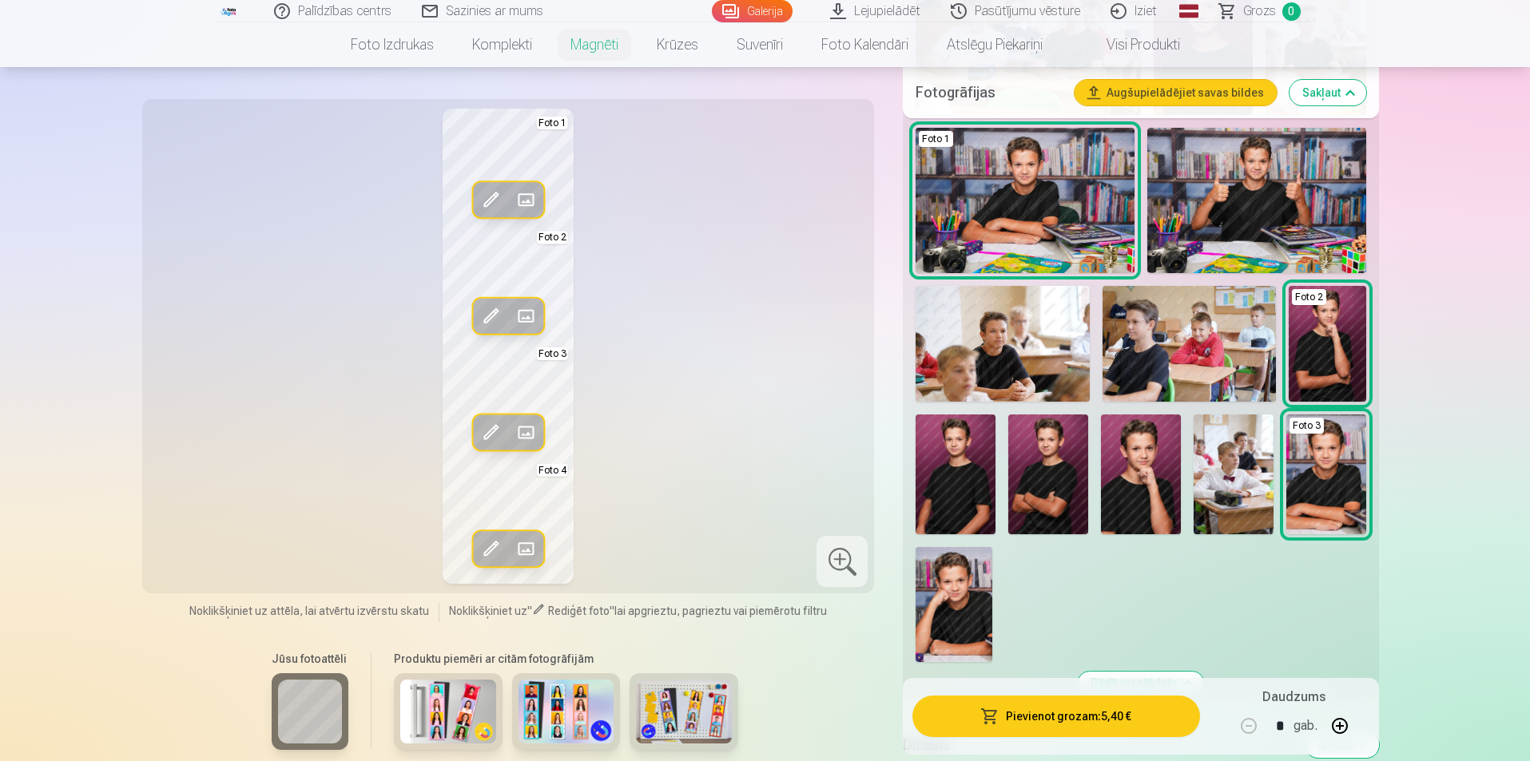
click at [526, 201] on span at bounding box center [526, 201] width 26 height 26
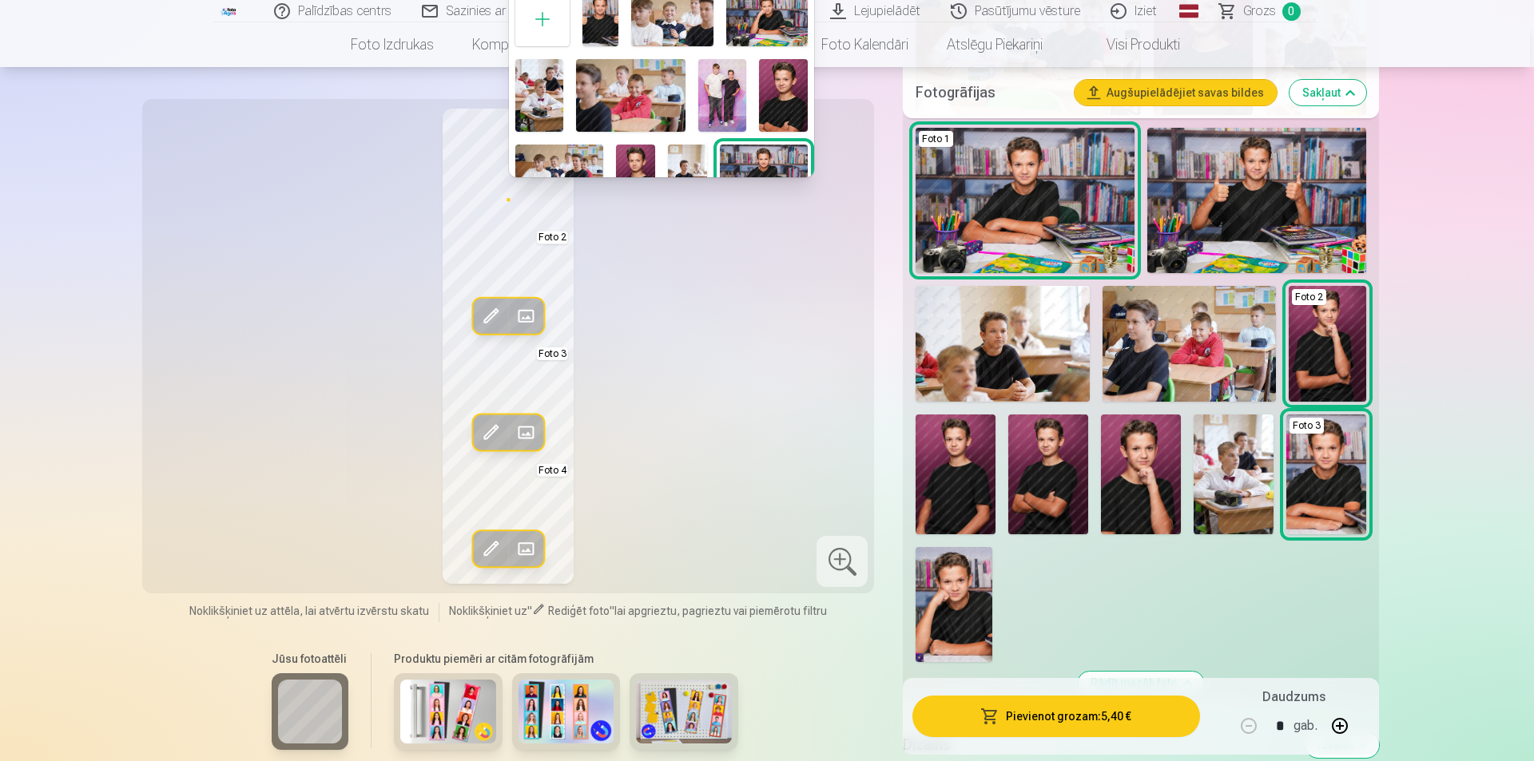
click at [480, 176] on div at bounding box center [767, 380] width 1534 height 761
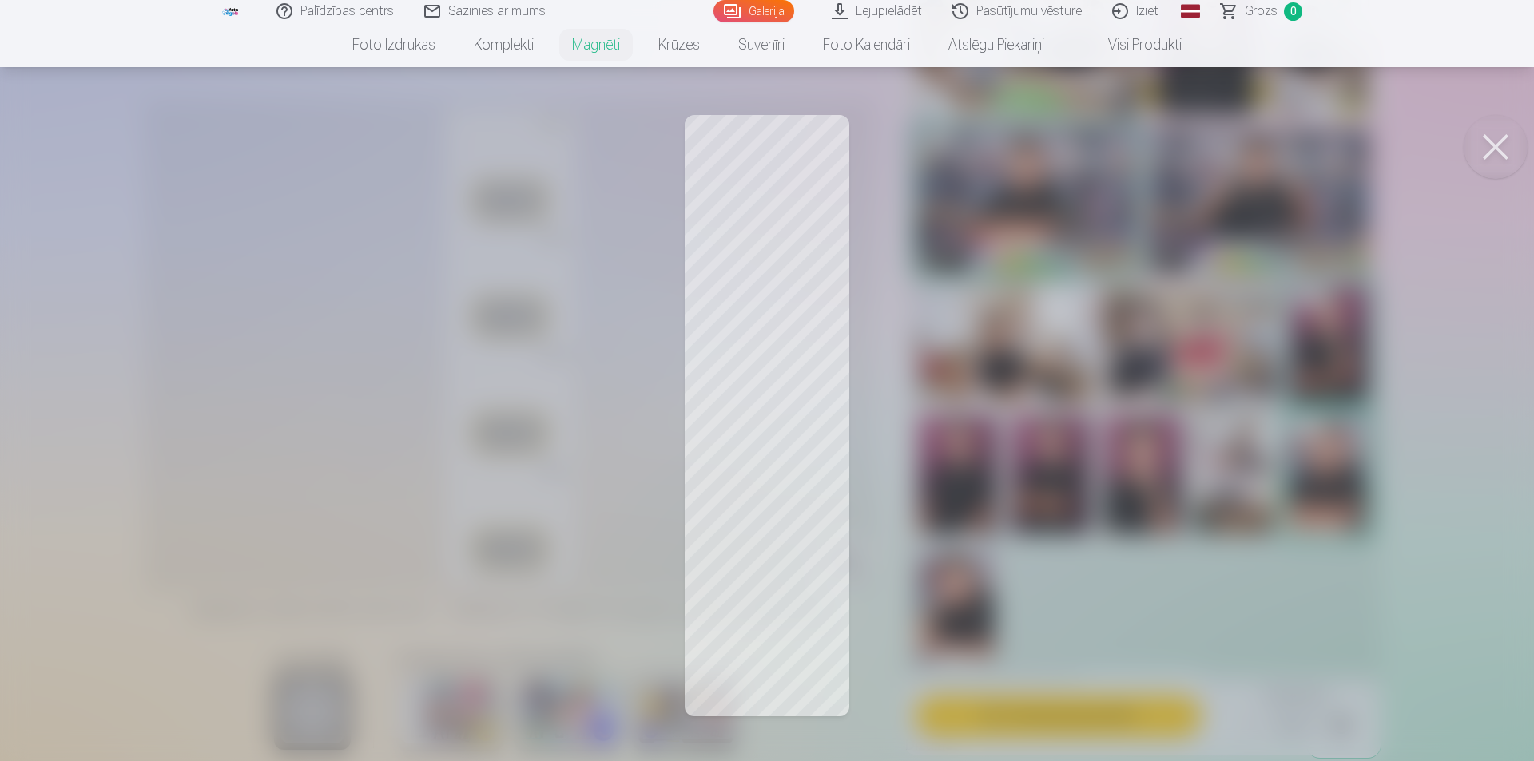
click at [1004, 211] on div at bounding box center [767, 380] width 1534 height 761
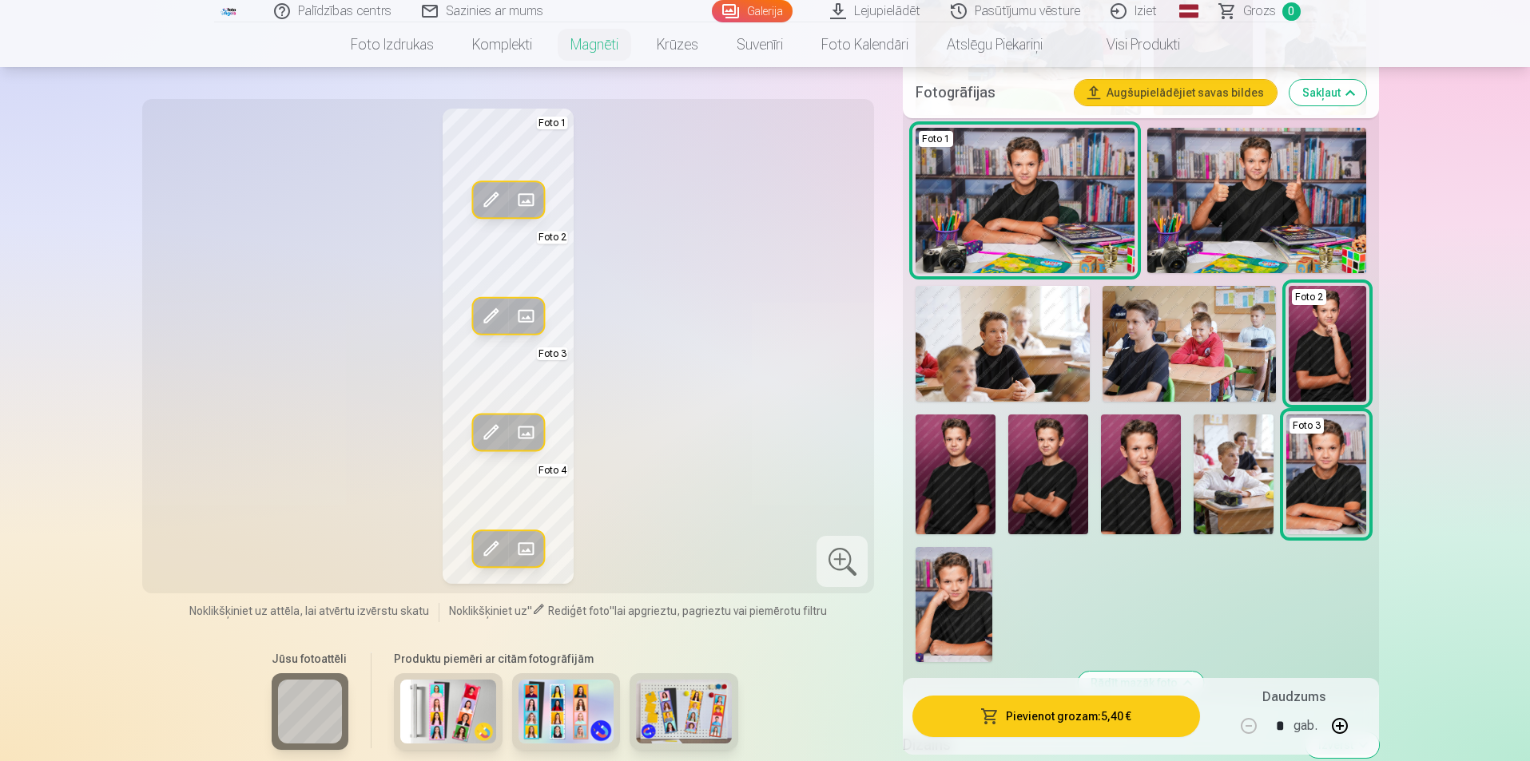
click at [946, 603] on img at bounding box center [954, 604] width 77 height 115
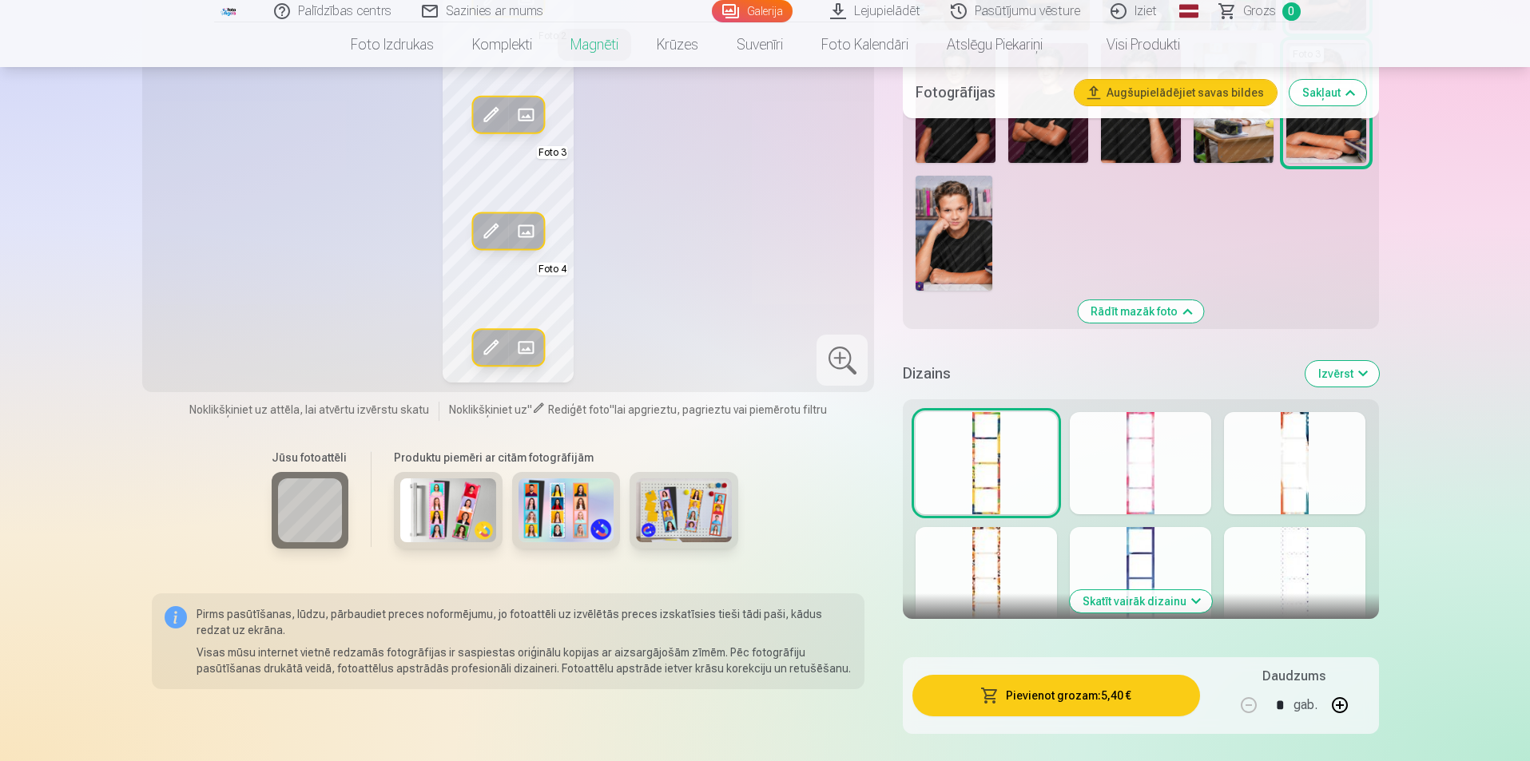
scroll to position [1278, 0]
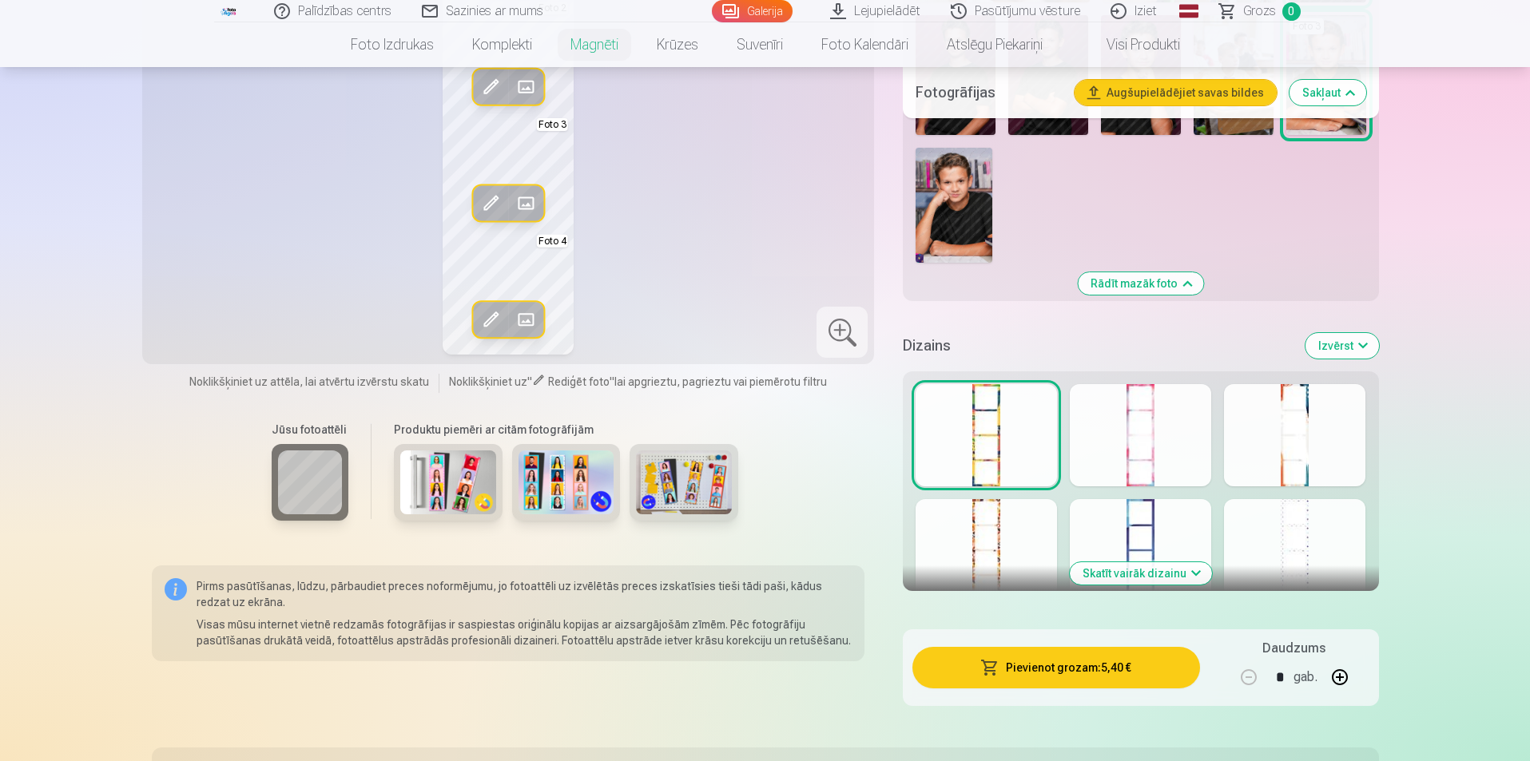
click at [1131, 577] on button "Skatīt vairāk dizainu" at bounding box center [1141, 574] width 142 height 22
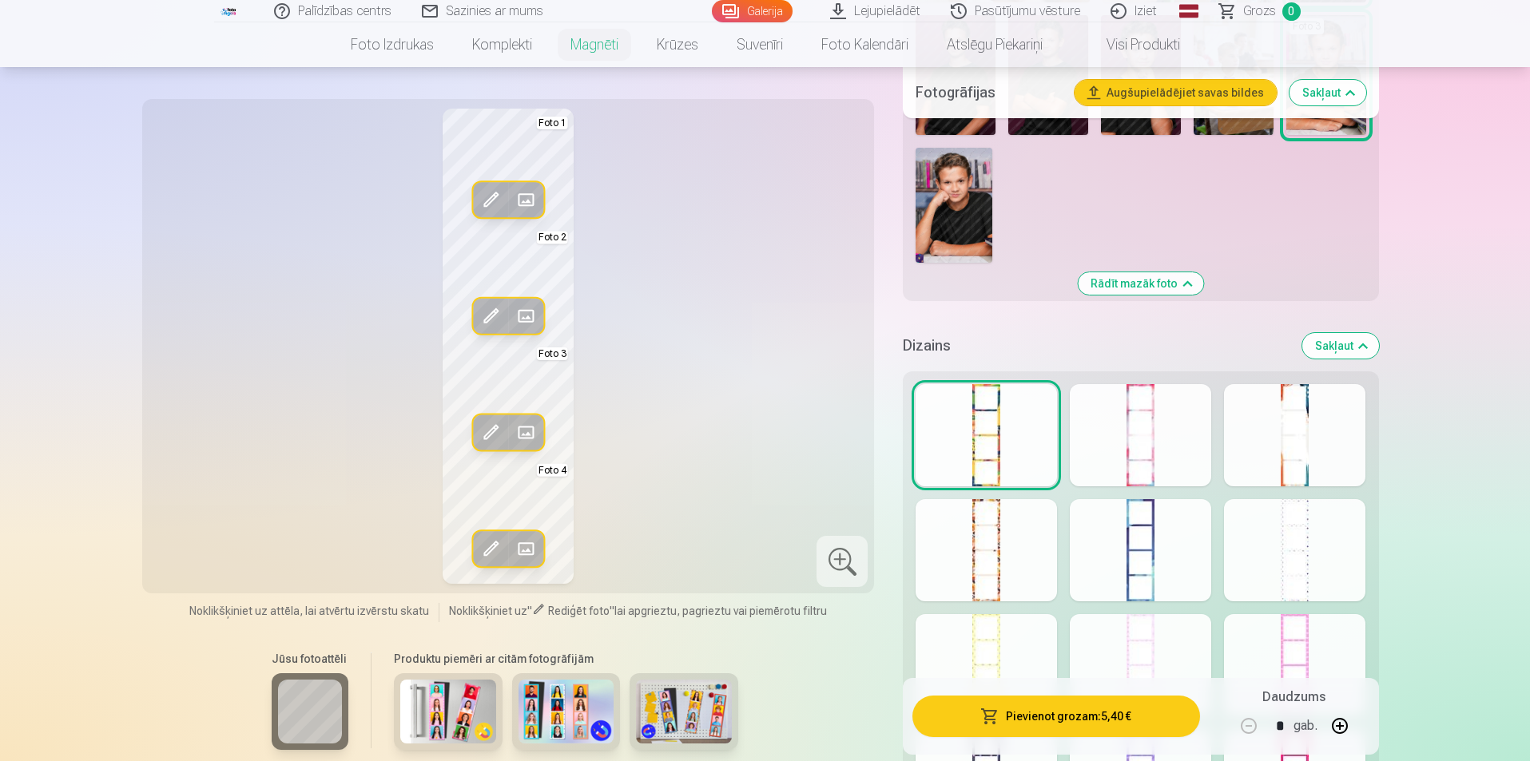
click at [1310, 449] on div at bounding box center [1294, 435] width 141 height 102
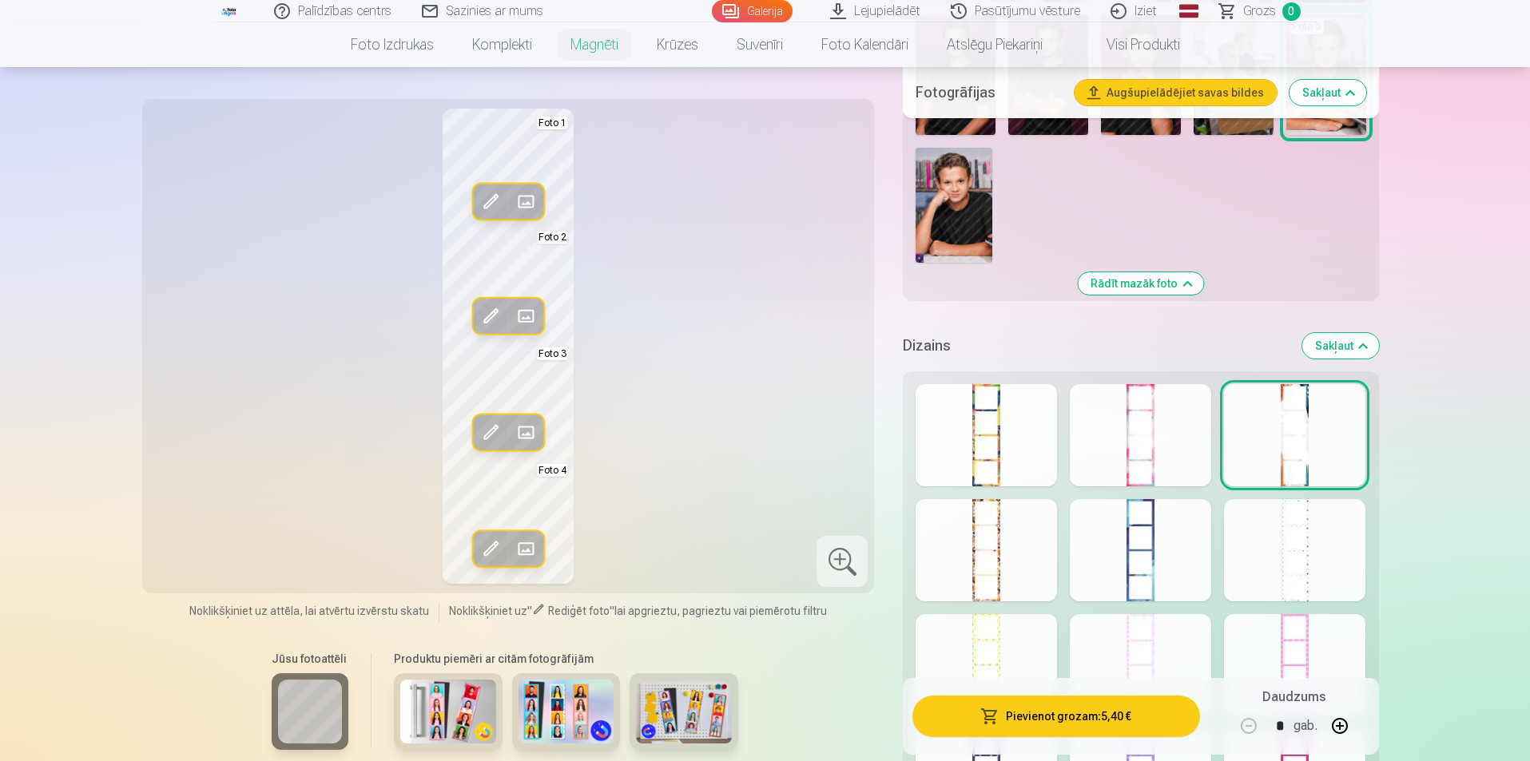
click at [1160, 585] on div at bounding box center [1140, 550] width 141 height 102
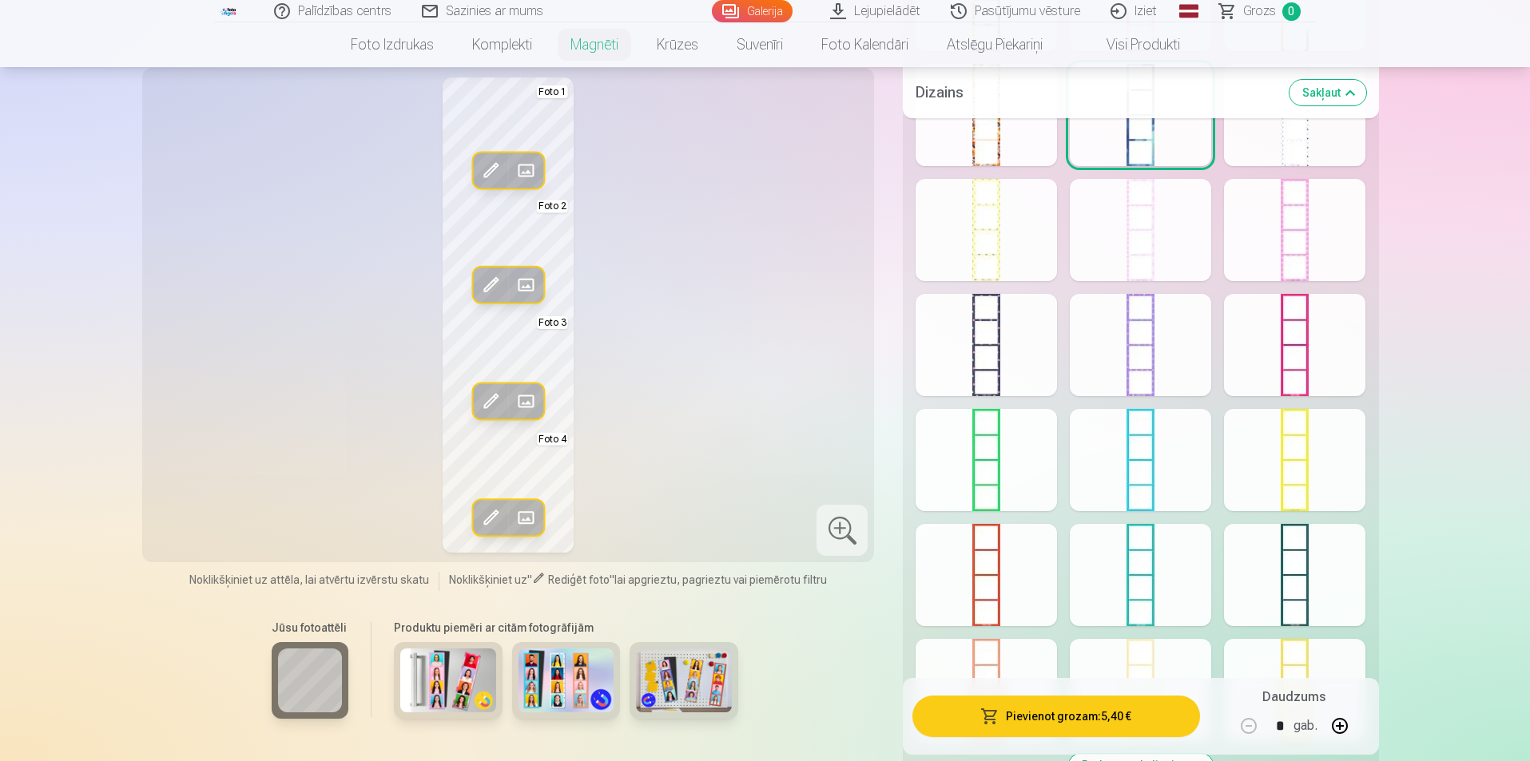
scroll to position [1758, 0]
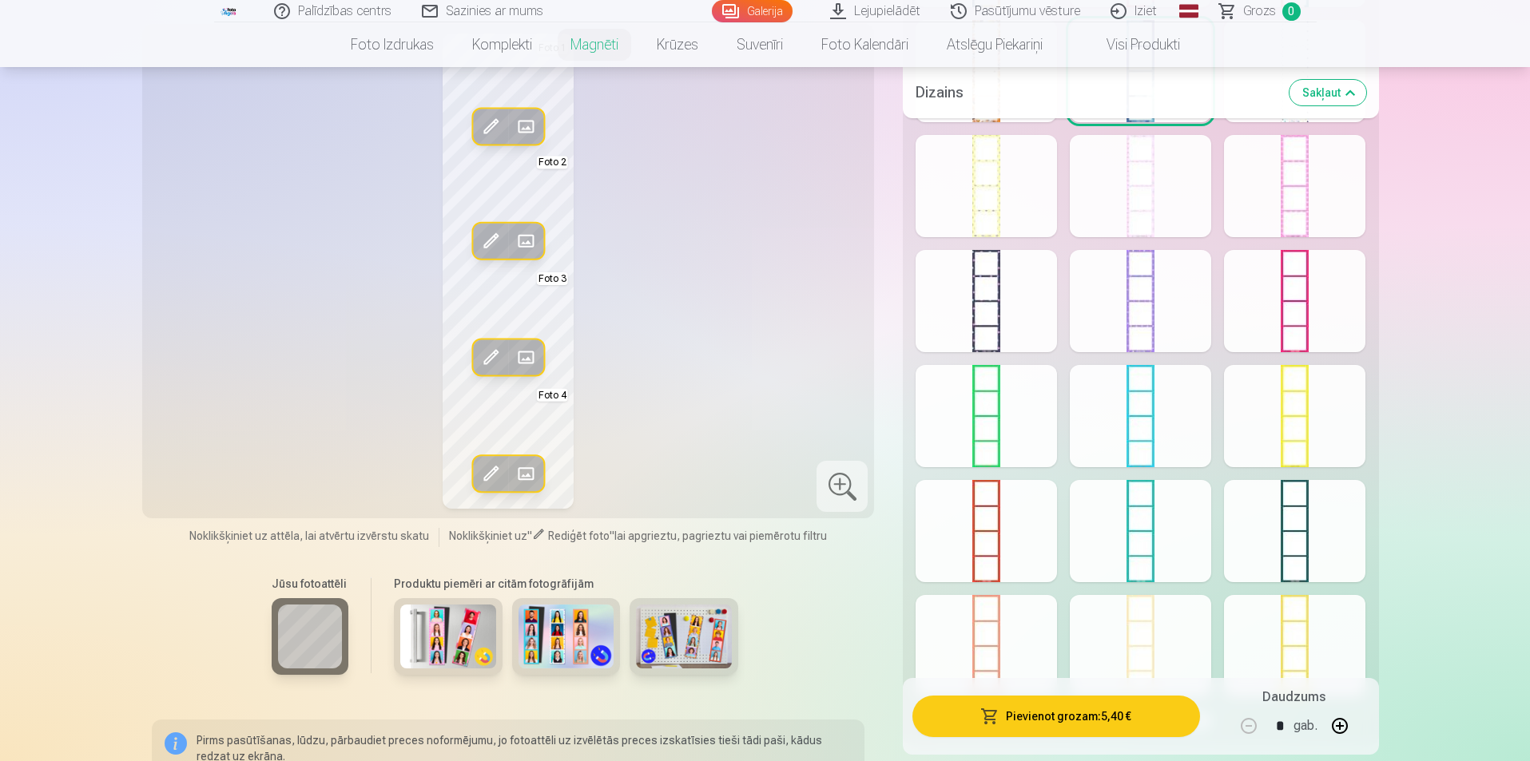
click at [968, 290] on div at bounding box center [986, 301] width 141 height 102
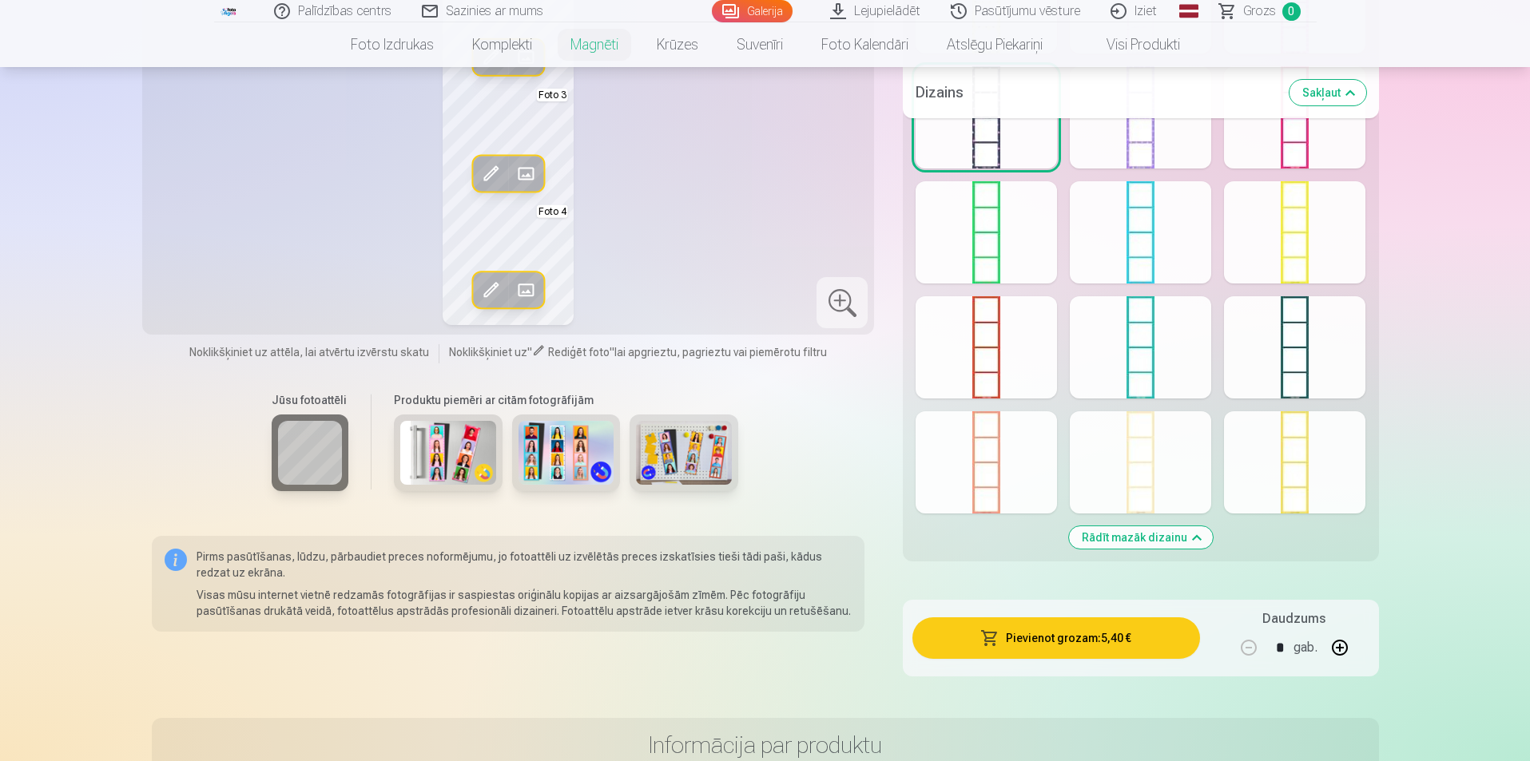
scroll to position [1918, 0]
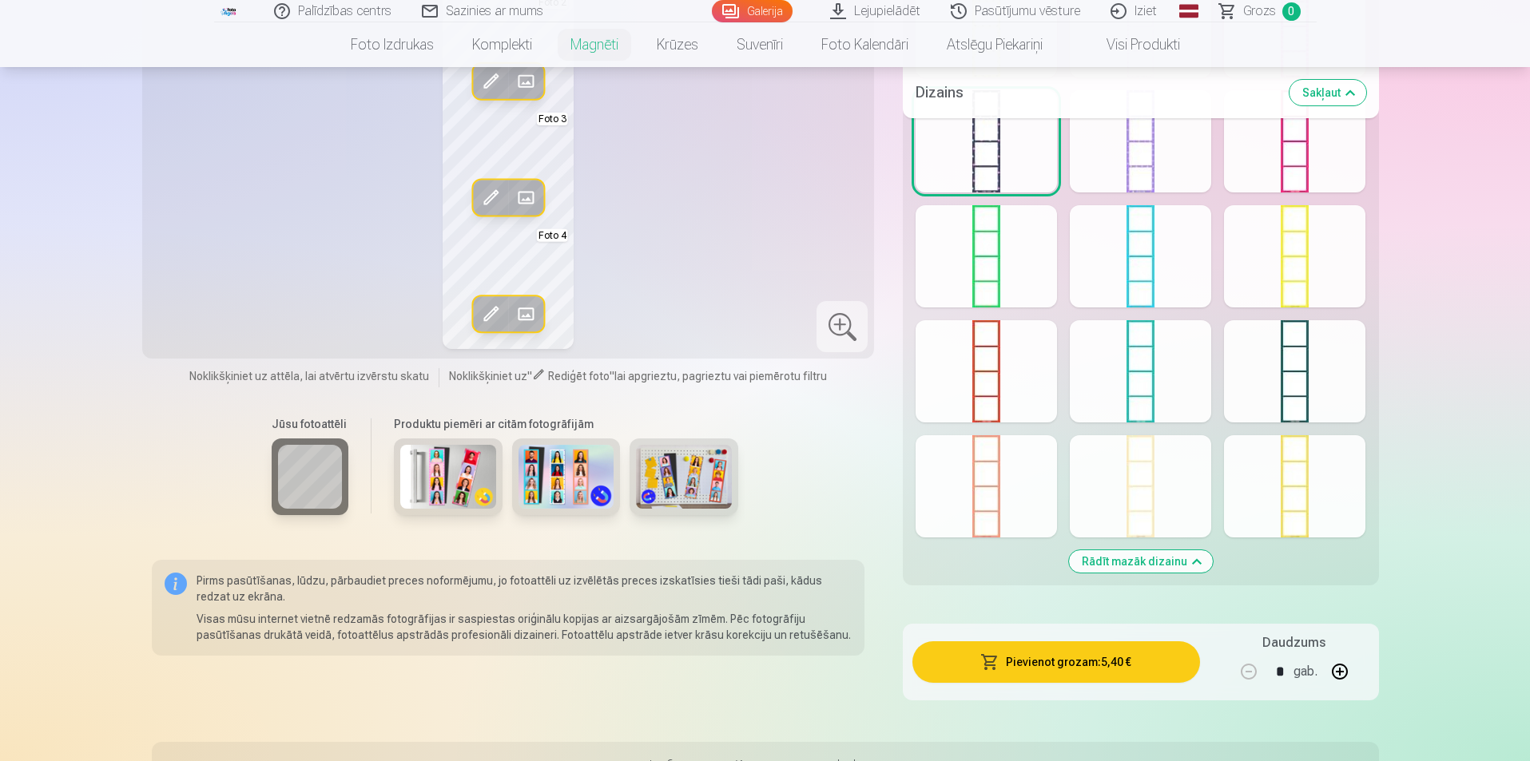
click at [1320, 376] on div at bounding box center [1294, 371] width 141 height 102
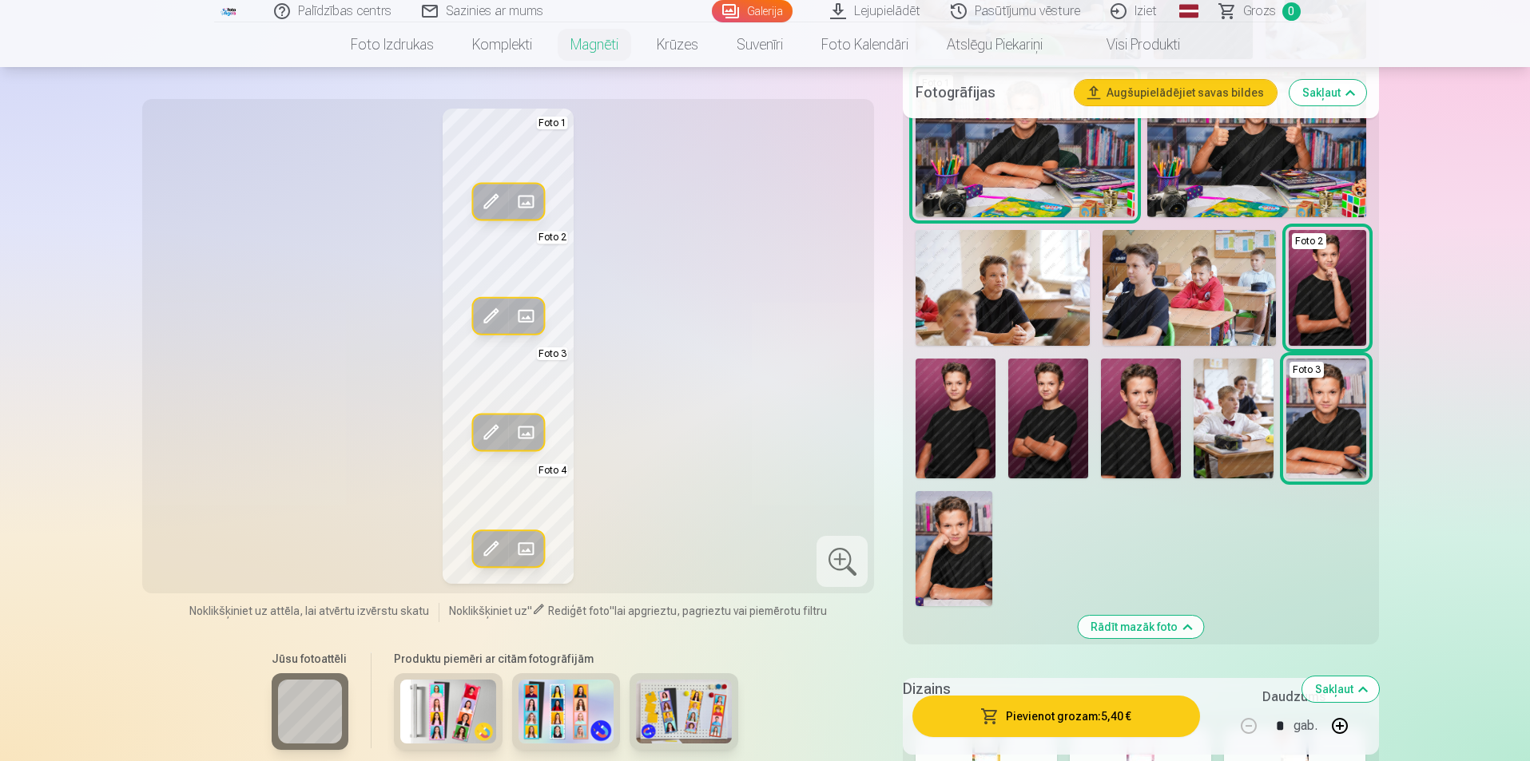
scroll to position [959, 0]
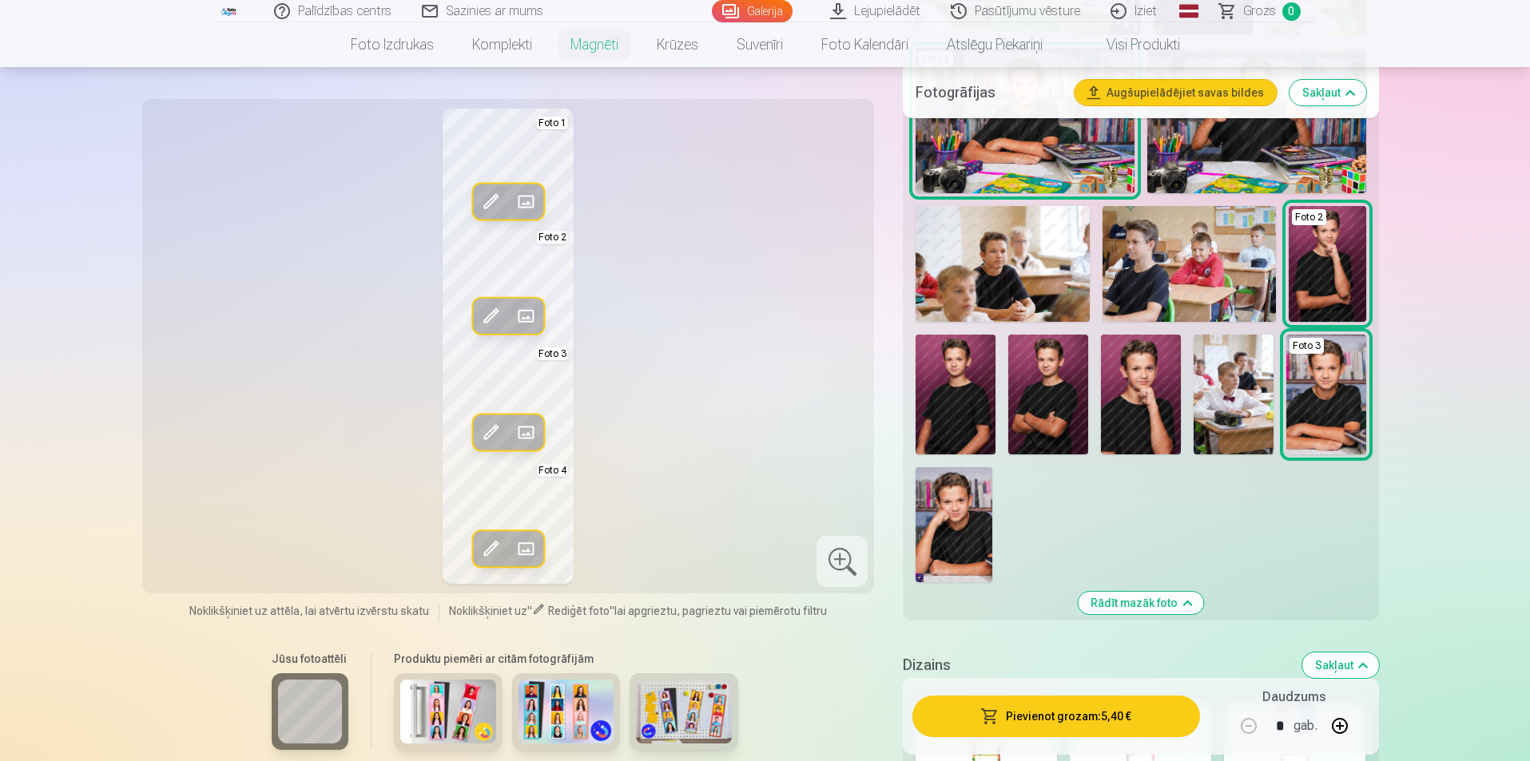
click at [836, 559] on div at bounding box center [842, 561] width 51 height 51
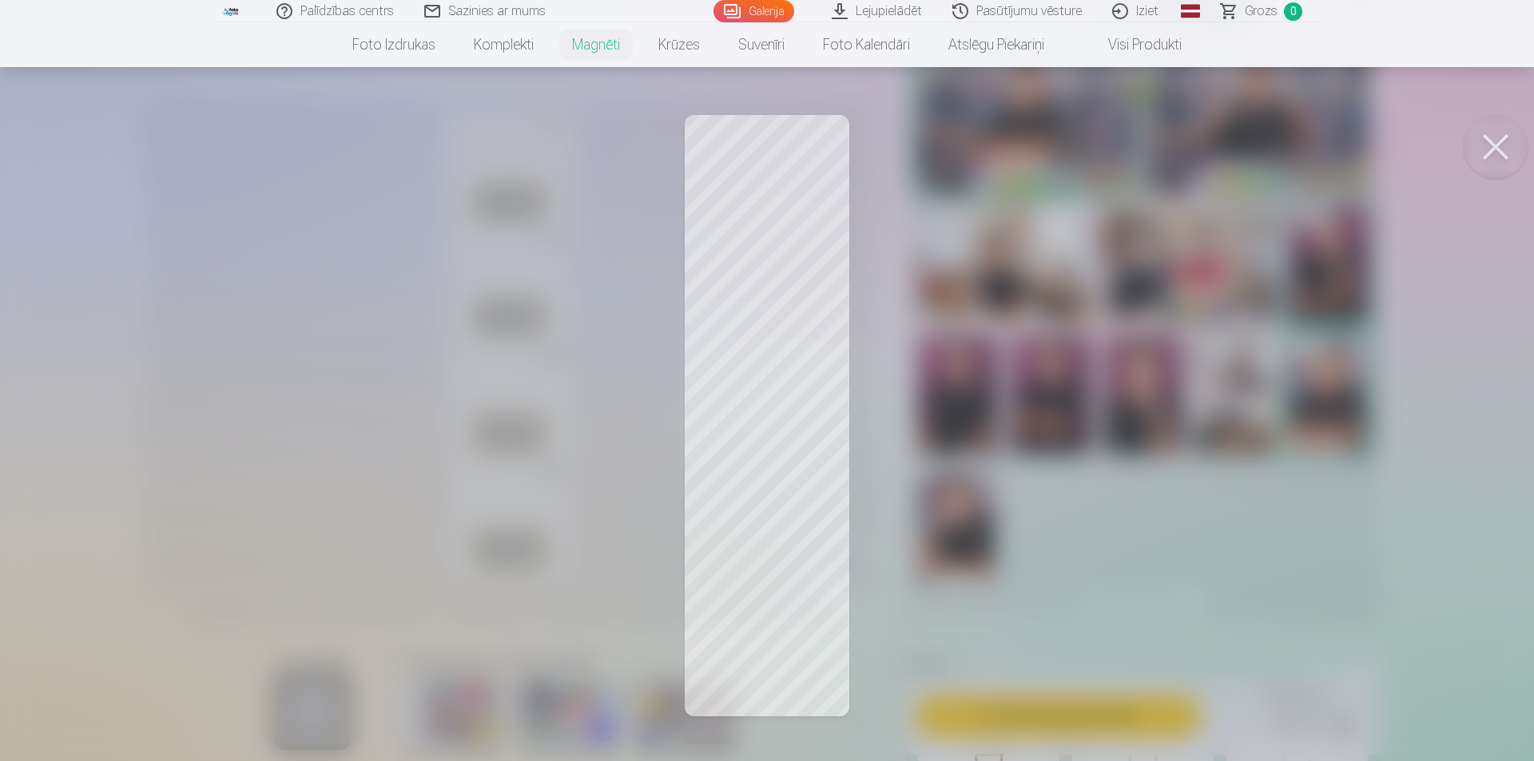
click at [1501, 149] on button at bounding box center [1496, 147] width 64 height 64
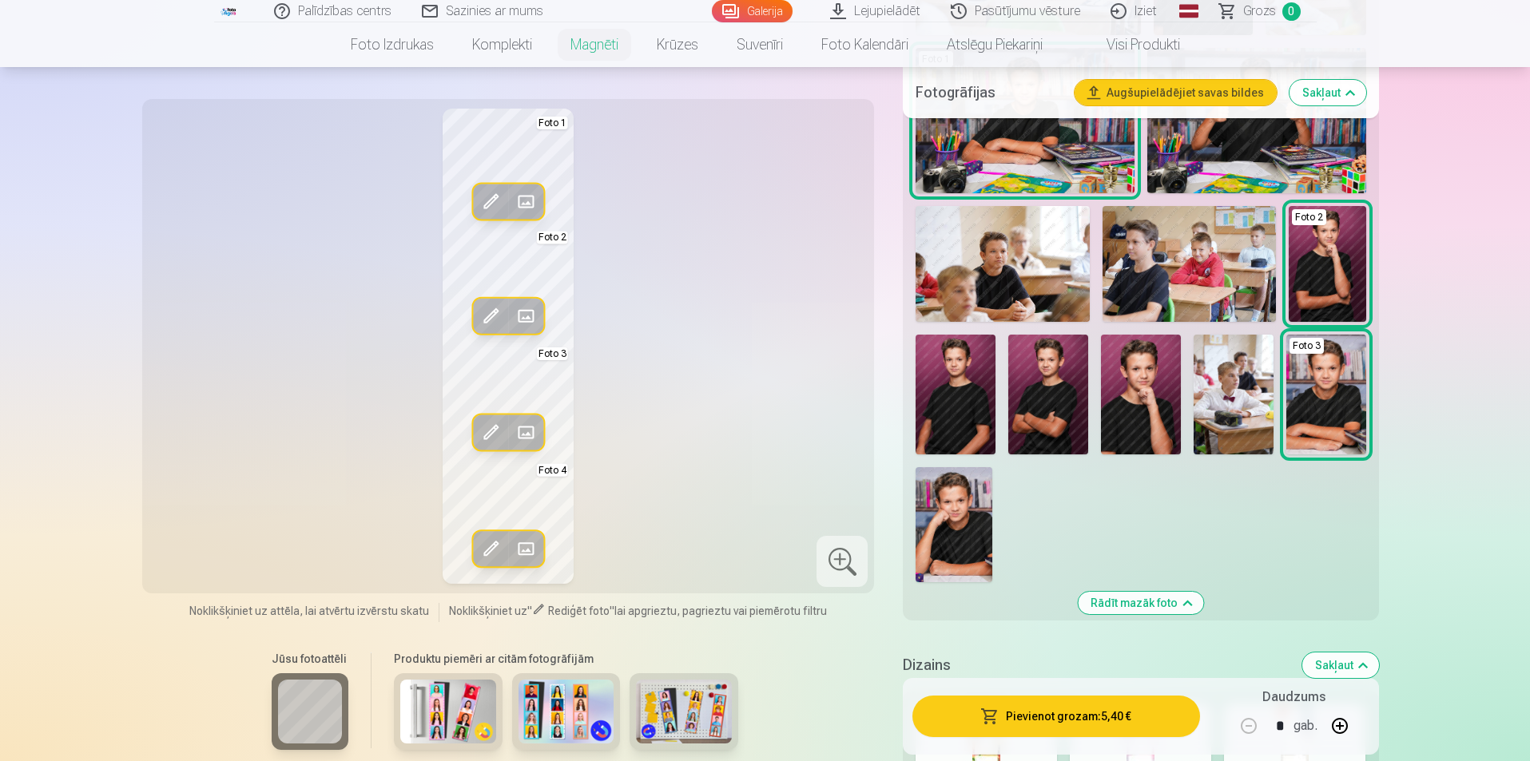
click at [948, 525] on img at bounding box center [954, 524] width 77 height 115
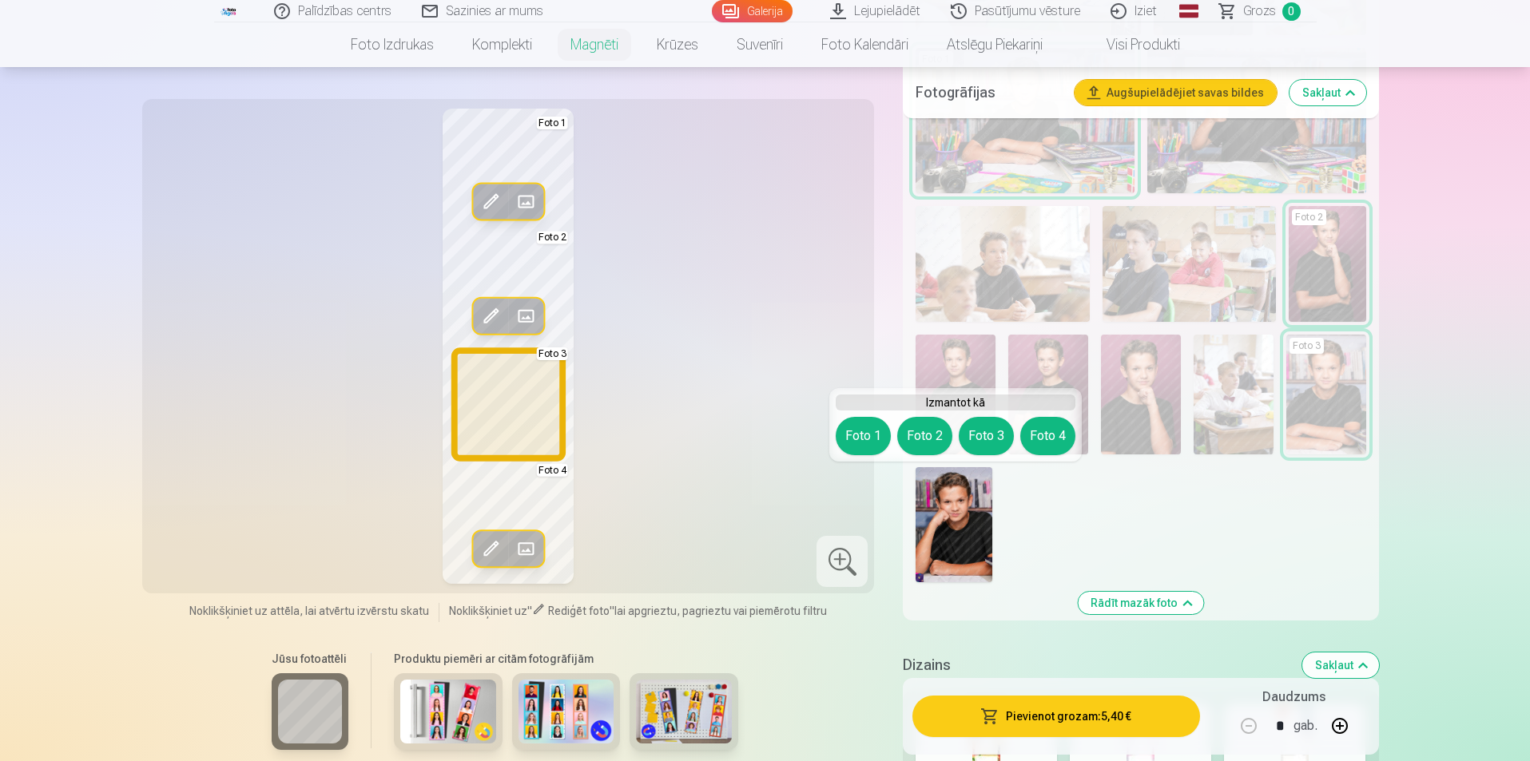
click at [996, 433] on button "Foto 3" at bounding box center [986, 436] width 55 height 38
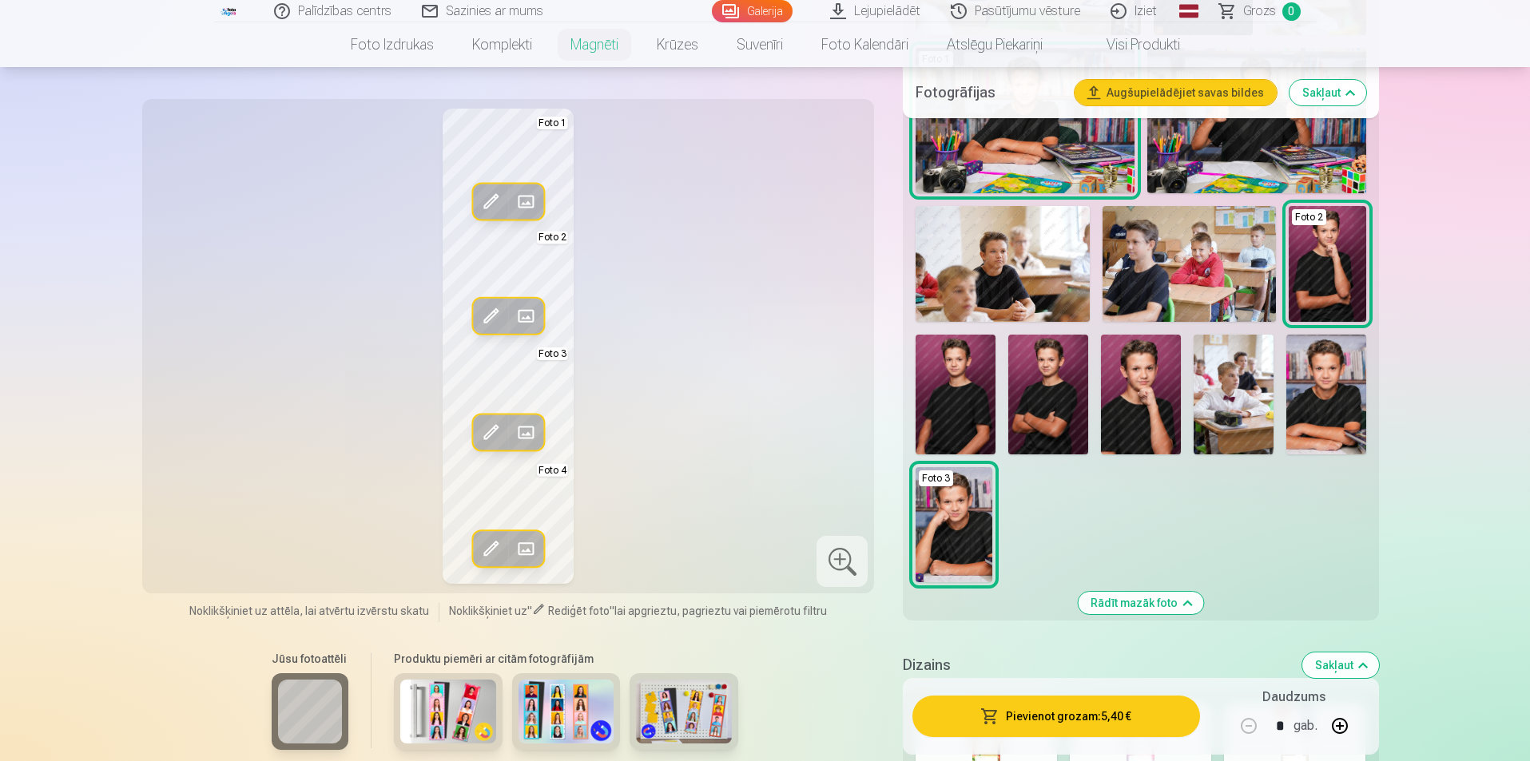
click at [831, 557] on div at bounding box center [842, 561] width 51 height 51
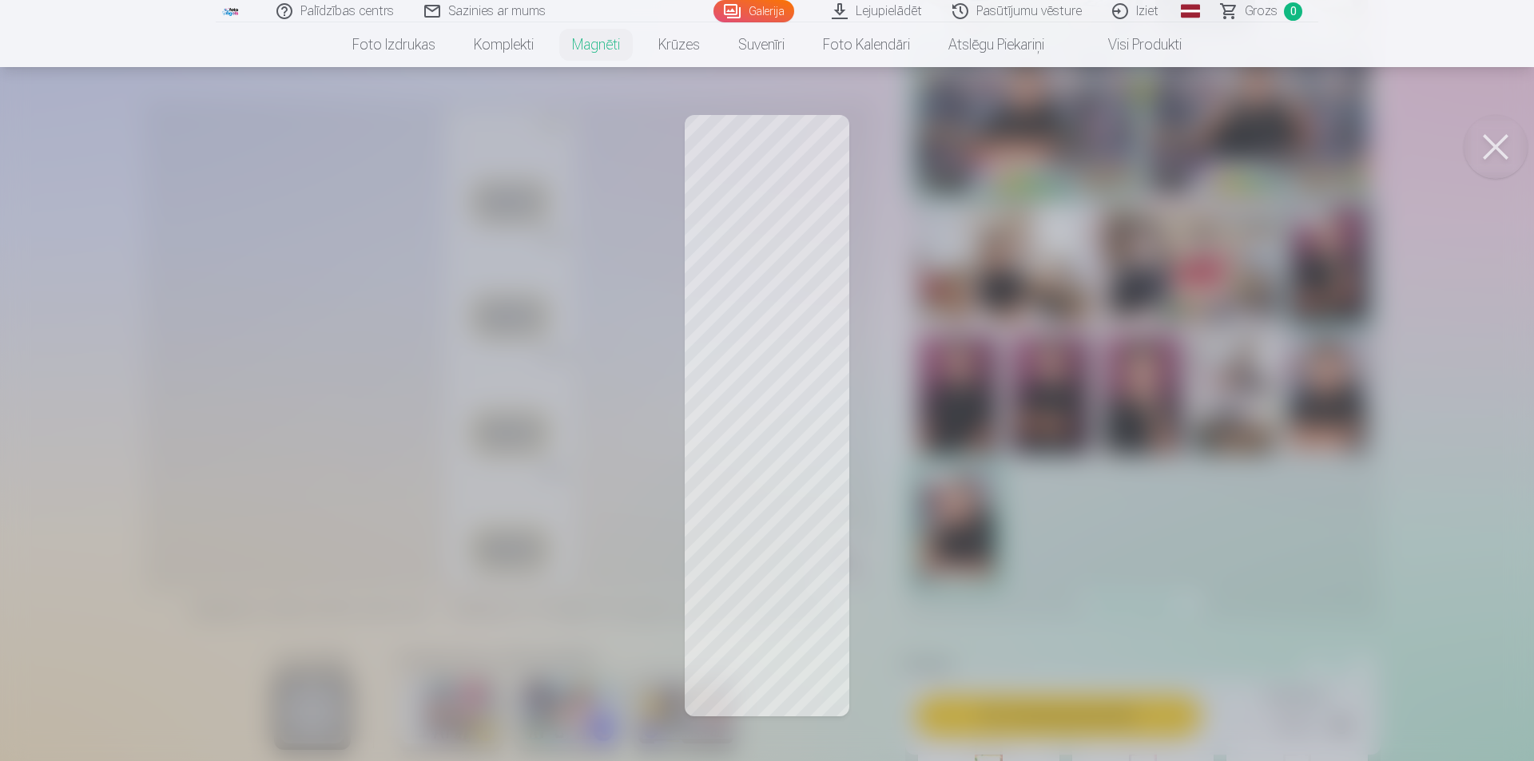
click at [1481, 129] on button at bounding box center [1496, 147] width 64 height 64
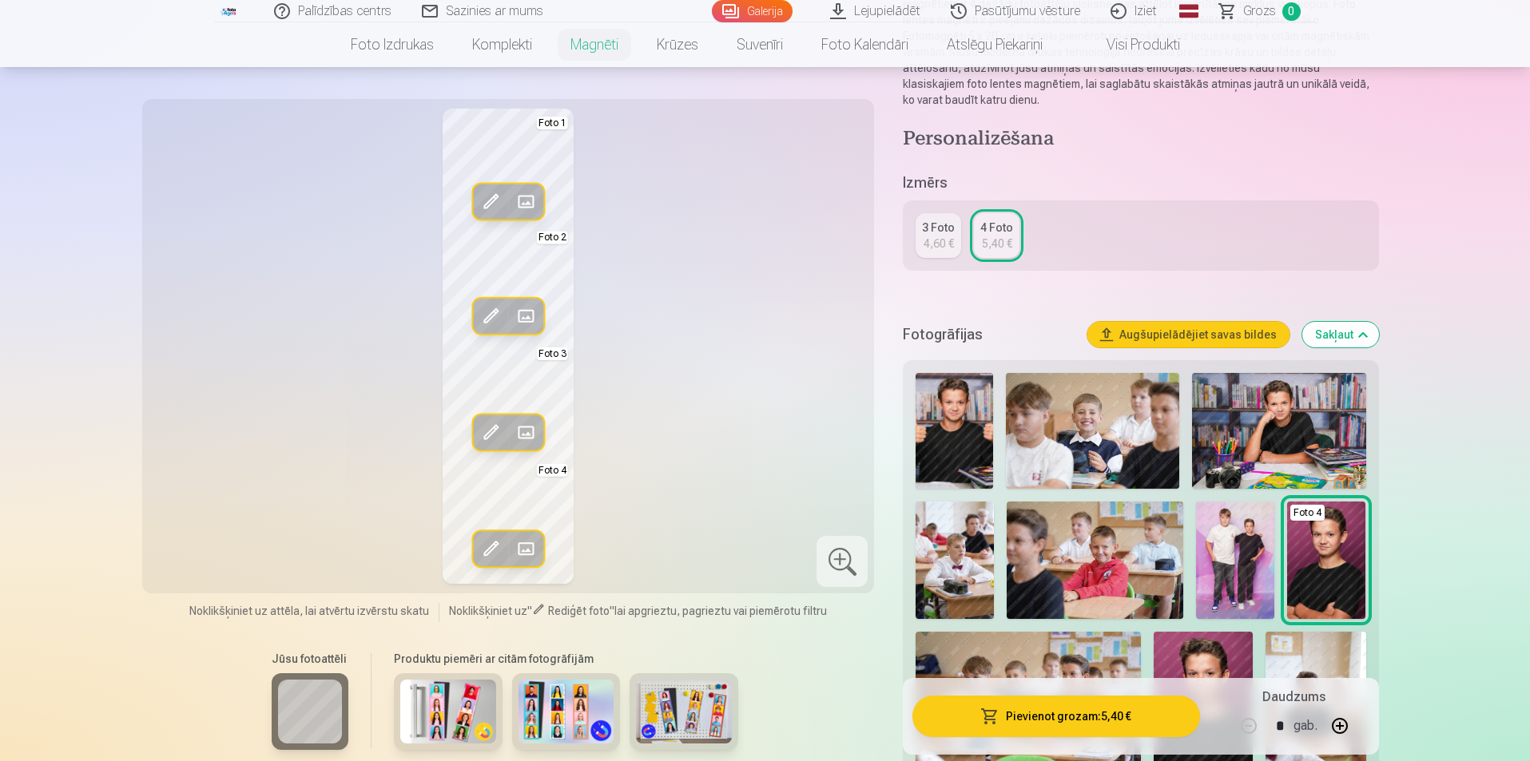
scroll to position [240, 0]
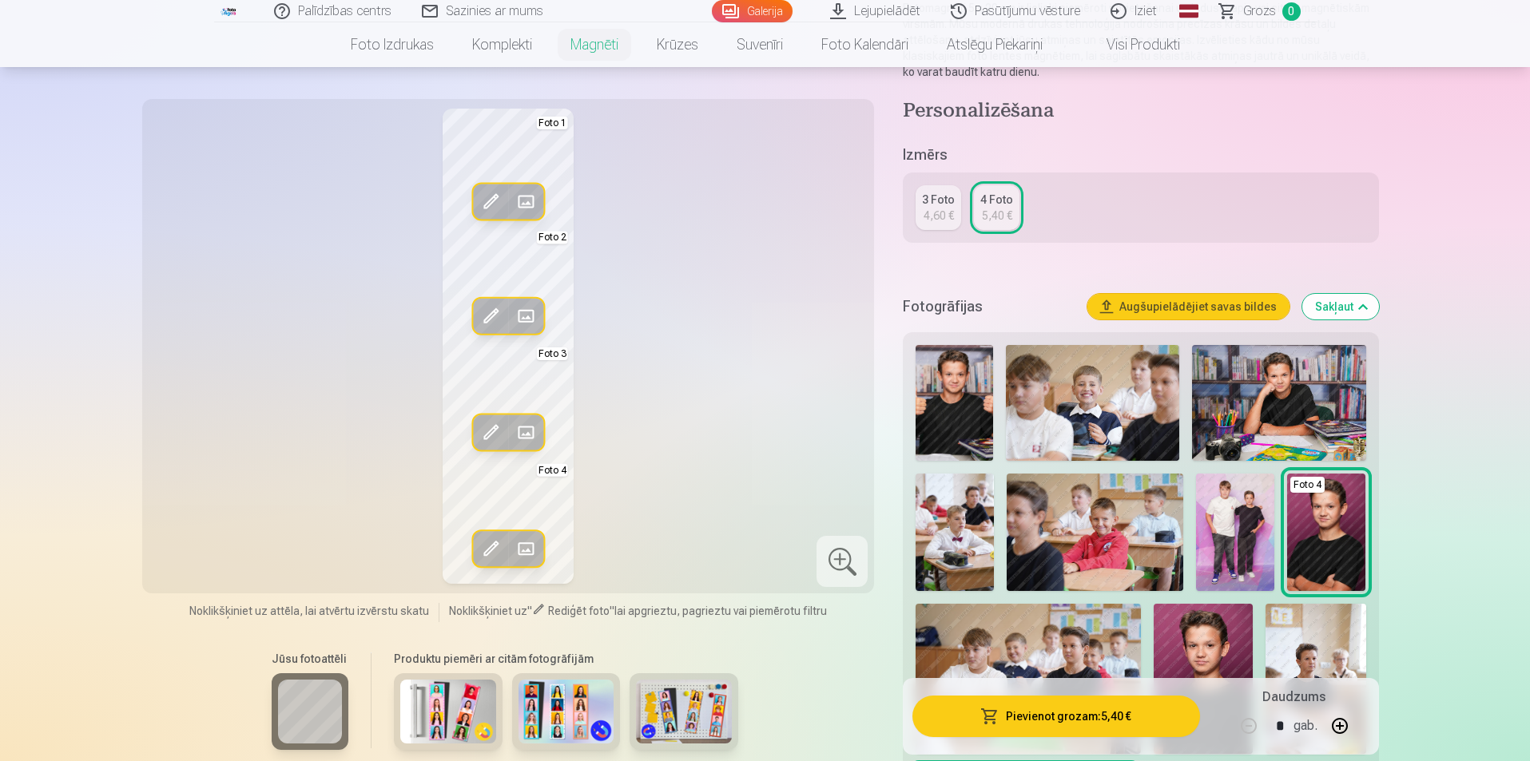
click at [1299, 419] on img at bounding box center [1278, 403] width 173 height 116
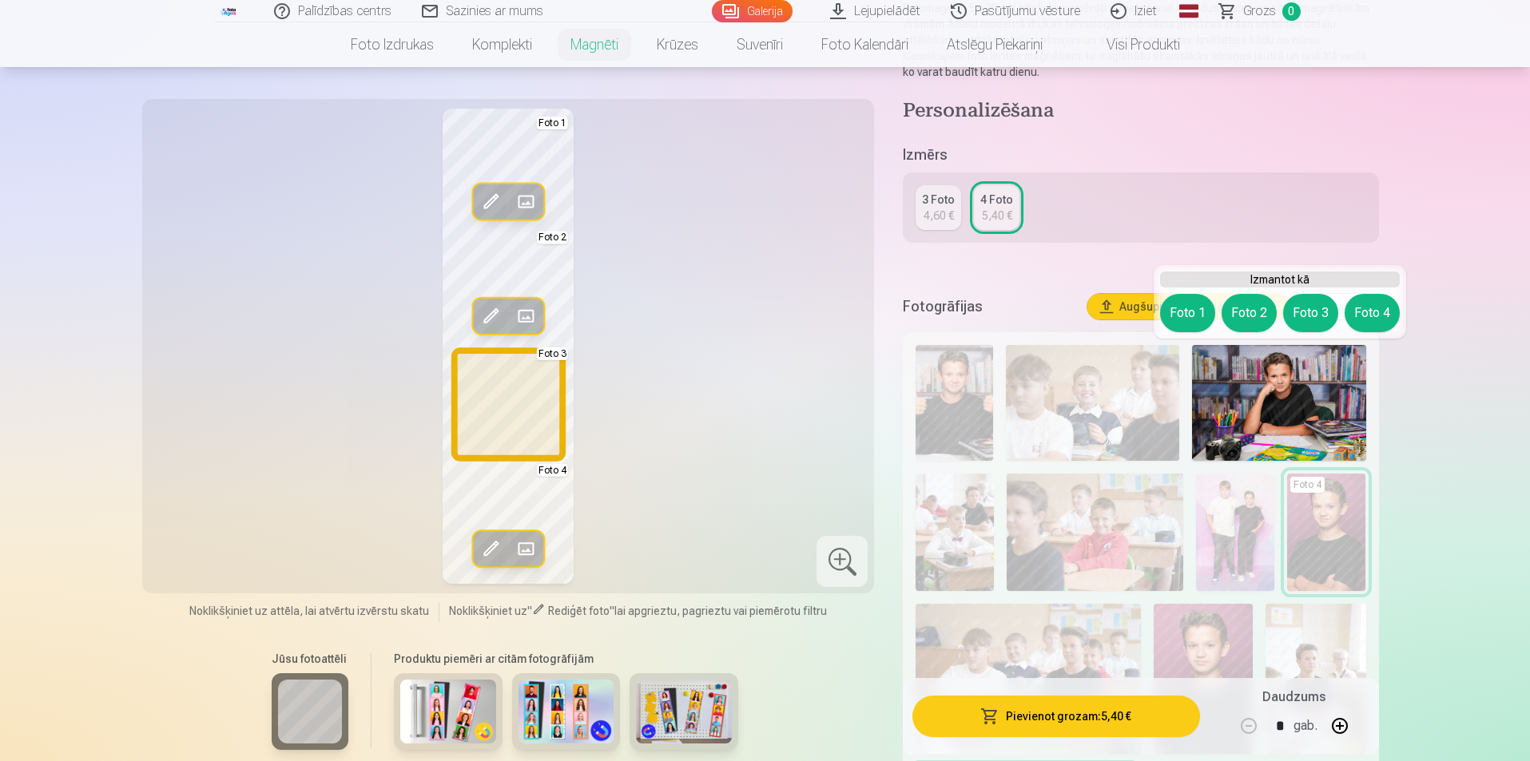
click at [1317, 310] on button "Foto 3" at bounding box center [1310, 313] width 55 height 38
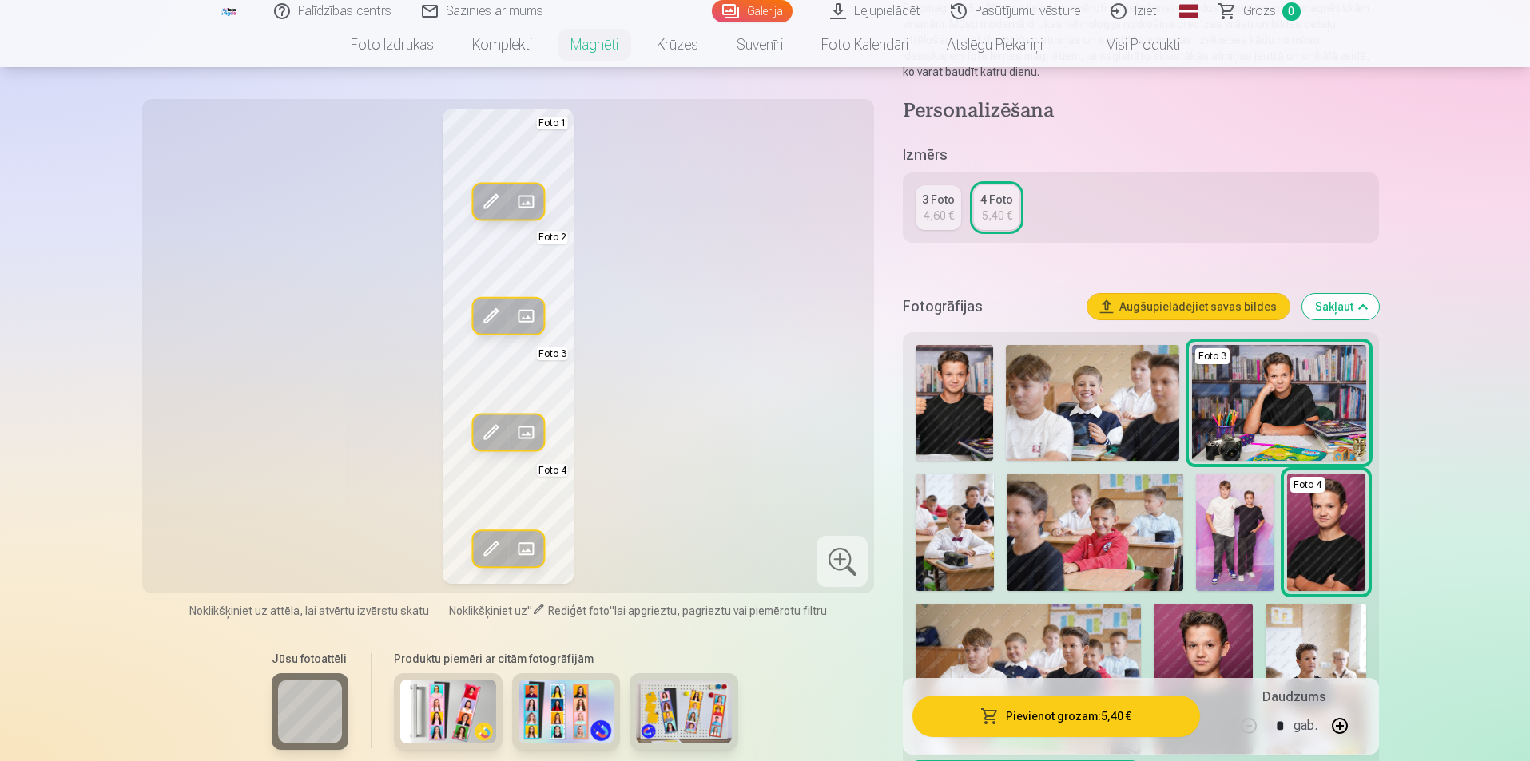
click at [827, 562] on div at bounding box center [842, 561] width 51 height 51
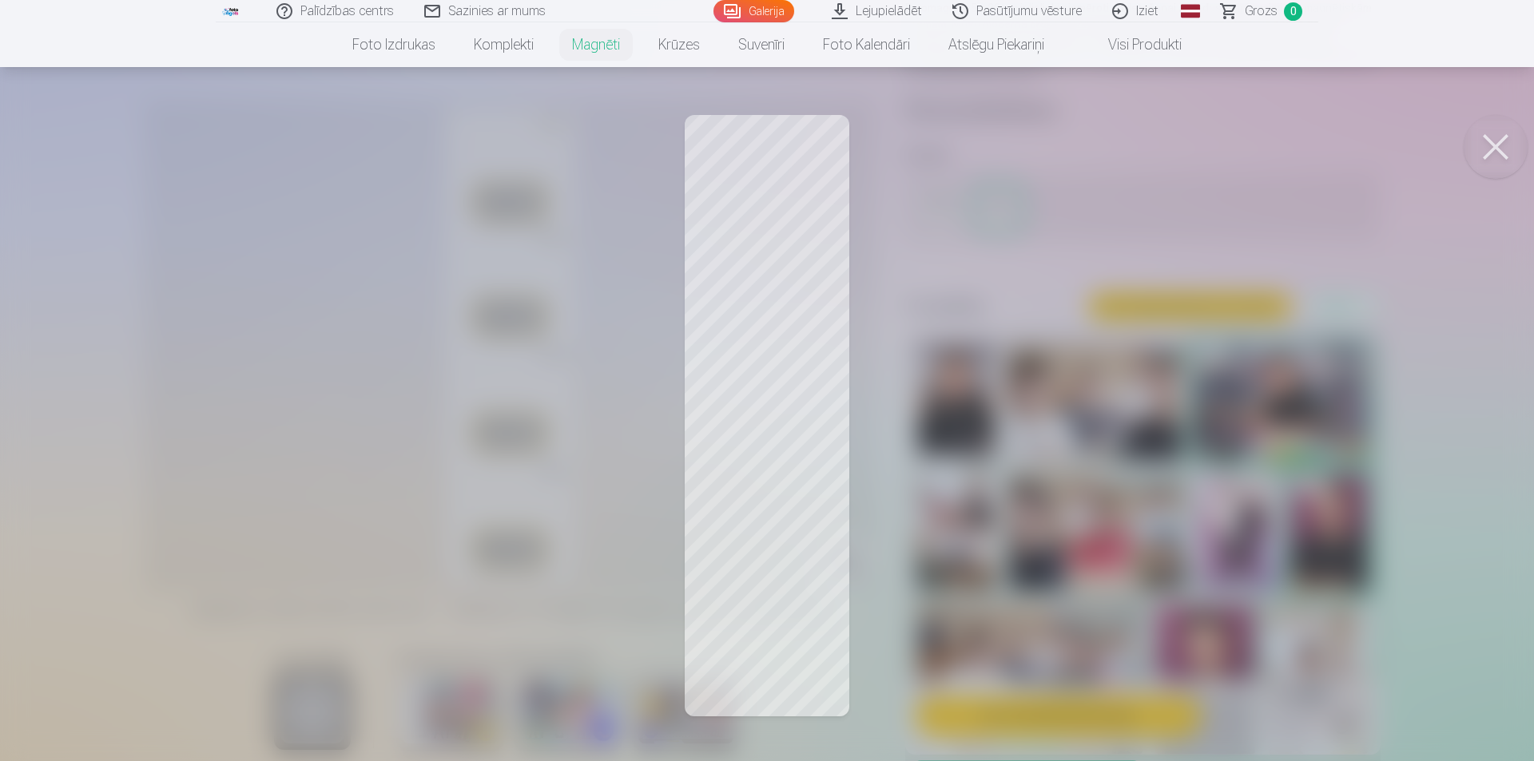
click at [1496, 145] on button at bounding box center [1496, 147] width 64 height 64
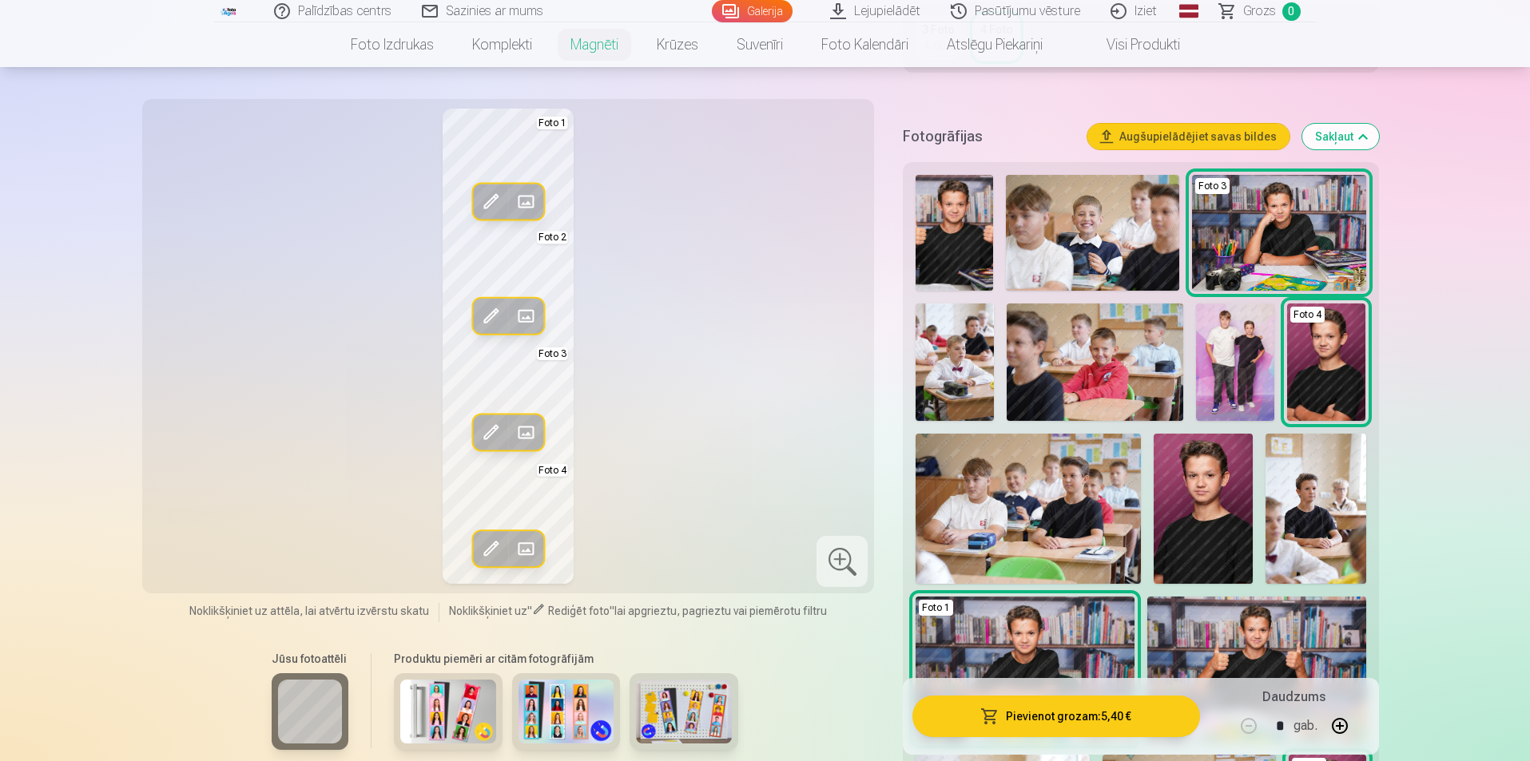
scroll to position [479, 0]
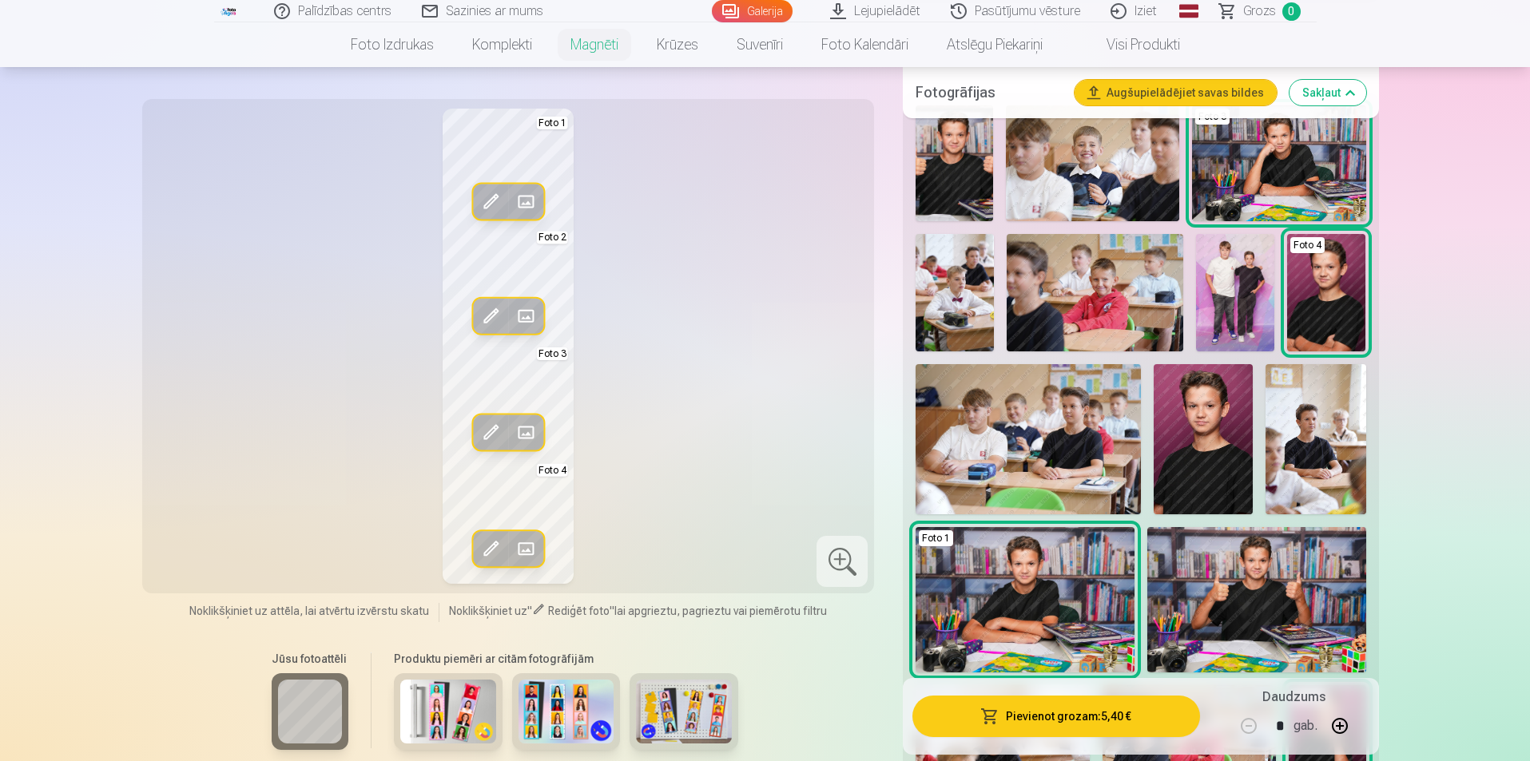
click at [1218, 449] on img at bounding box center [1204, 438] width 100 height 149
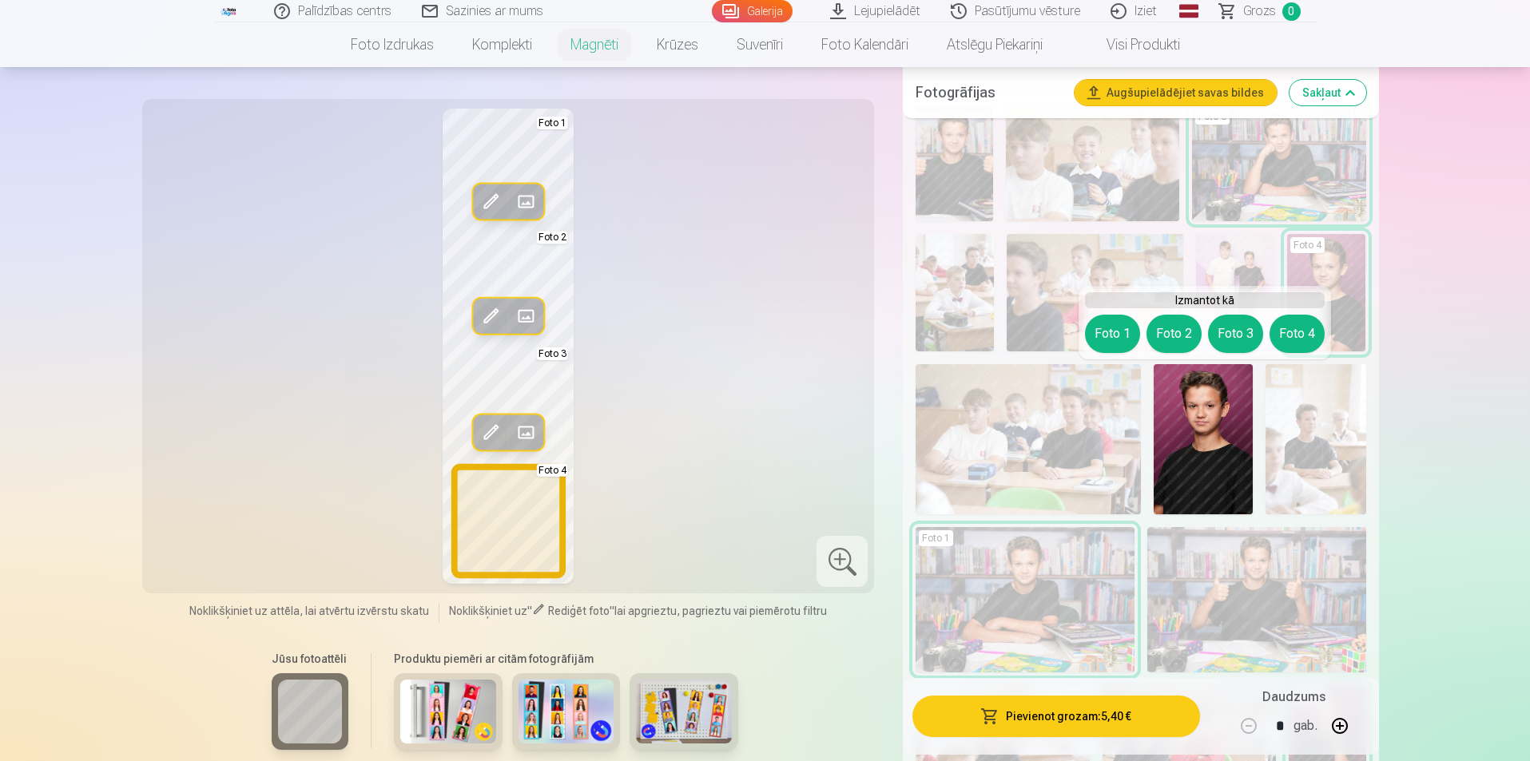
click at [1306, 339] on button "Foto 4" at bounding box center [1297, 334] width 55 height 38
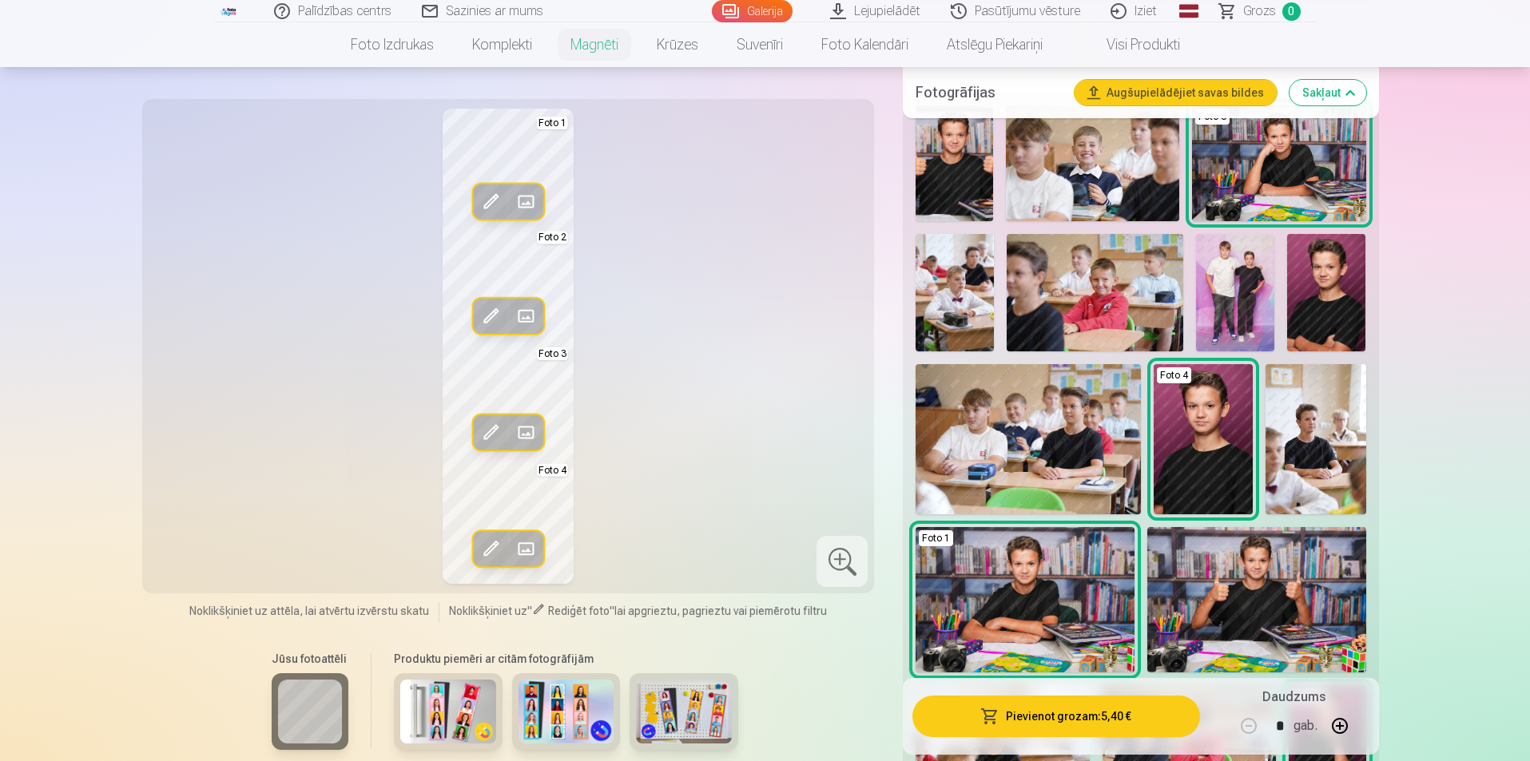
click at [839, 562] on div at bounding box center [842, 561] width 51 height 51
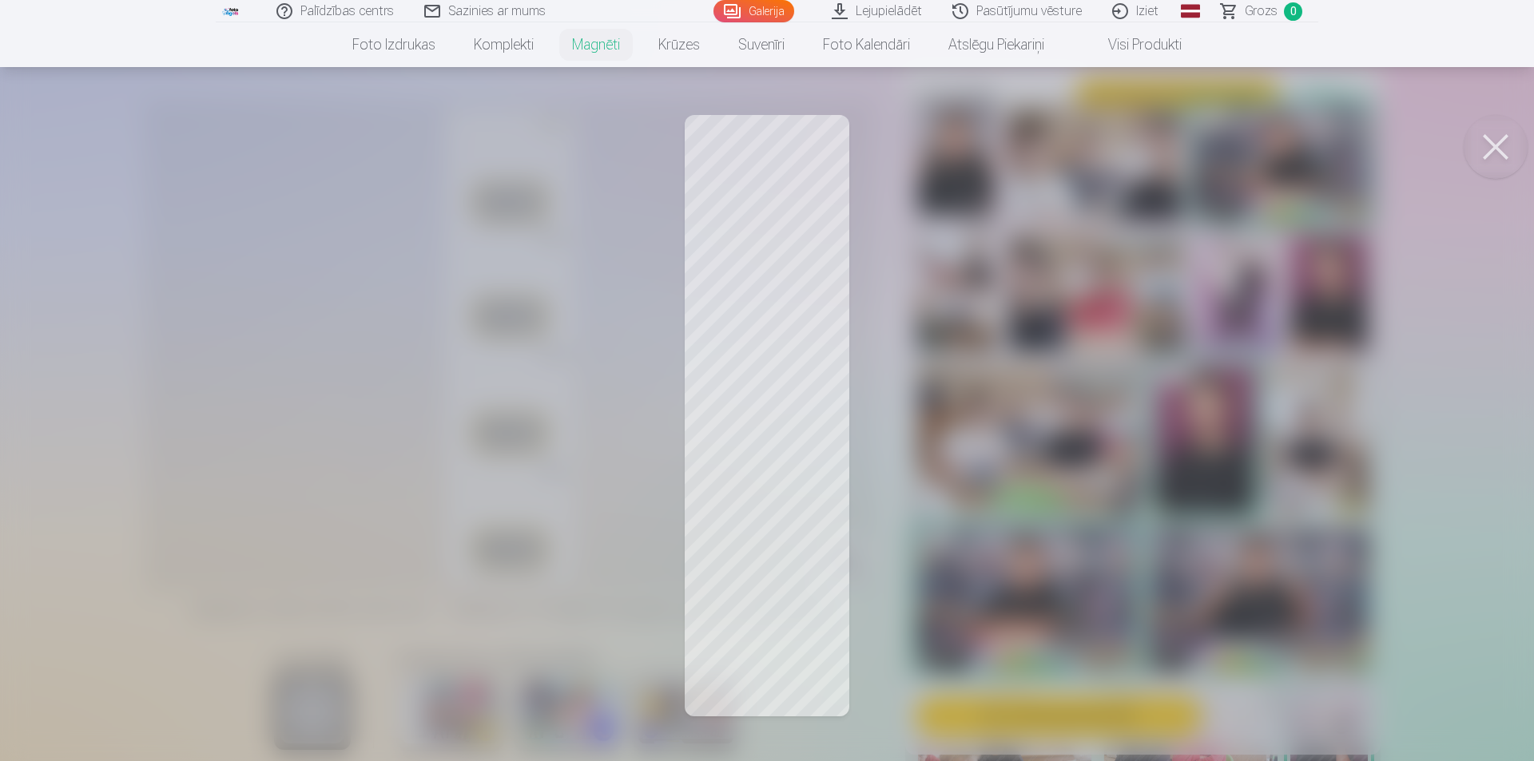
click at [1488, 137] on button at bounding box center [1496, 147] width 64 height 64
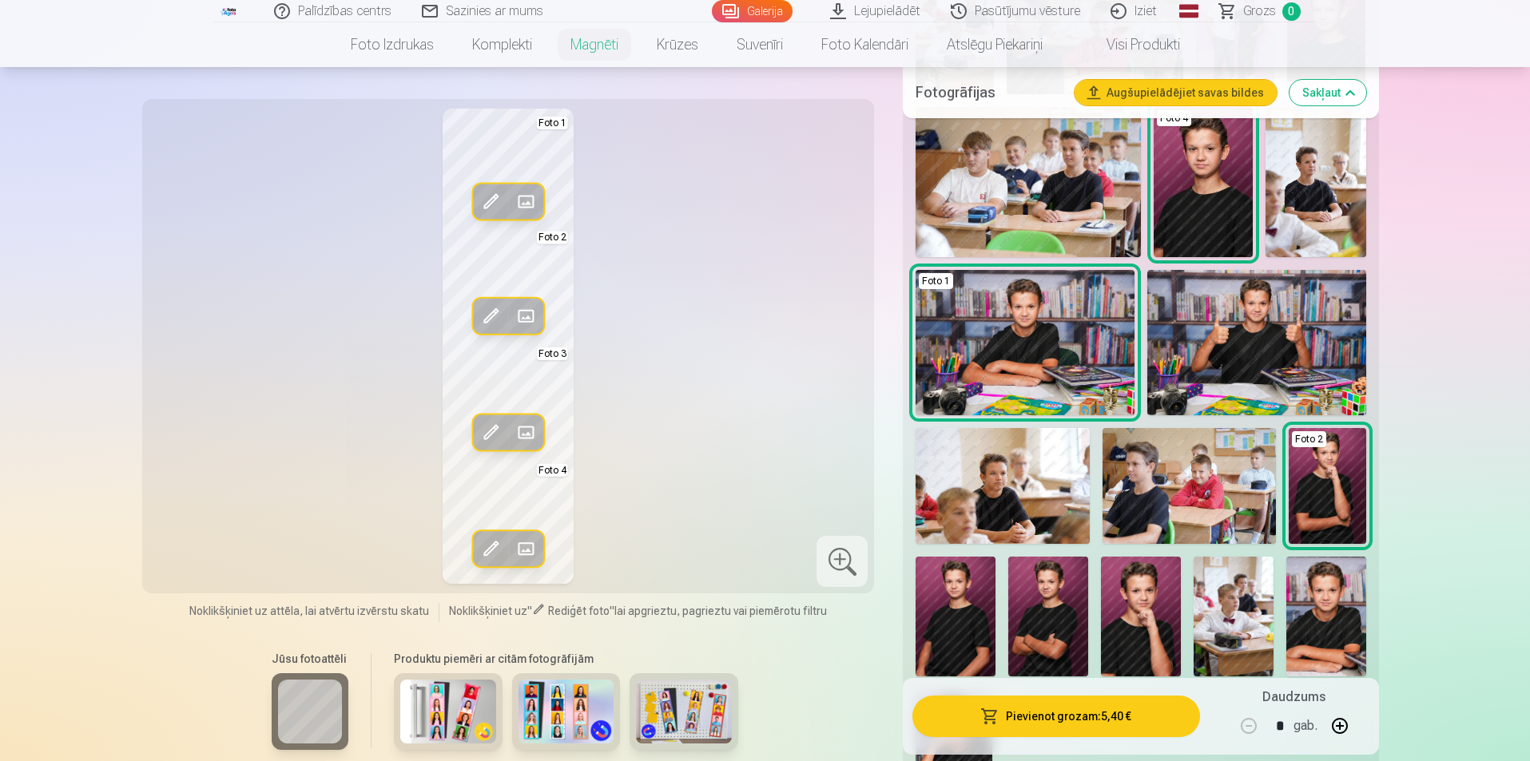
scroll to position [959, 0]
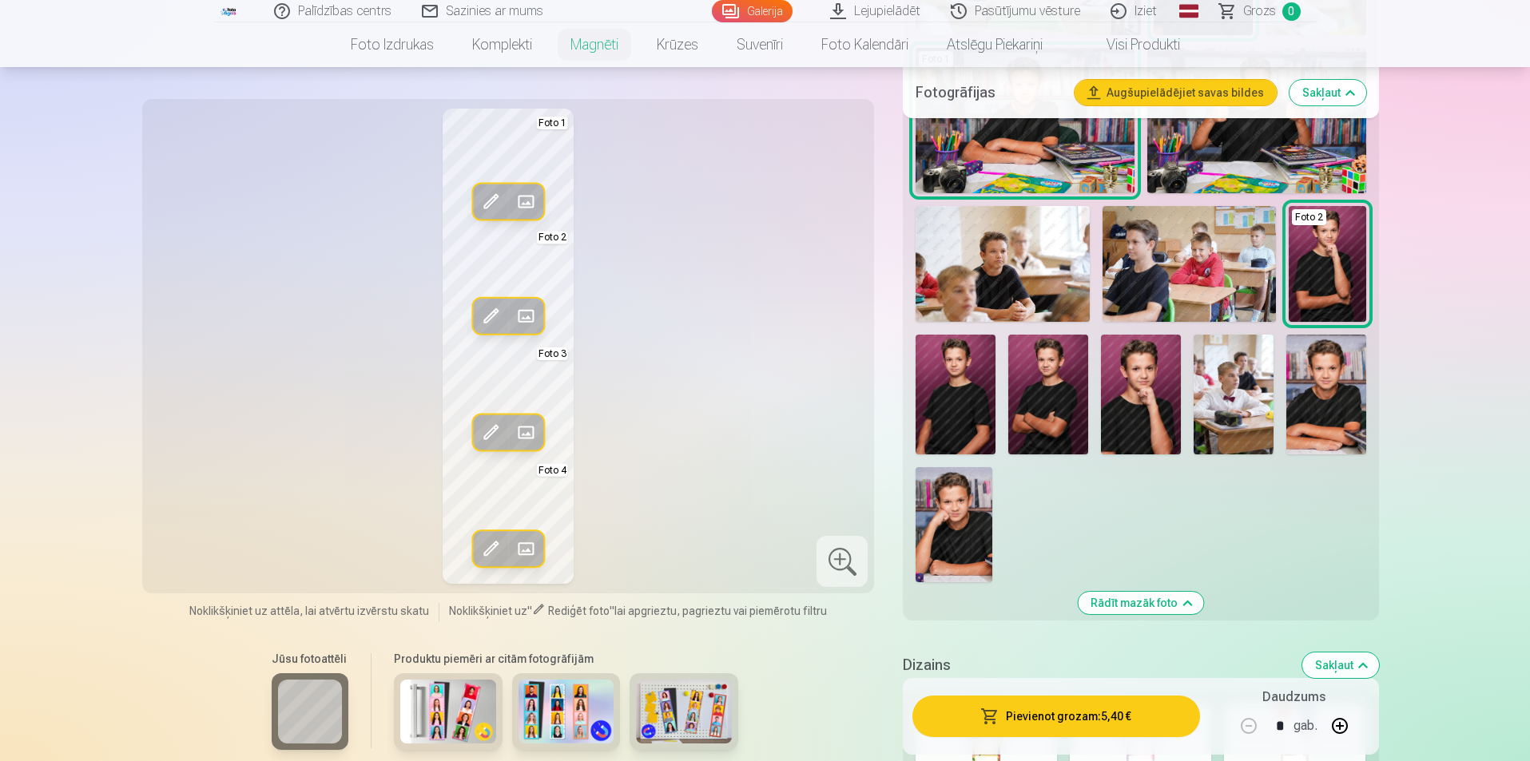
click at [955, 418] on img at bounding box center [956, 395] width 80 height 120
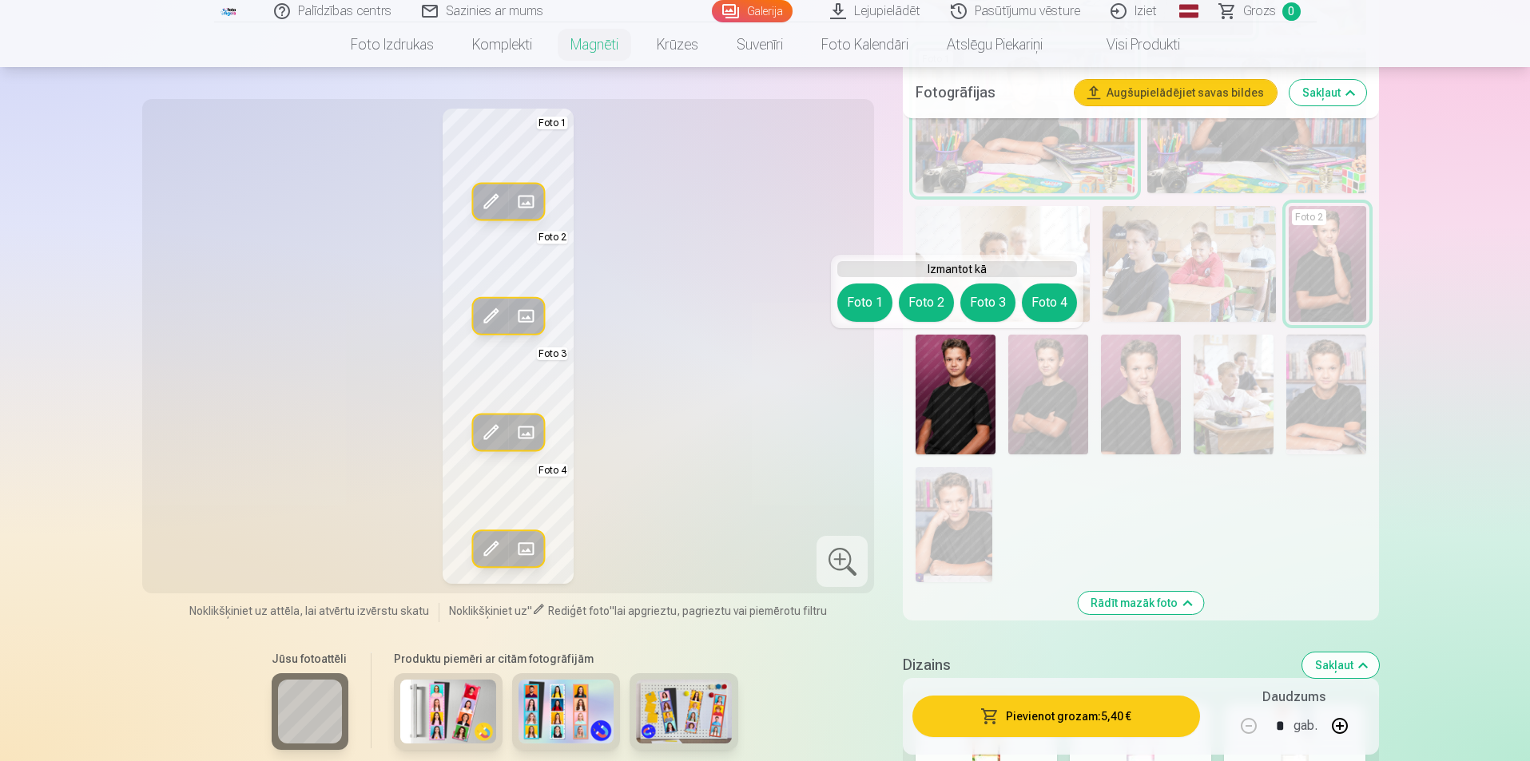
click at [955, 418] on img at bounding box center [956, 395] width 80 height 120
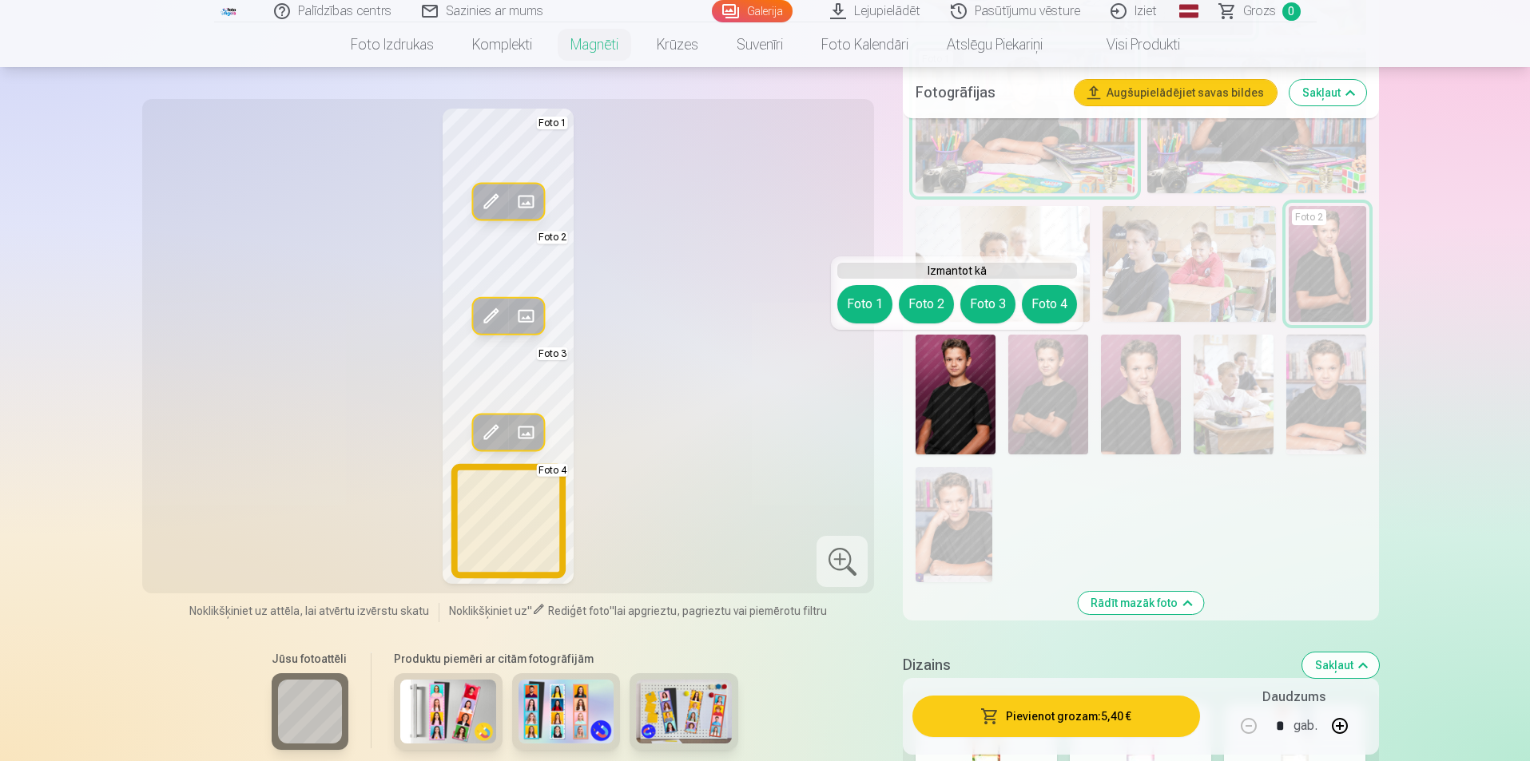
click at [1046, 308] on button "Foto 4" at bounding box center [1049, 304] width 55 height 38
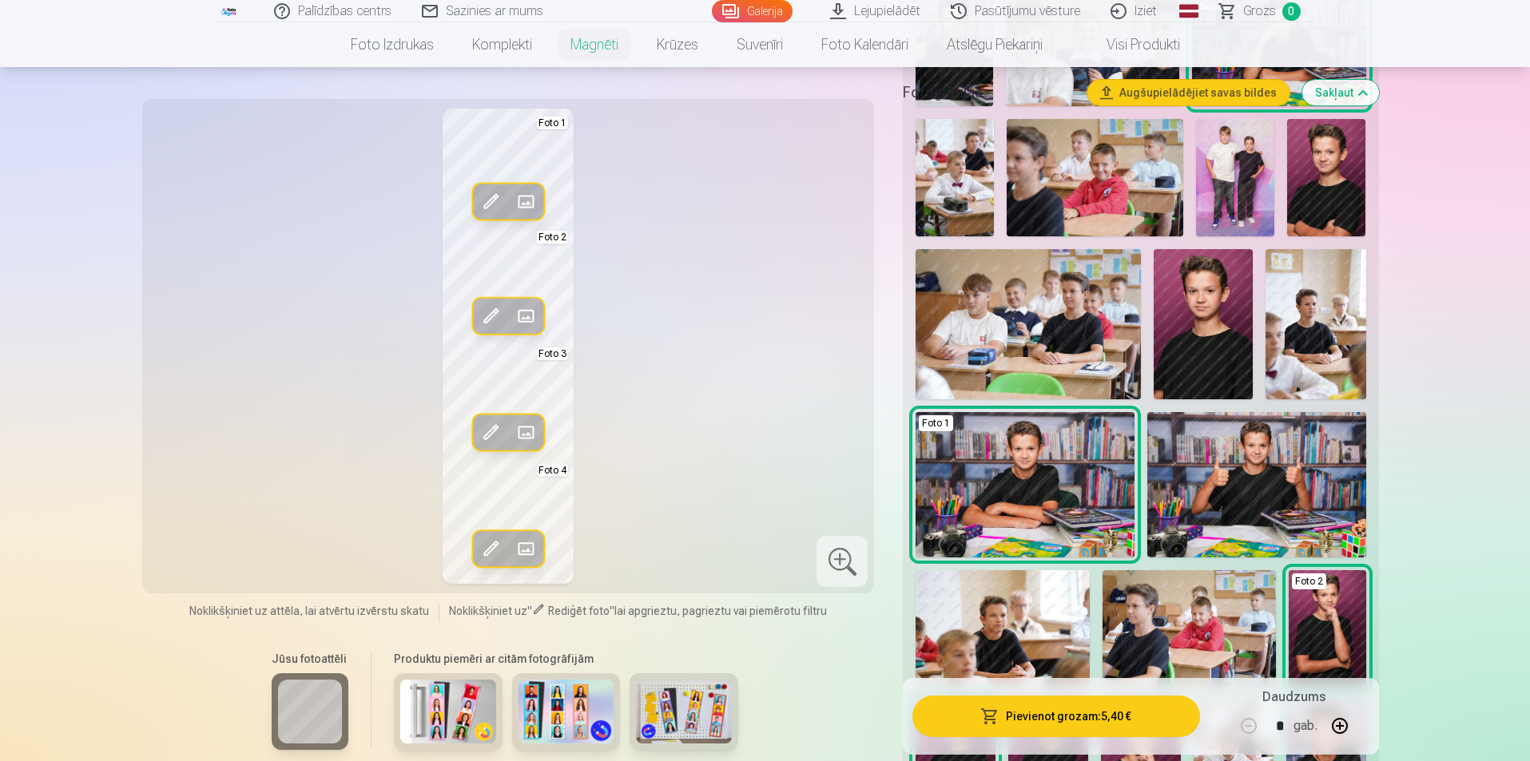
scroll to position [400, 0]
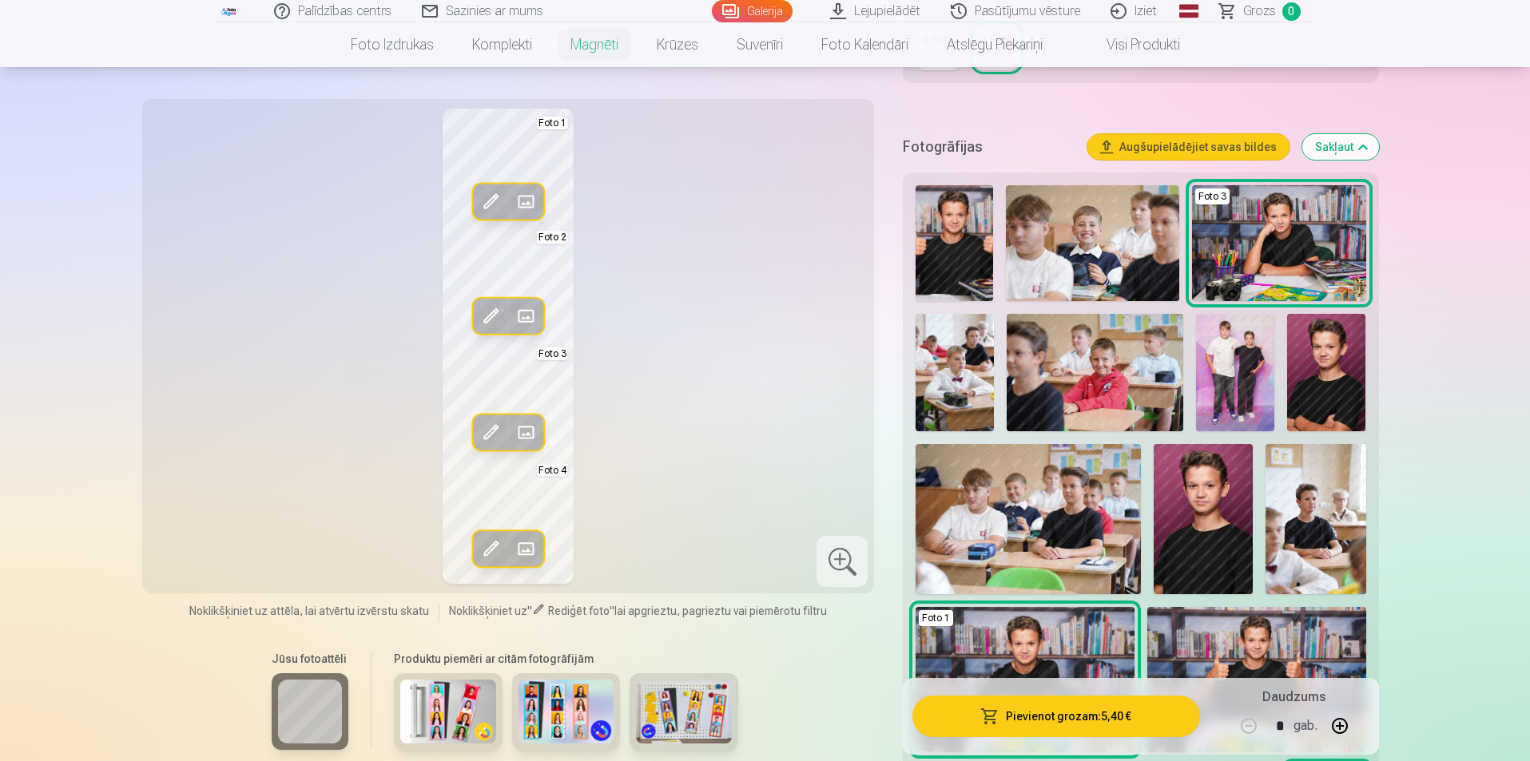
click at [1216, 544] on img at bounding box center [1204, 518] width 100 height 149
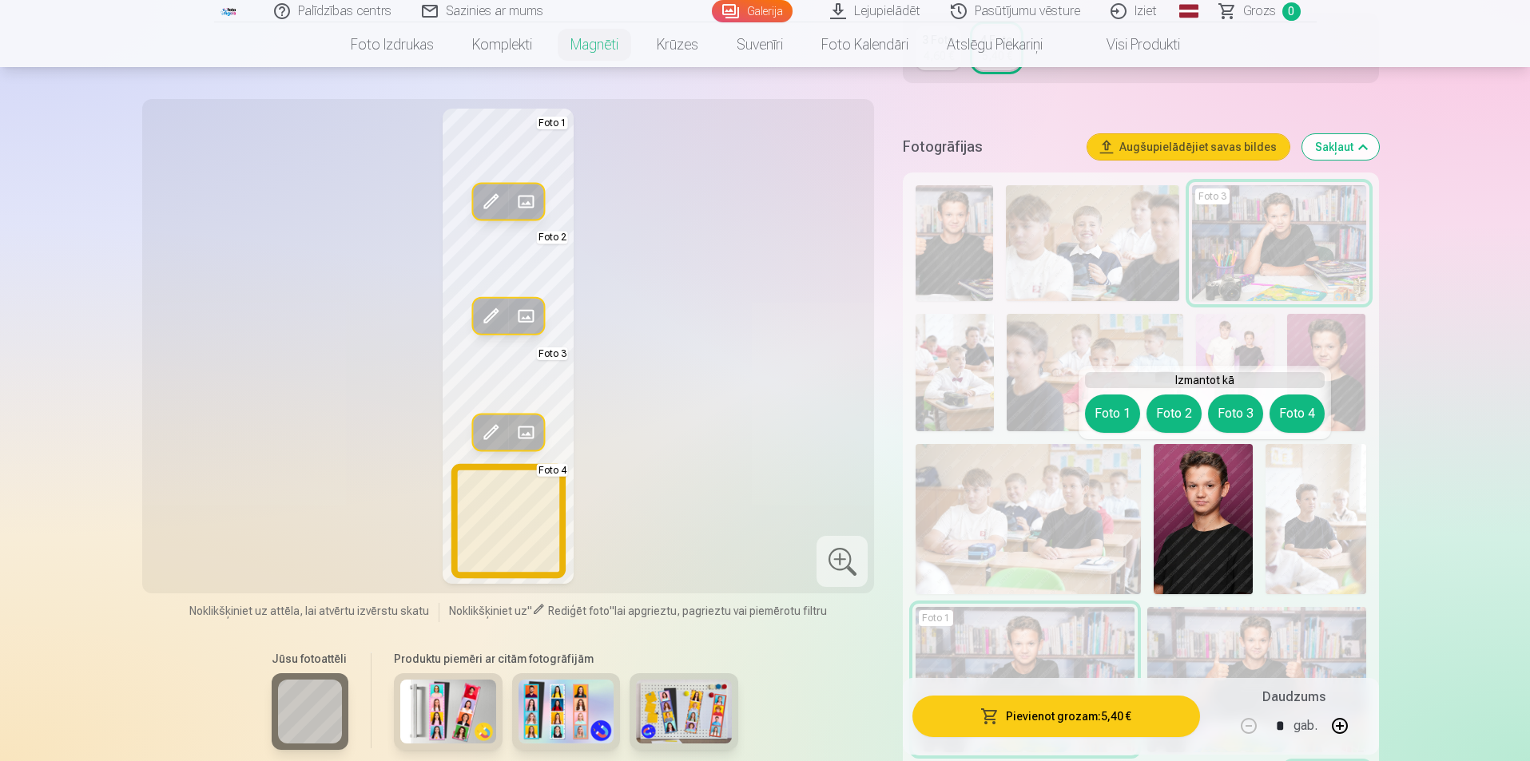
click at [1293, 418] on button "Foto 4" at bounding box center [1297, 414] width 55 height 38
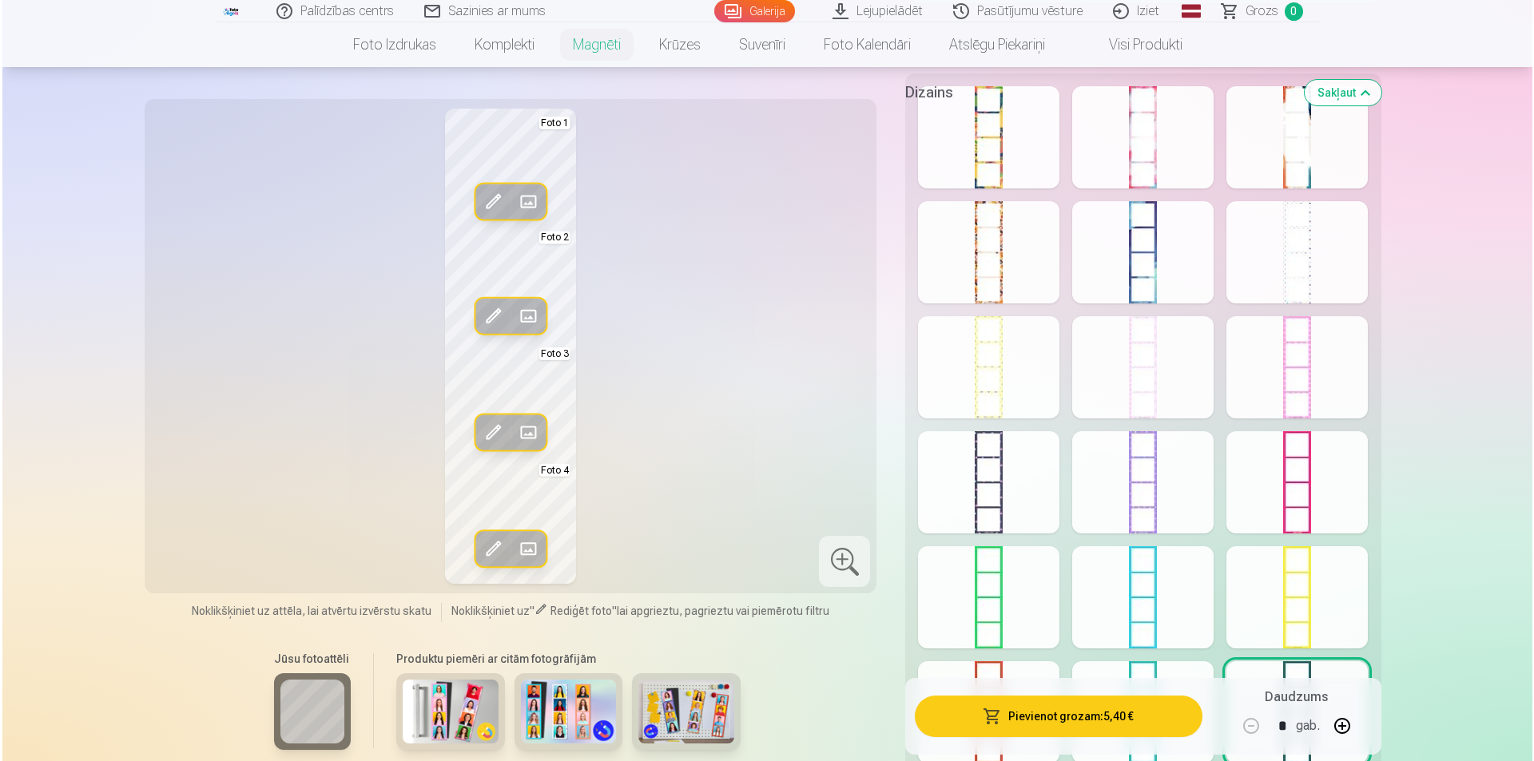
scroll to position [1678, 0]
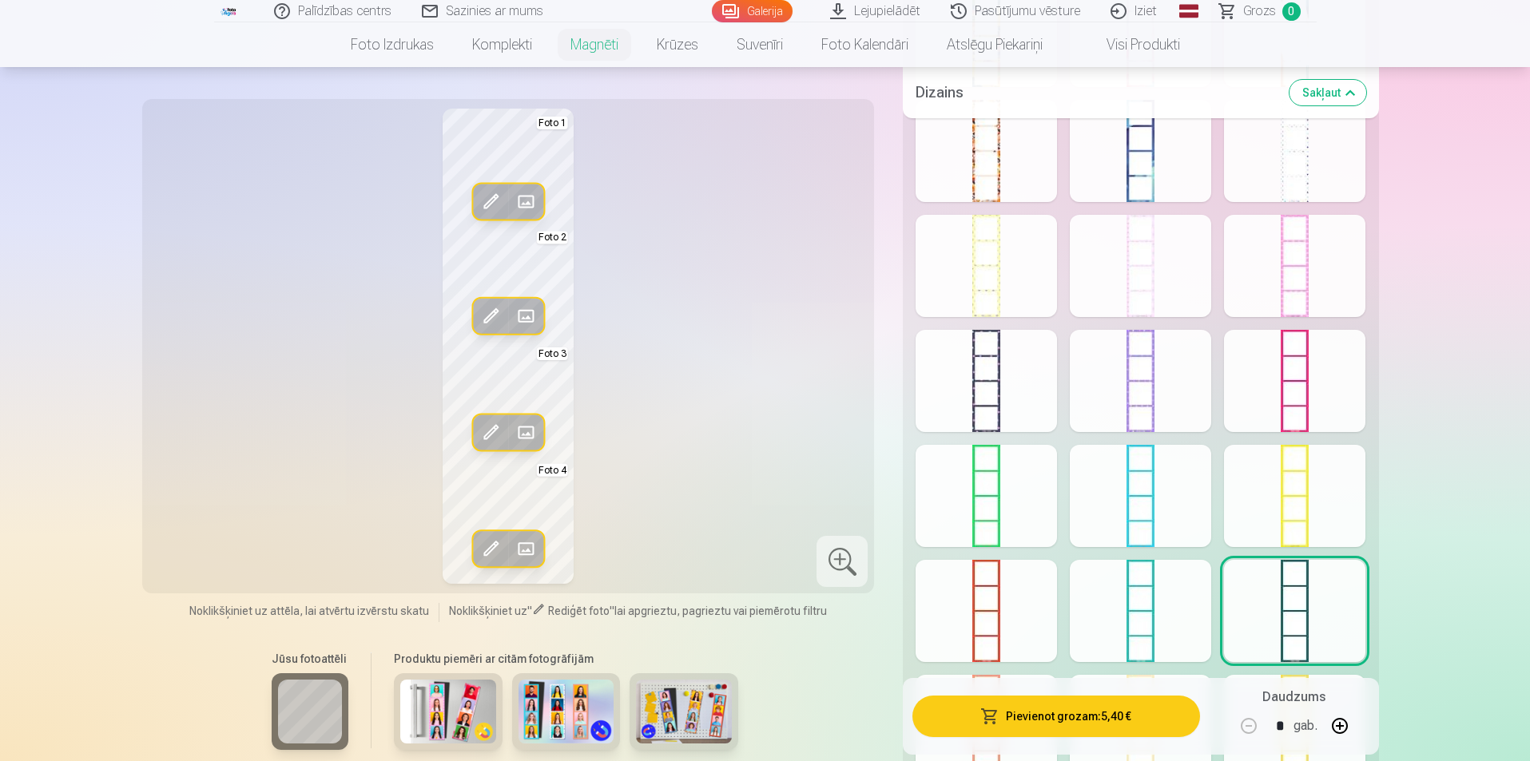
click at [857, 569] on div at bounding box center [842, 561] width 51 height 51
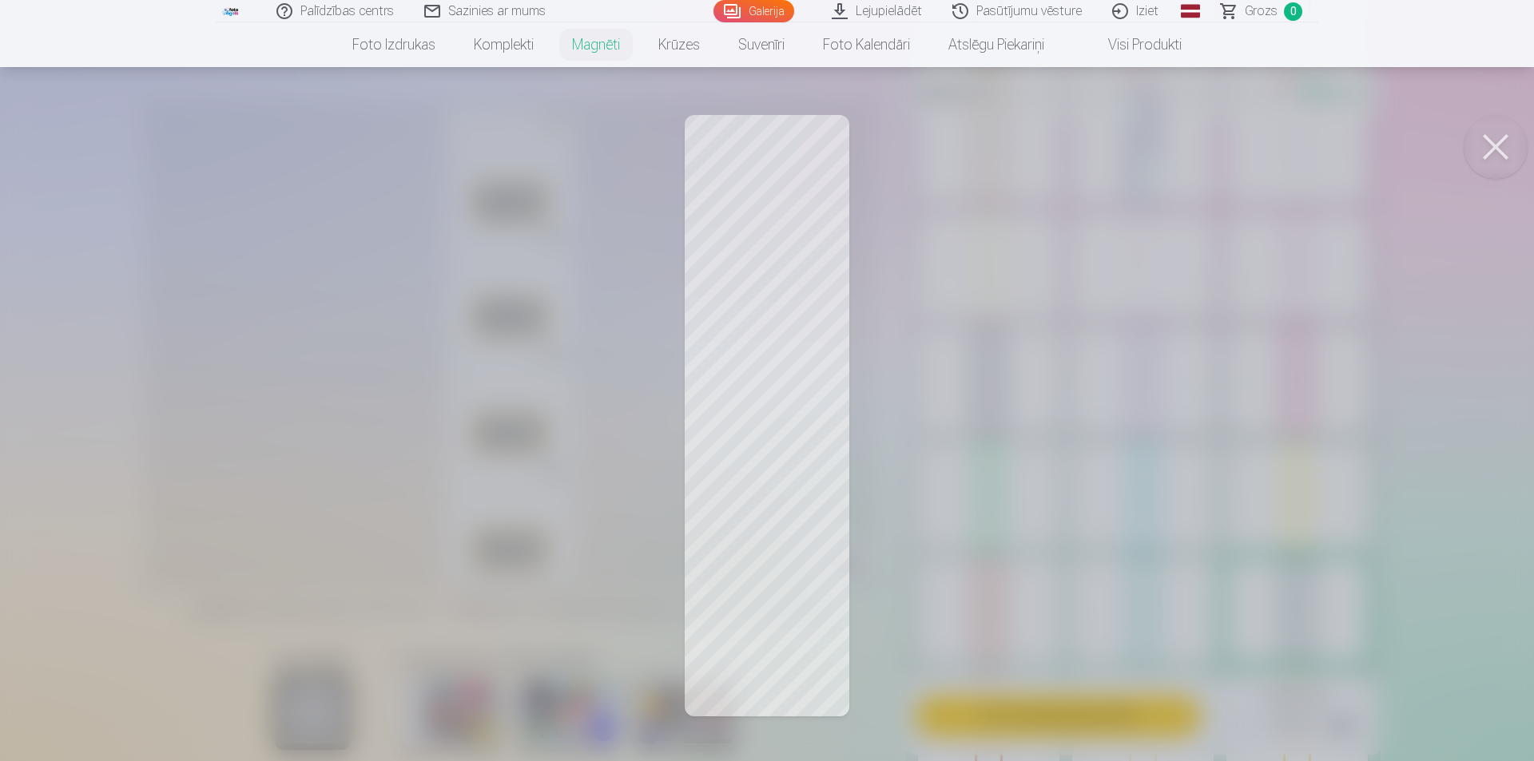
click at [1502, 141] on button at bounding box center [1496, 147] width 64 height 64
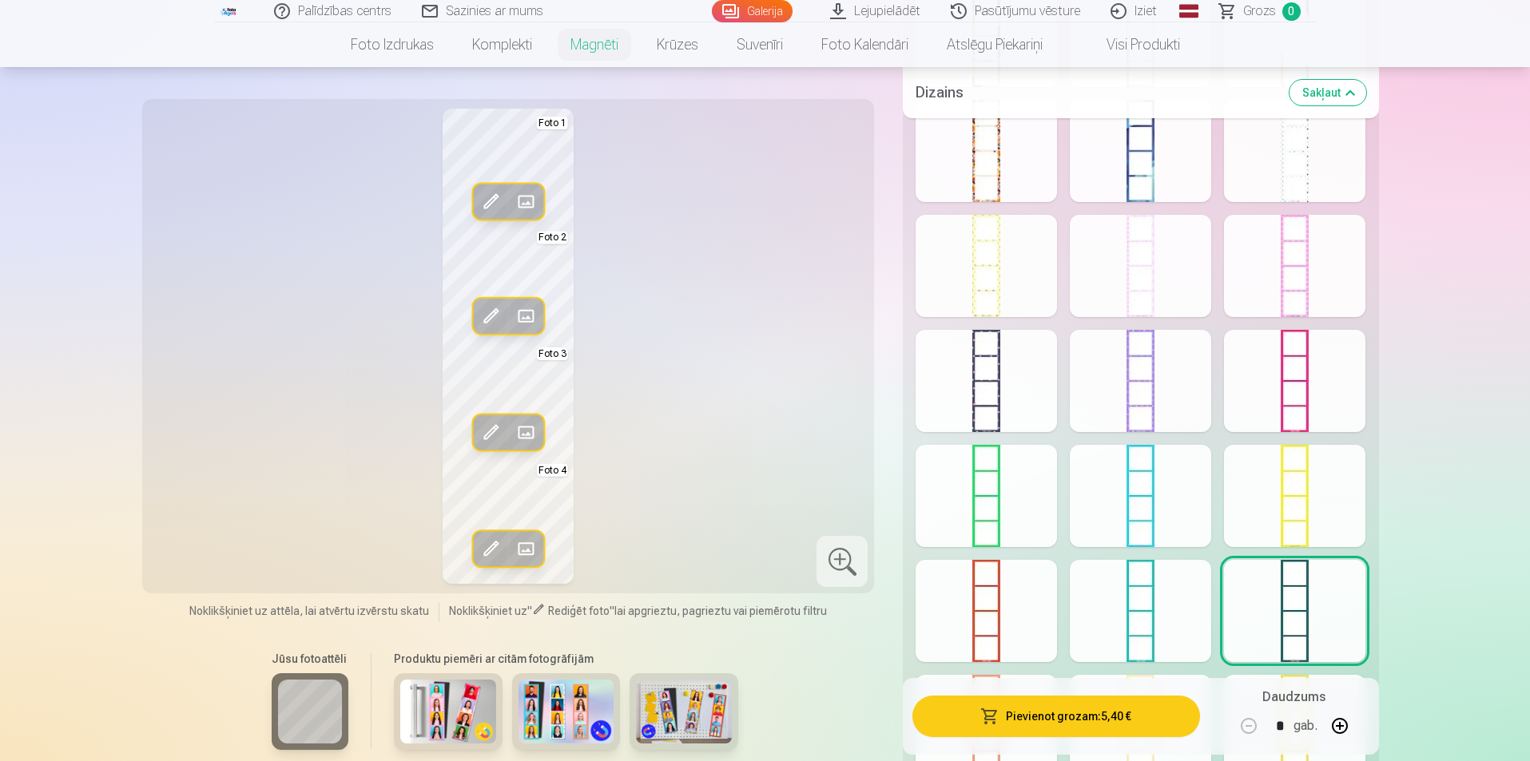
click at [1032, 718] on button "Pievienot grozam : 5,40 €" at bounding box center [1055, 717] width 287 height 42
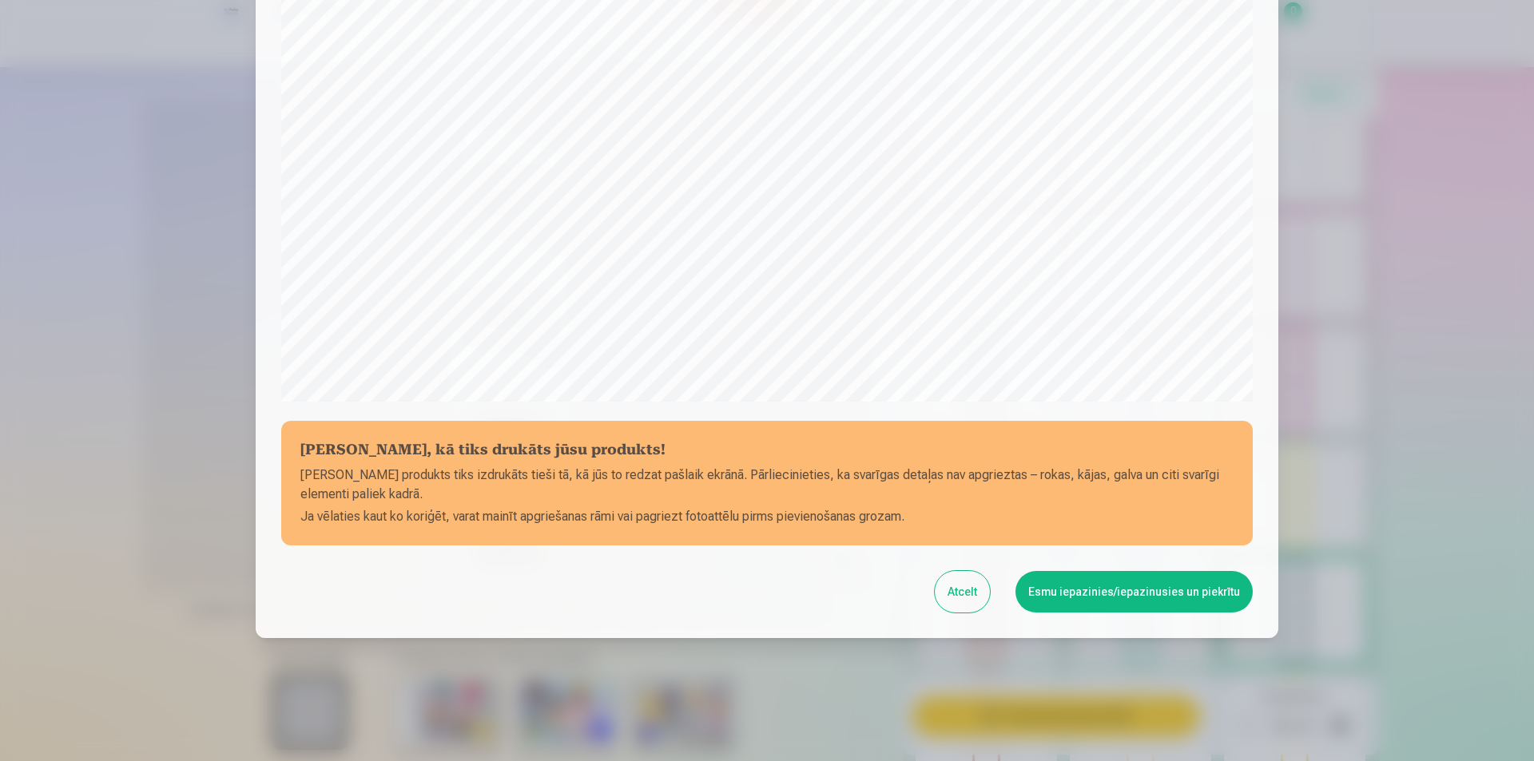
scroll to position [389, 0]
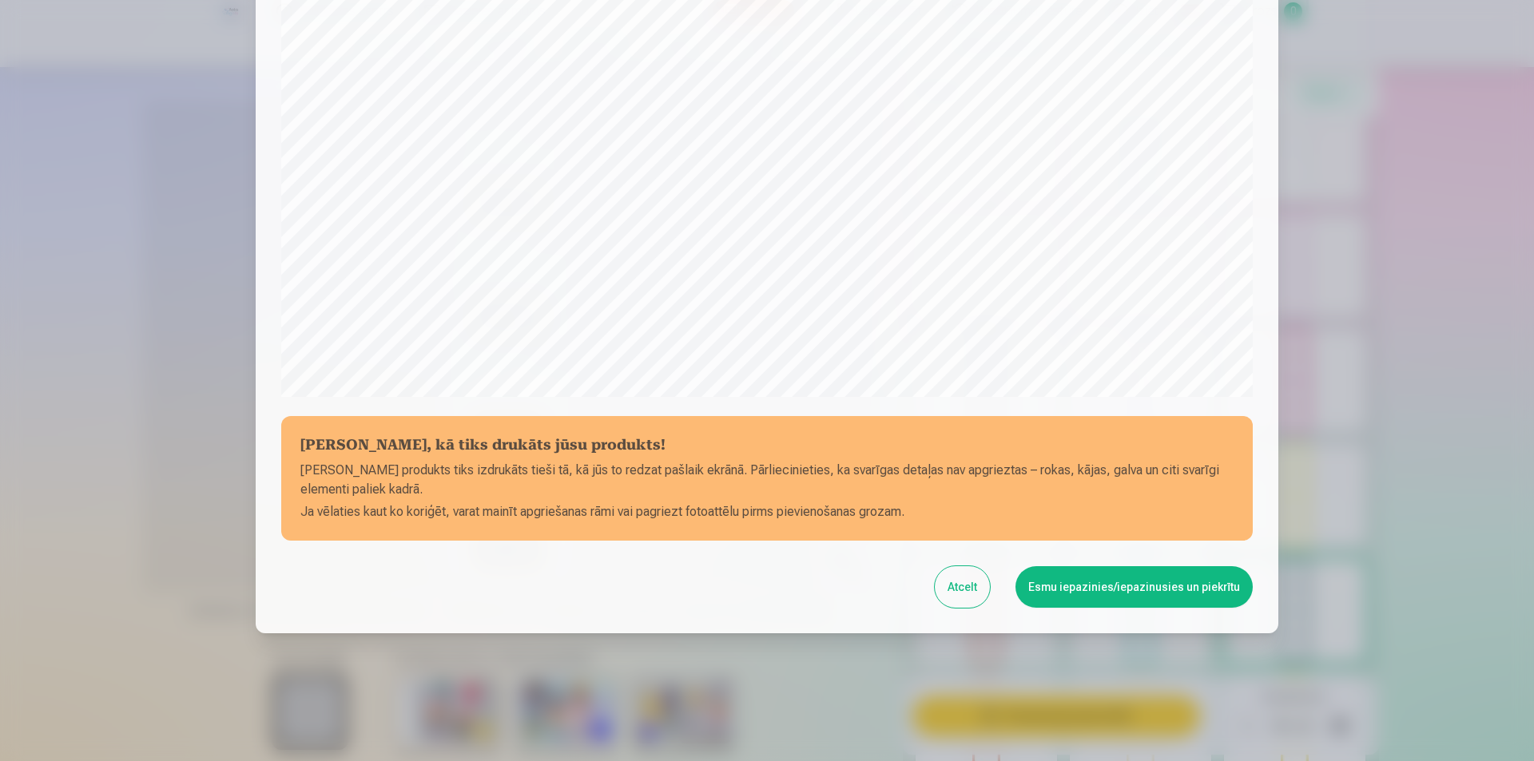
click at [1122, 595] on button "Esmu iepazinies/iepazinusies un piekrītu" at bounding box center [1134, 588] width 237 height 42
